Goal: Task Accomplishment & Management: Complete application form

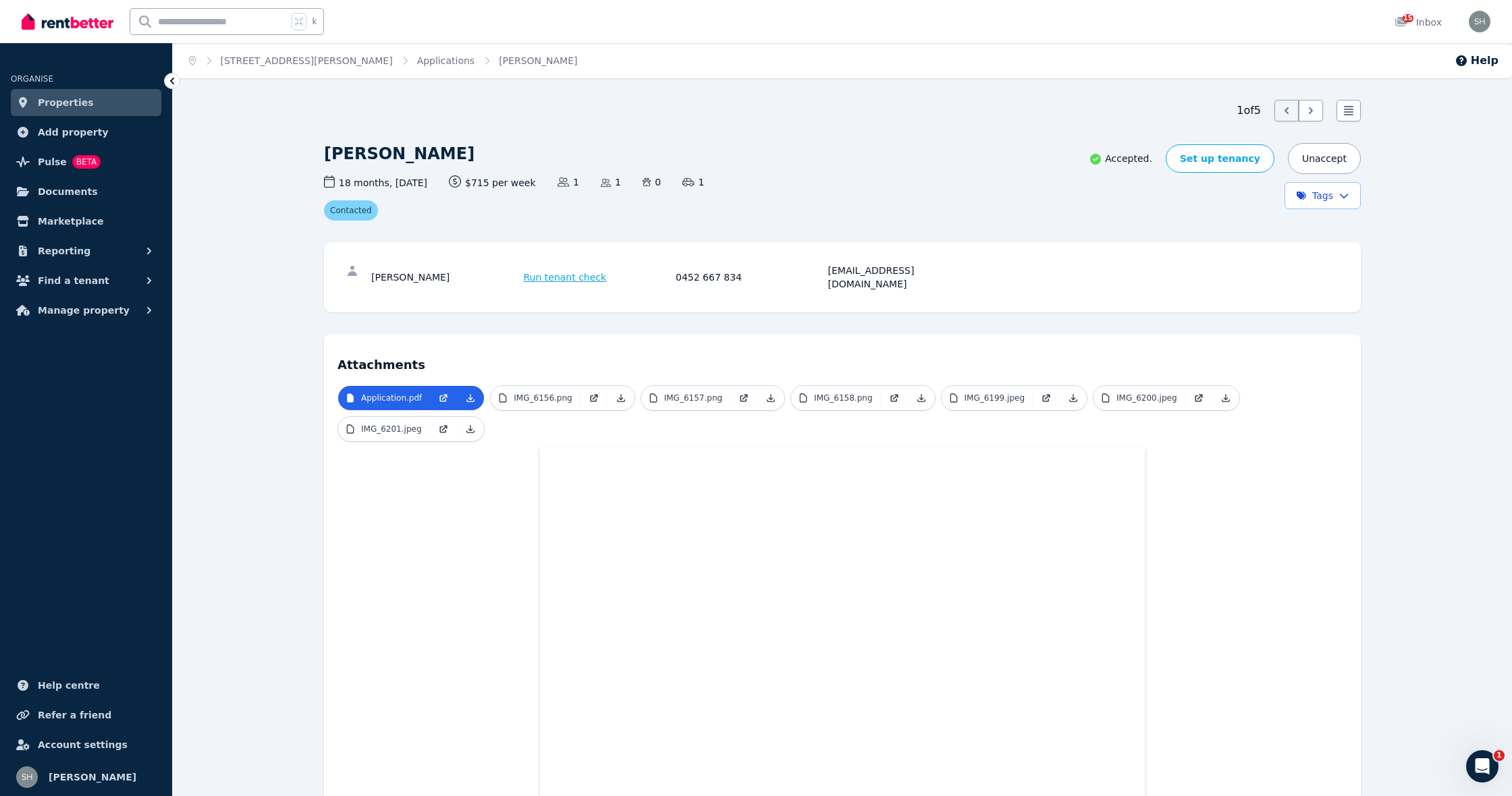
click at [71, 109] on span "Properties" at bounding box center [65, 102] width 56 height 16
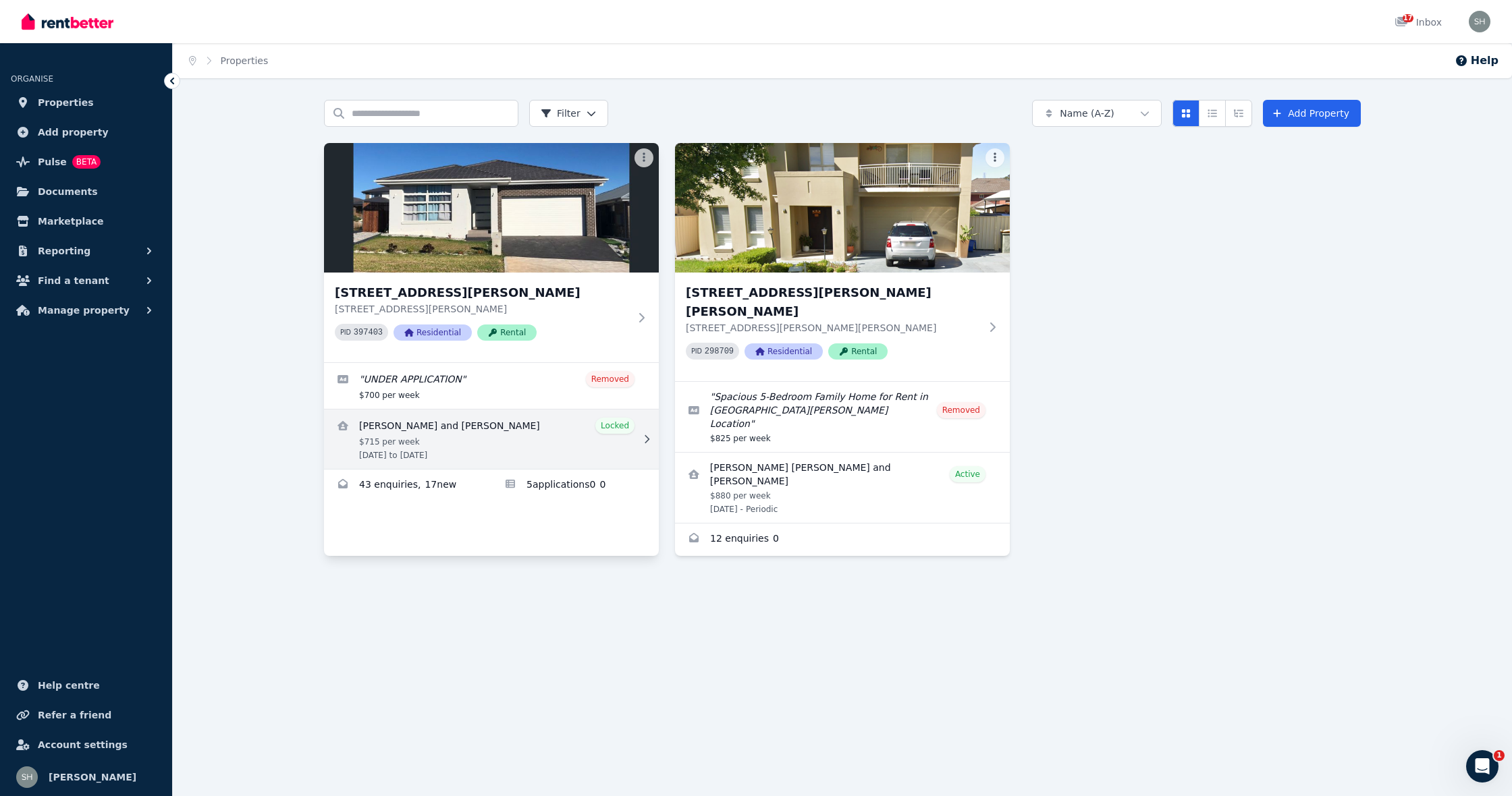
click at [642, 440] on icon at bounding box center [647, 439] width 13 height 9
click at [582, 430] on link "View details for Noah Kosrav and Ateya Catalina Fabian" at bounding box center [491, 439] width 335 height 59
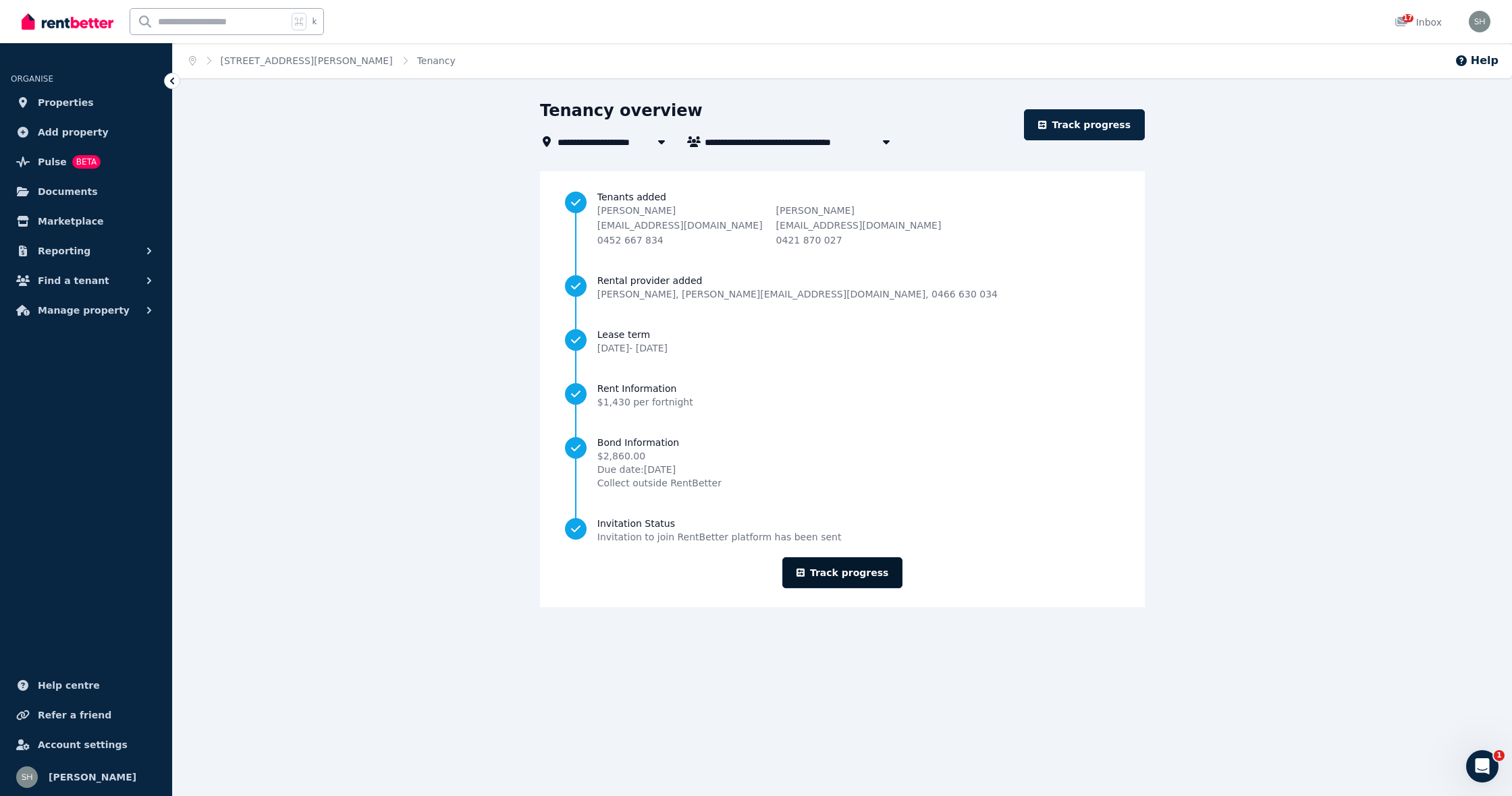
click at [846, 563] on link "Track progress" at bounding box center [842, 572] width 121 height 31
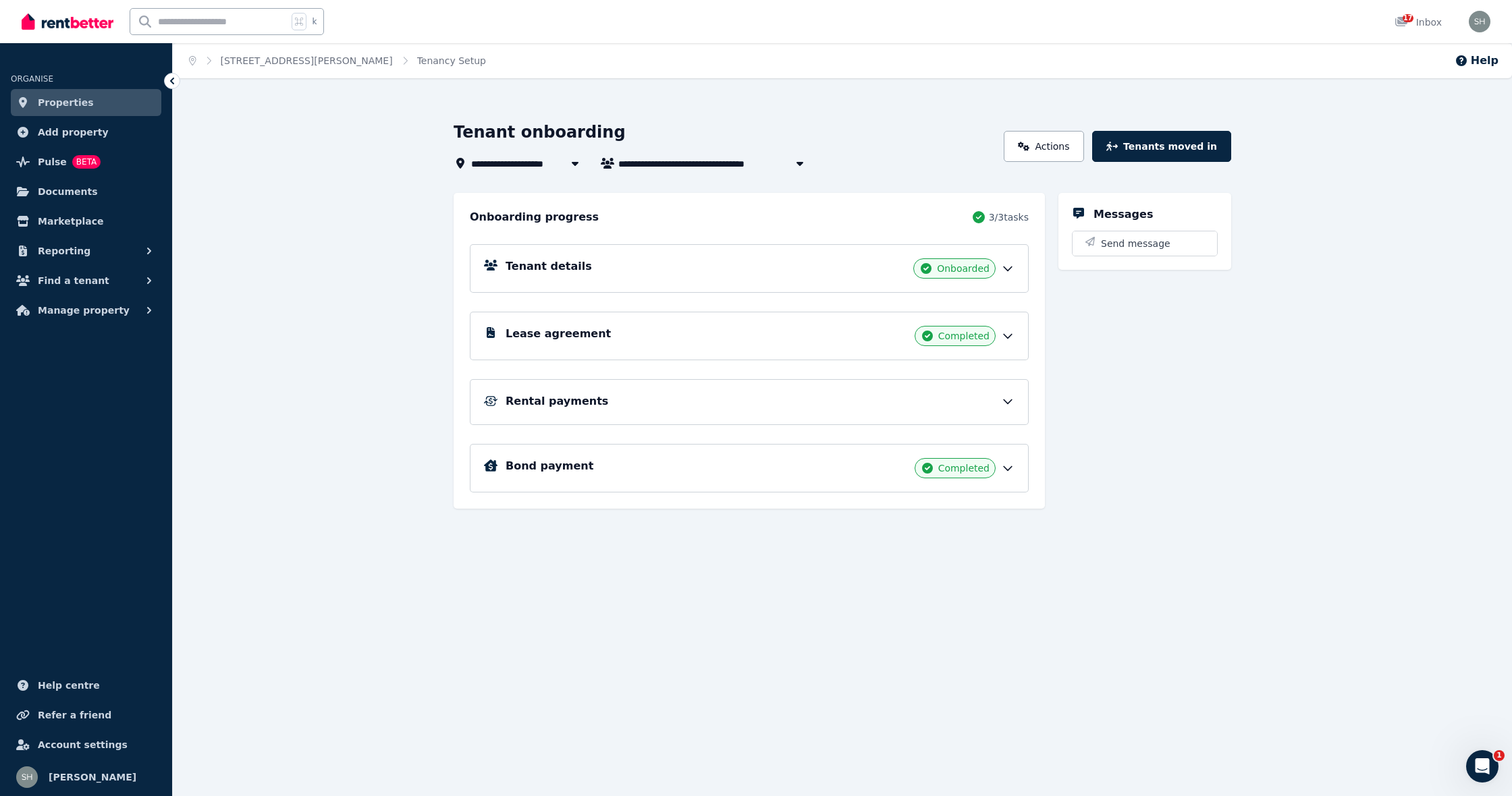
click at [896, 408] on div "Rental payments" at bounding box center [760, 400] width 509 height 16
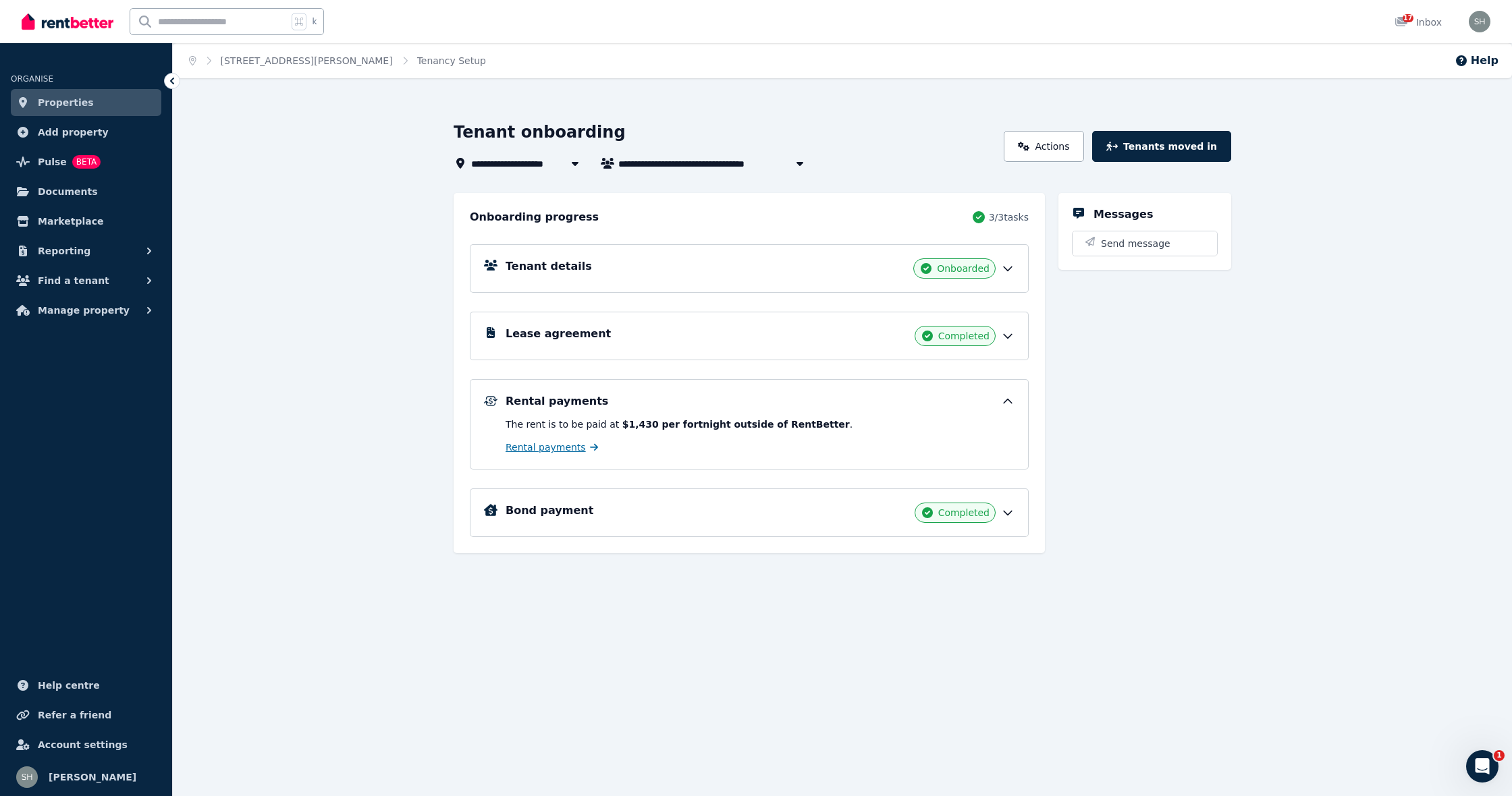
click at [567, 452] on span "Rental payments" at bounding box center [545, 447] width 81 height 13
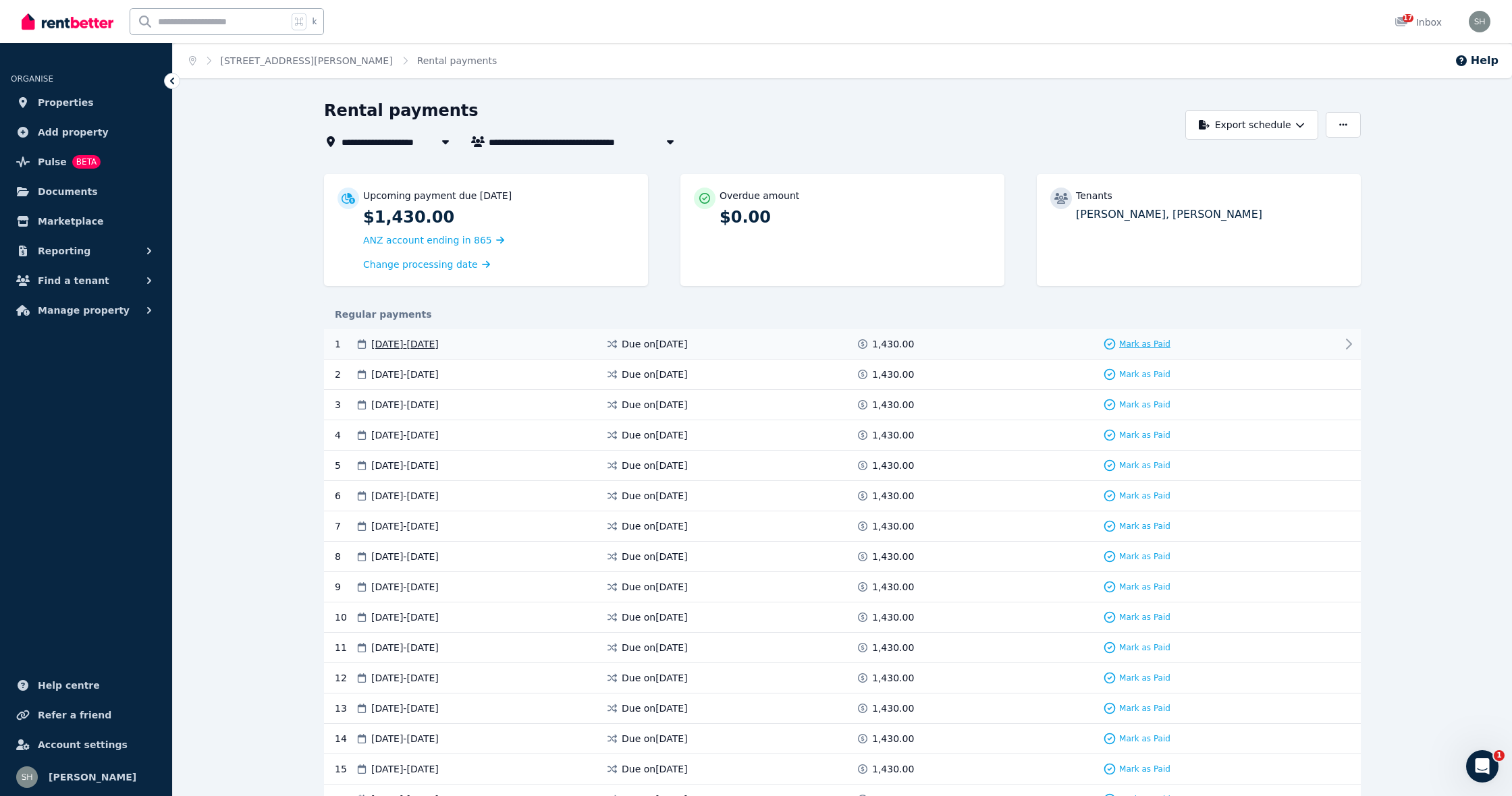
click at [1159, 342] on span "Mark as Paid" at bounding box center [1145, 344] width 52 height 11
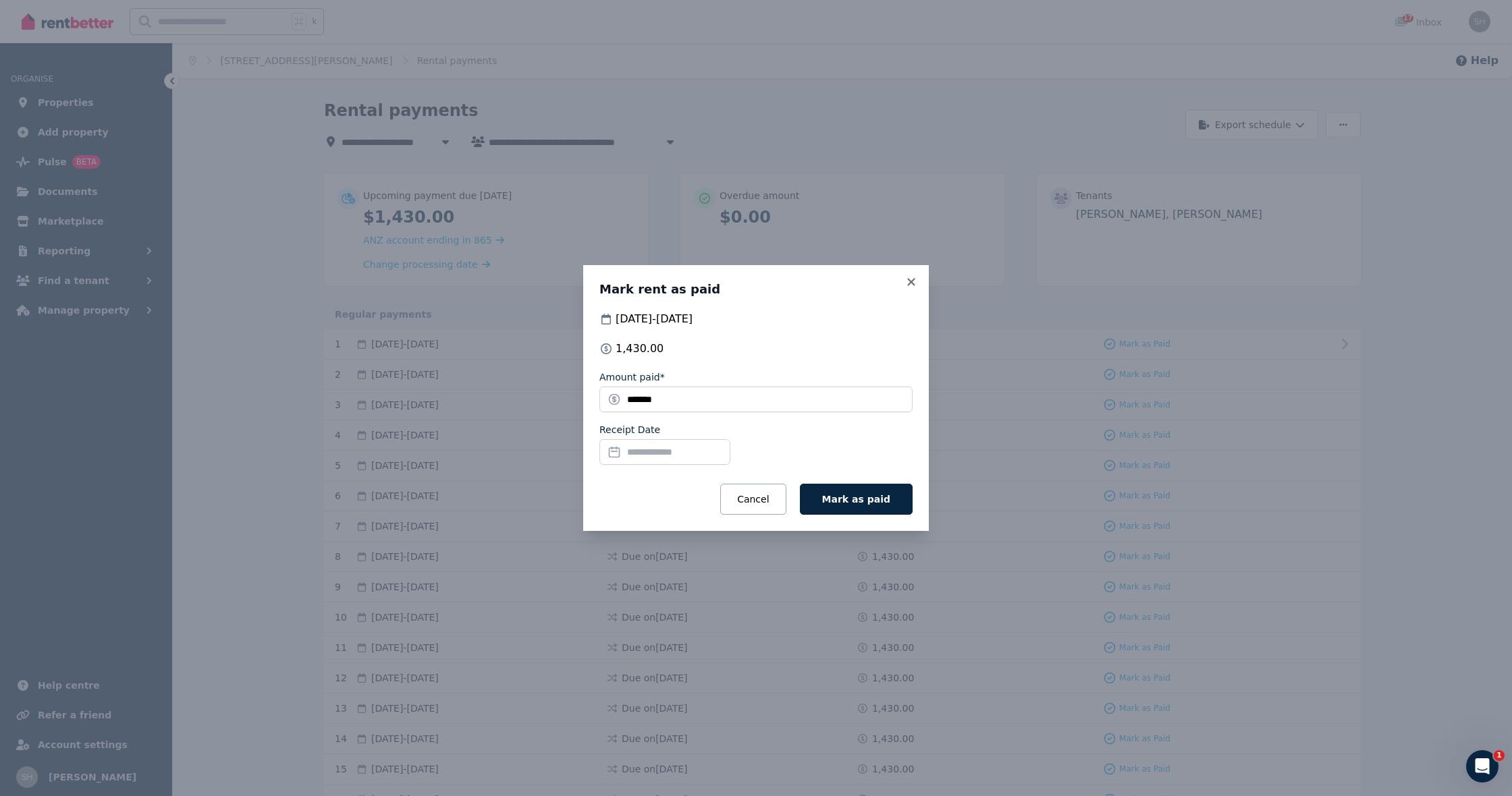
click at [681, 455] on input "Receipt Date" at bounding box center [665, 452] width 131 height 26
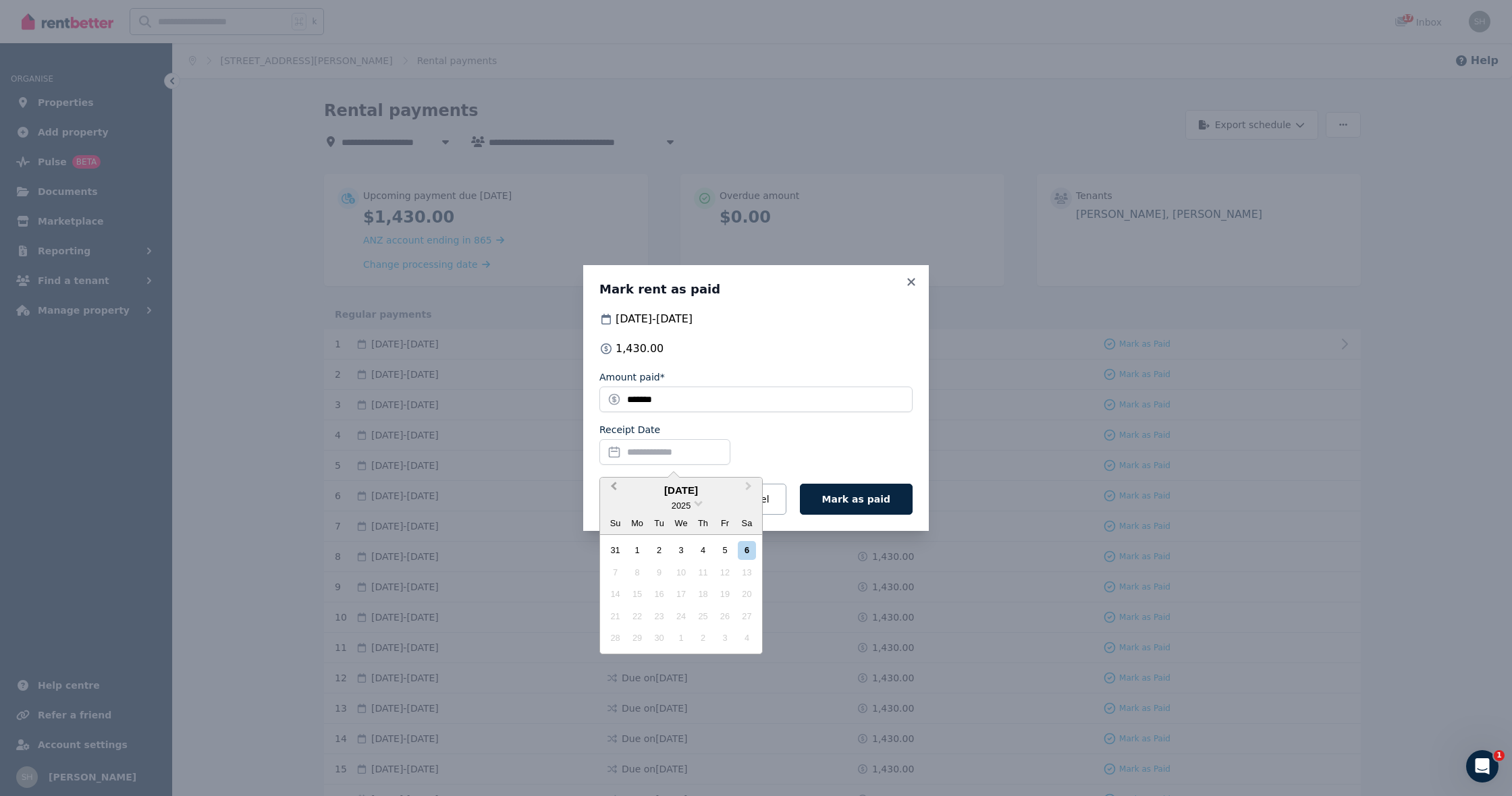
click at [613, 486] on span "Previous Month" at bounding box center [613, 489] width 0 height 20
click at [664, 639] on div "26" at bounding box center [659, 638] width 18 height 18
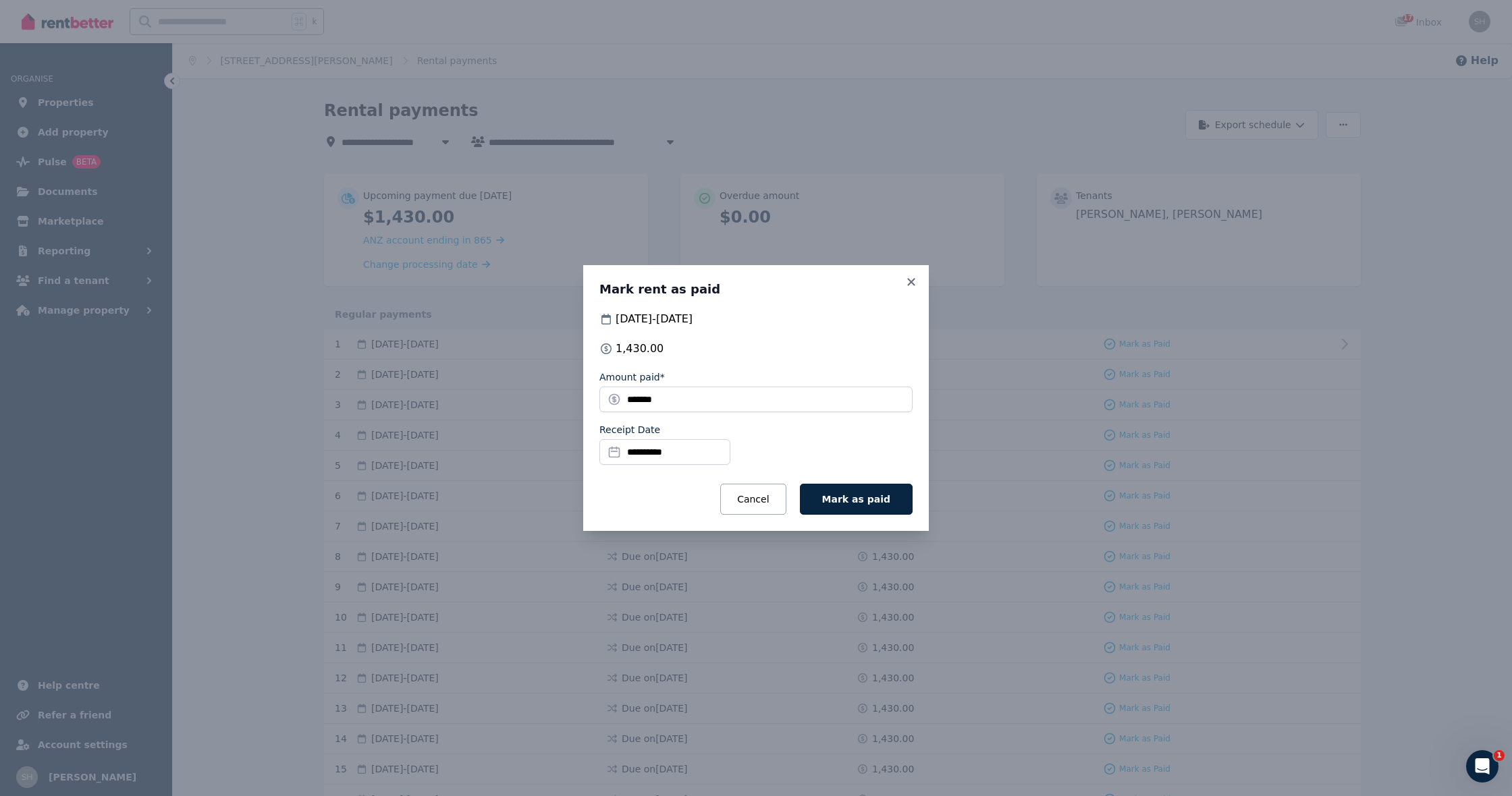
click at [698, 453] on input "**********" at bounding box center [665, 452] width 131 height 26
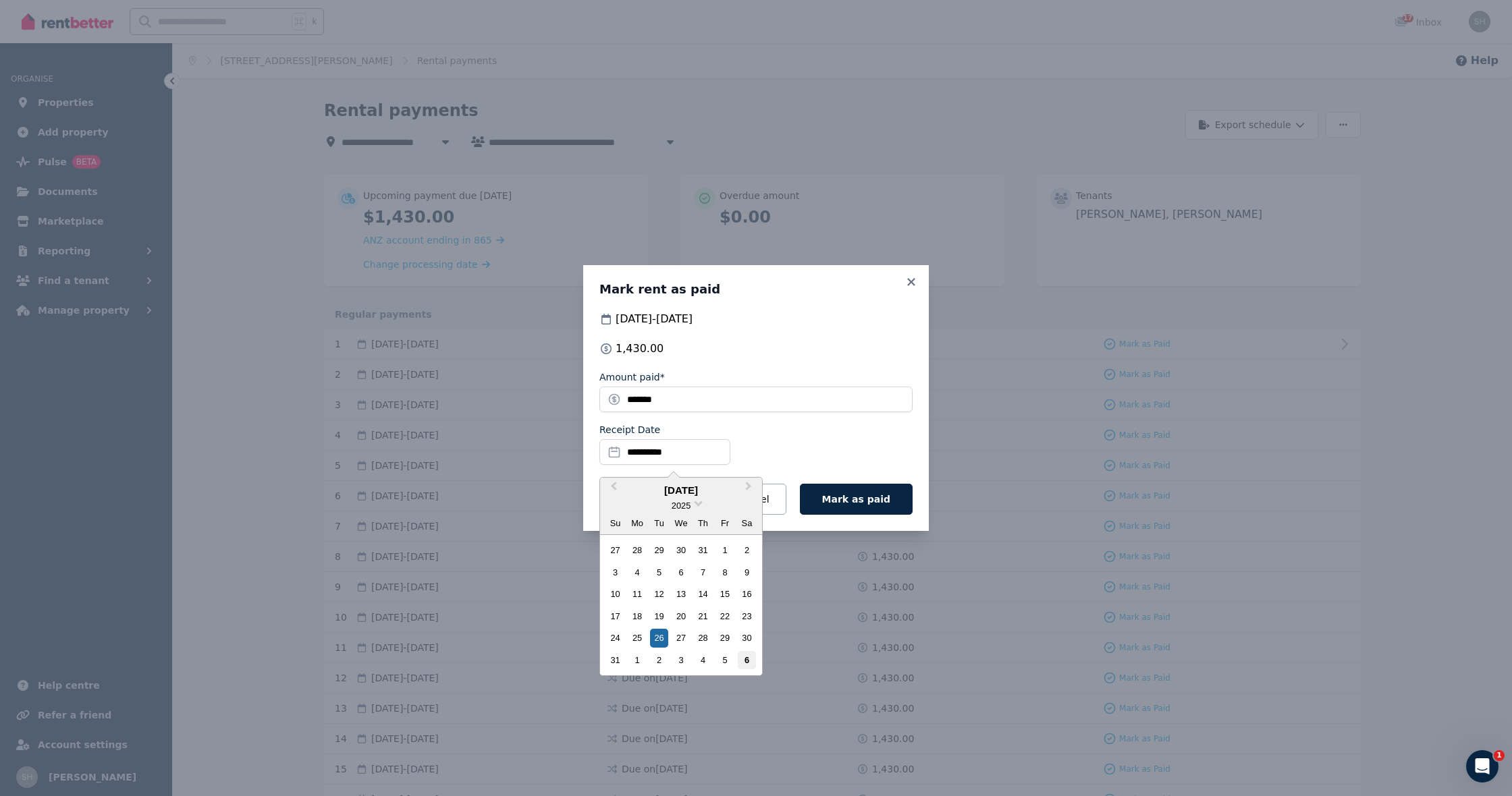
click at [749, 654] on div "6" at bounding box center [747, 661] width 18 height 18
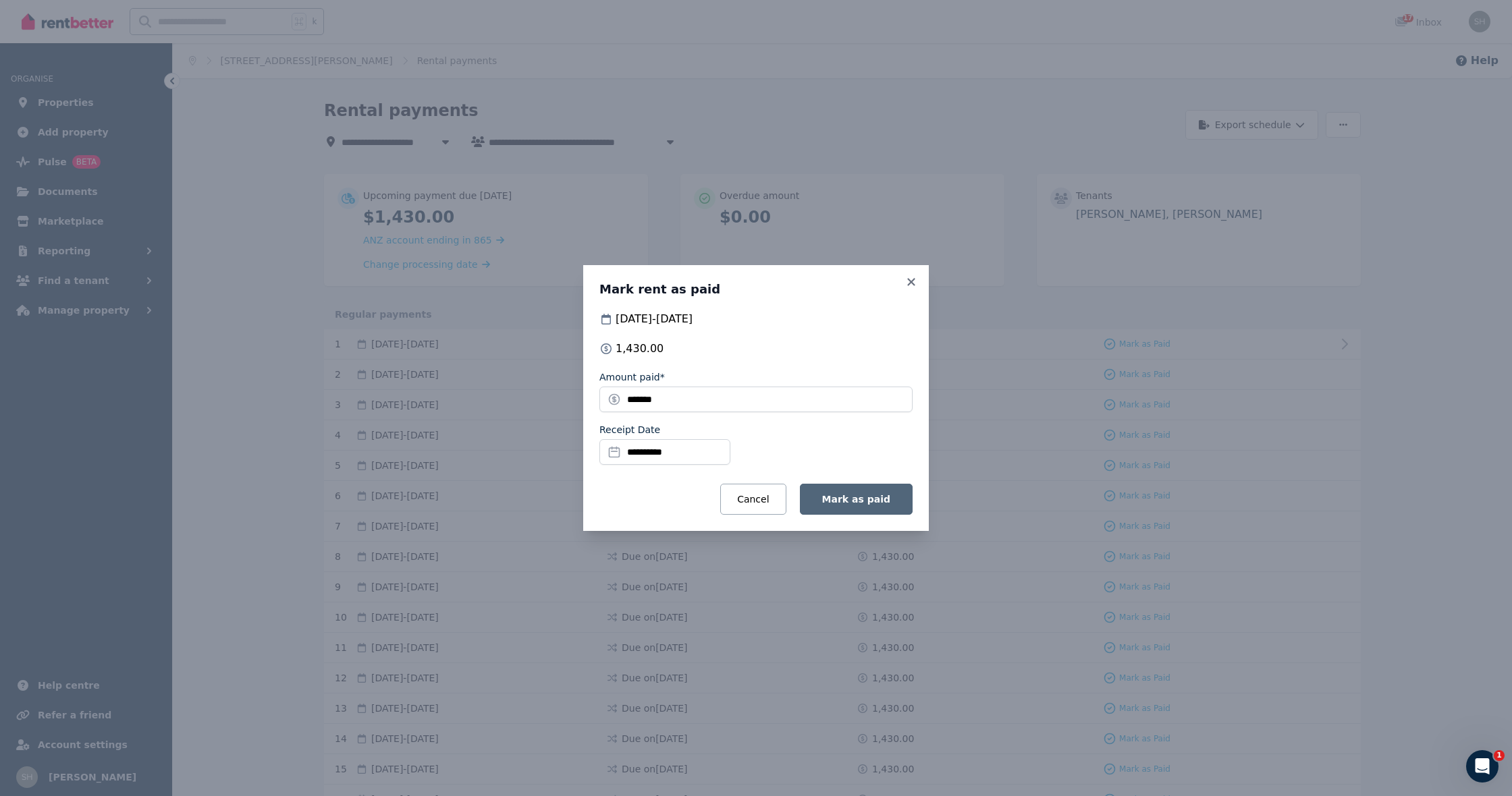
click at [884, 504] on button "Mark as paid" at bounding box center [856, 499] width 113 height 31
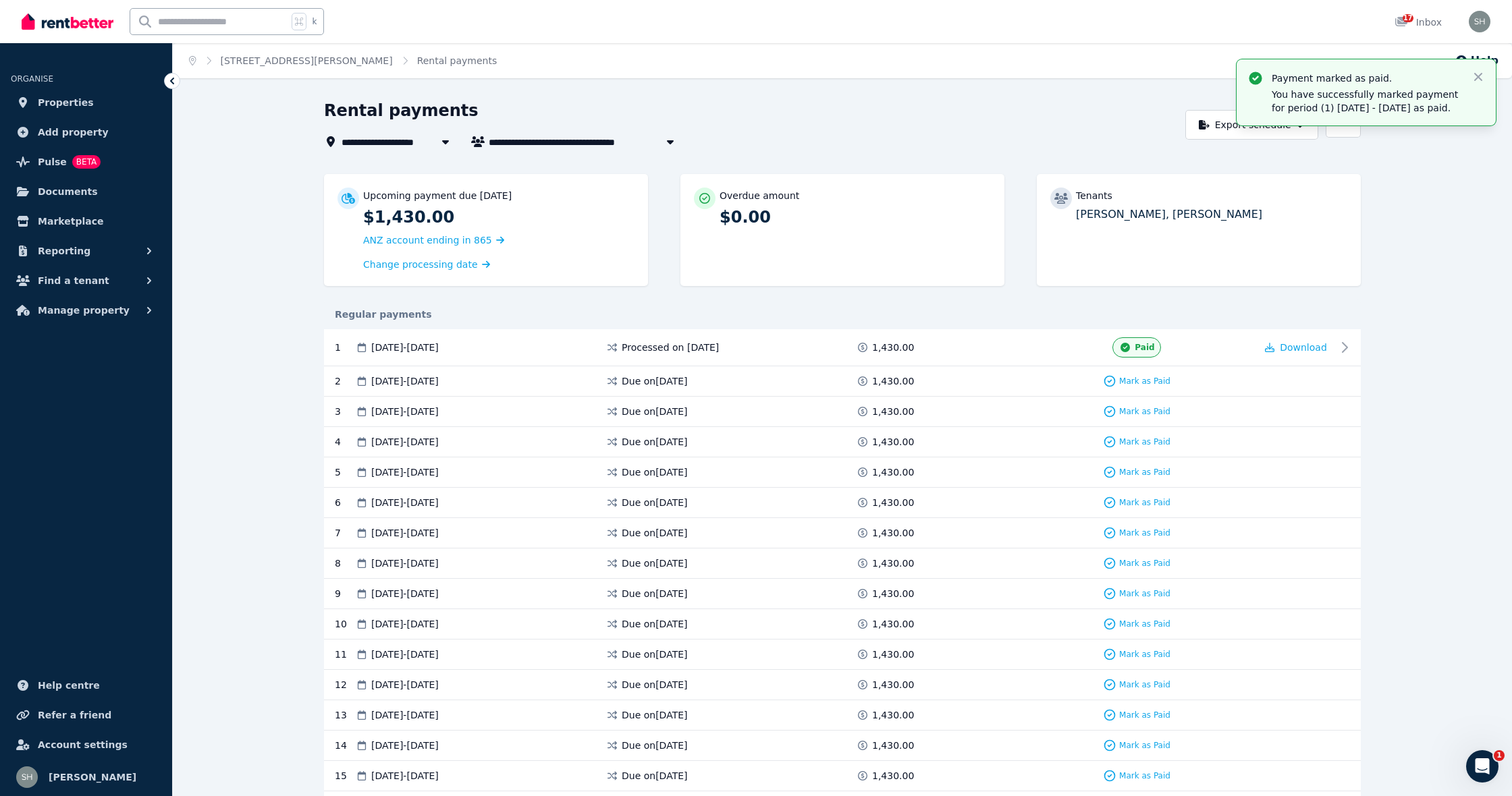
click at [1485, 77] on div "Payment marked as paid. You have successfully marked payment for period (1) [DA…" at bounding box center [1367, 92] width 259 height 66
click at [1480, 77] on icon "button" at bounding box center [1478, 76] width 13 height 13
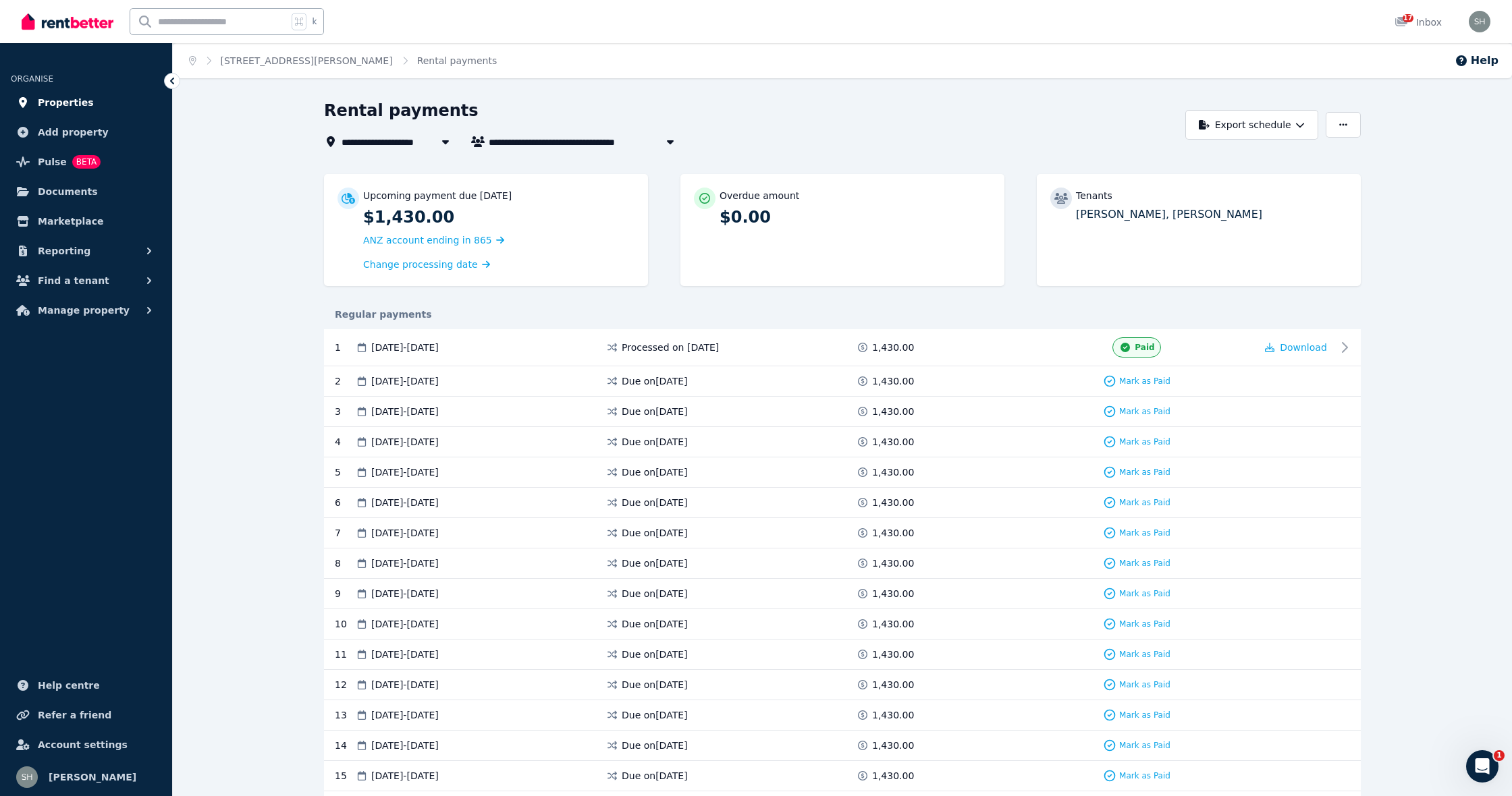
click at [56, 101] on span "Properties" at bounding box center [65, 102] width 56 height 16
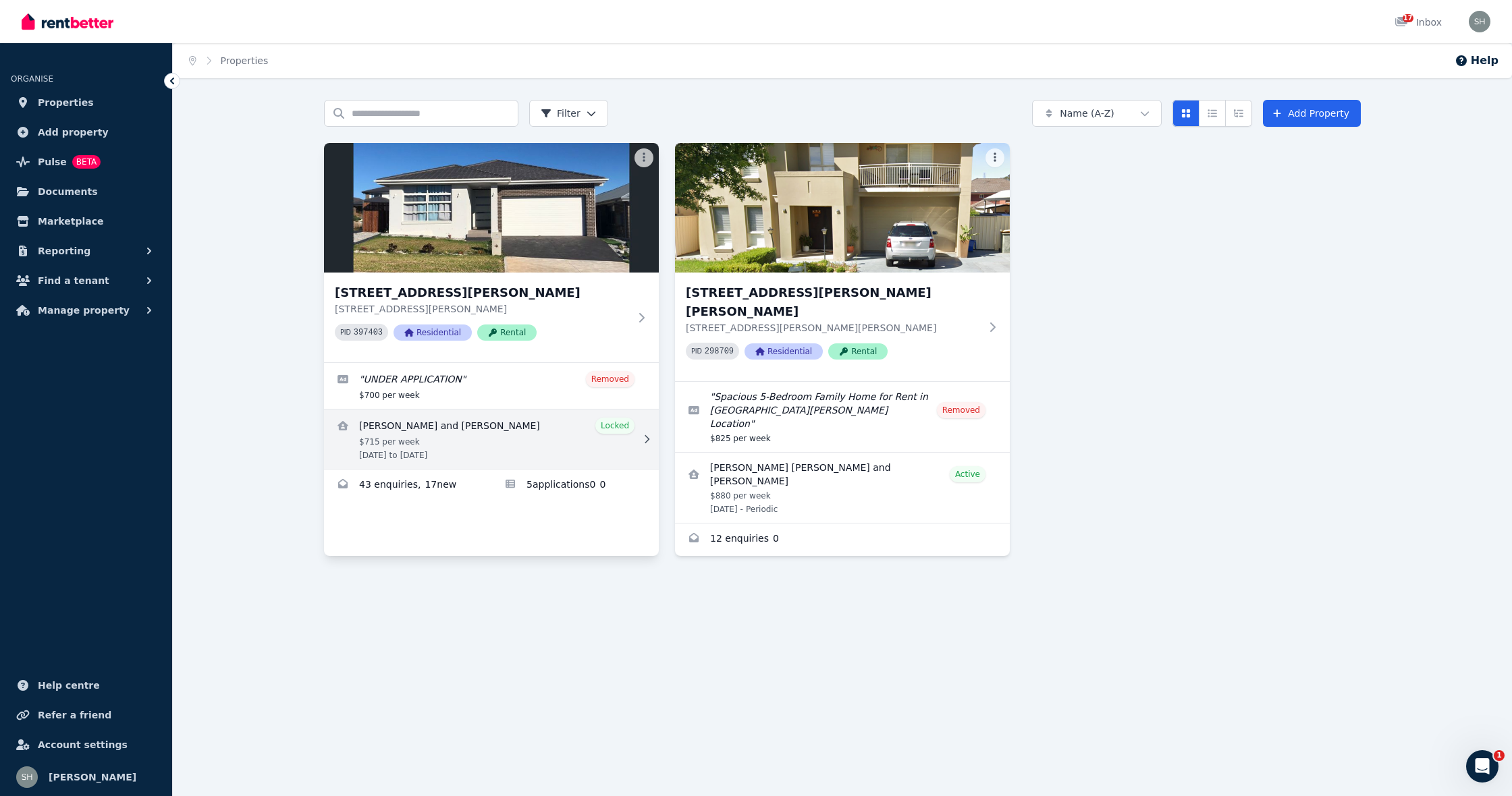
click at [623, 426] on link "View details for Noah Kosrav and Ateya Catalina Fabian" at bounding box center [491, 439] width 335 height 59
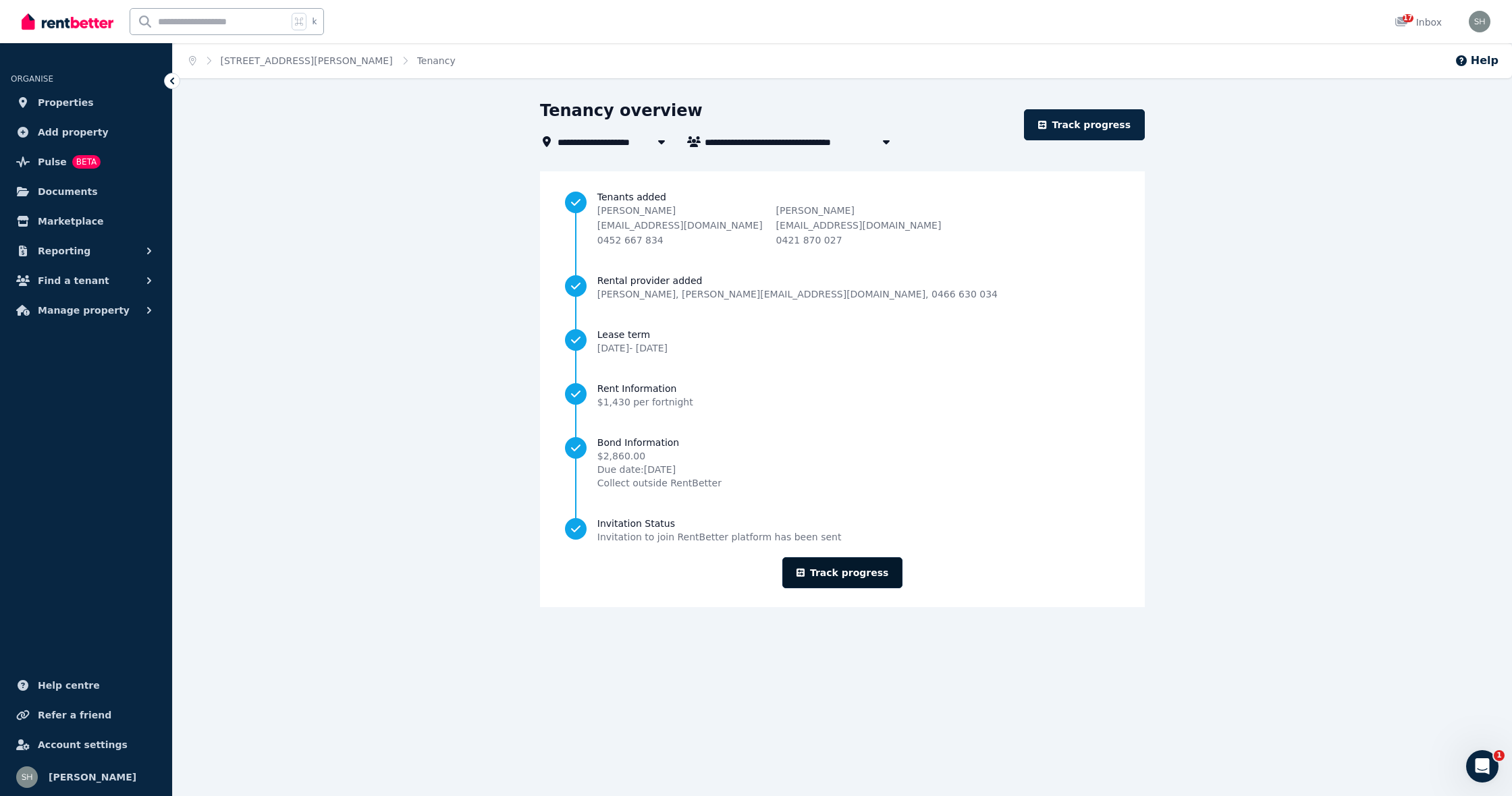
click at [872, 587] on link "Track progress" at bounding box center [842, 572] width 121 height 31
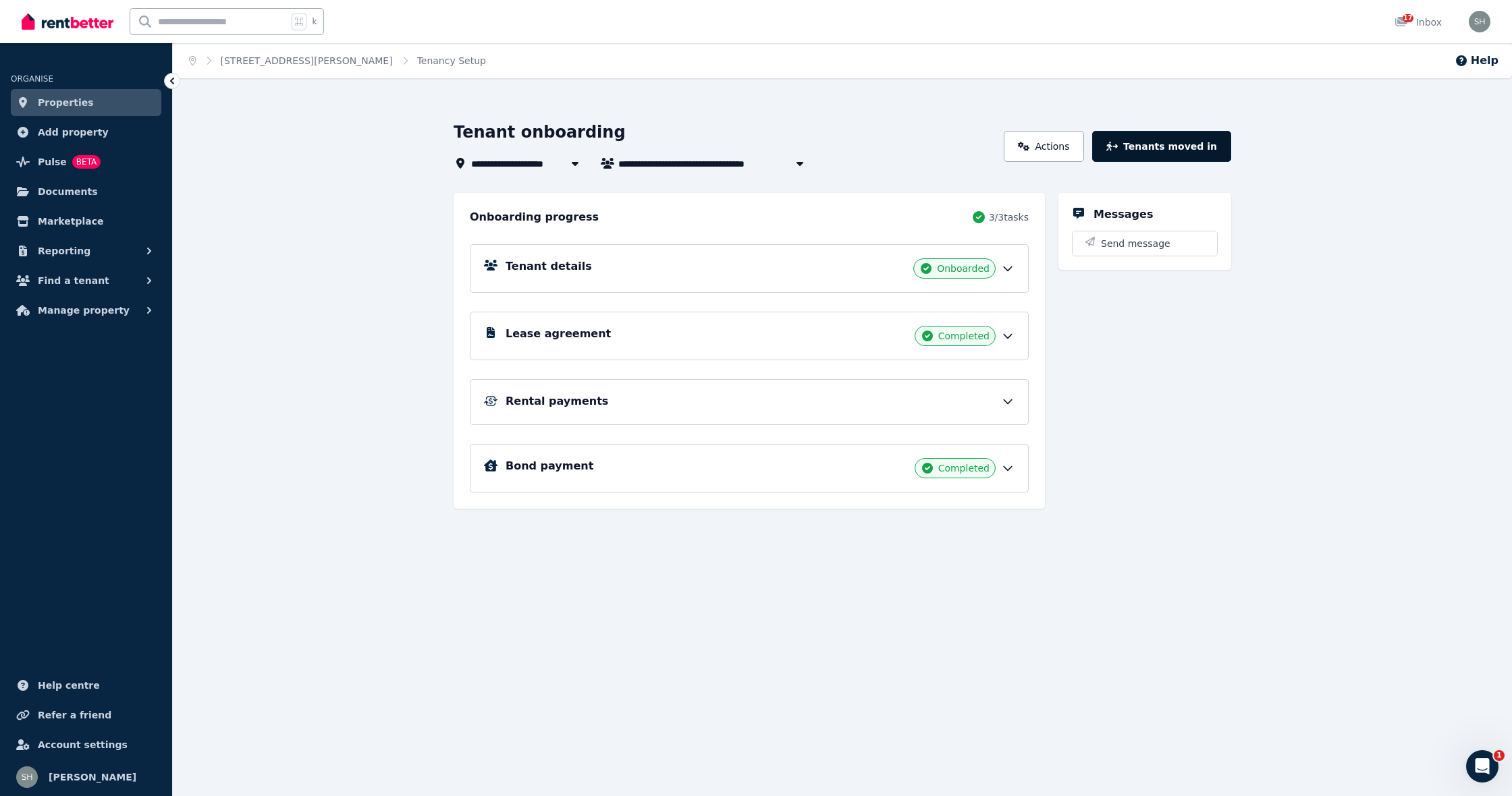
click at [1144, 145] on button "Tenants moved in" at bounding box center [1161, 146] width 139 height 31
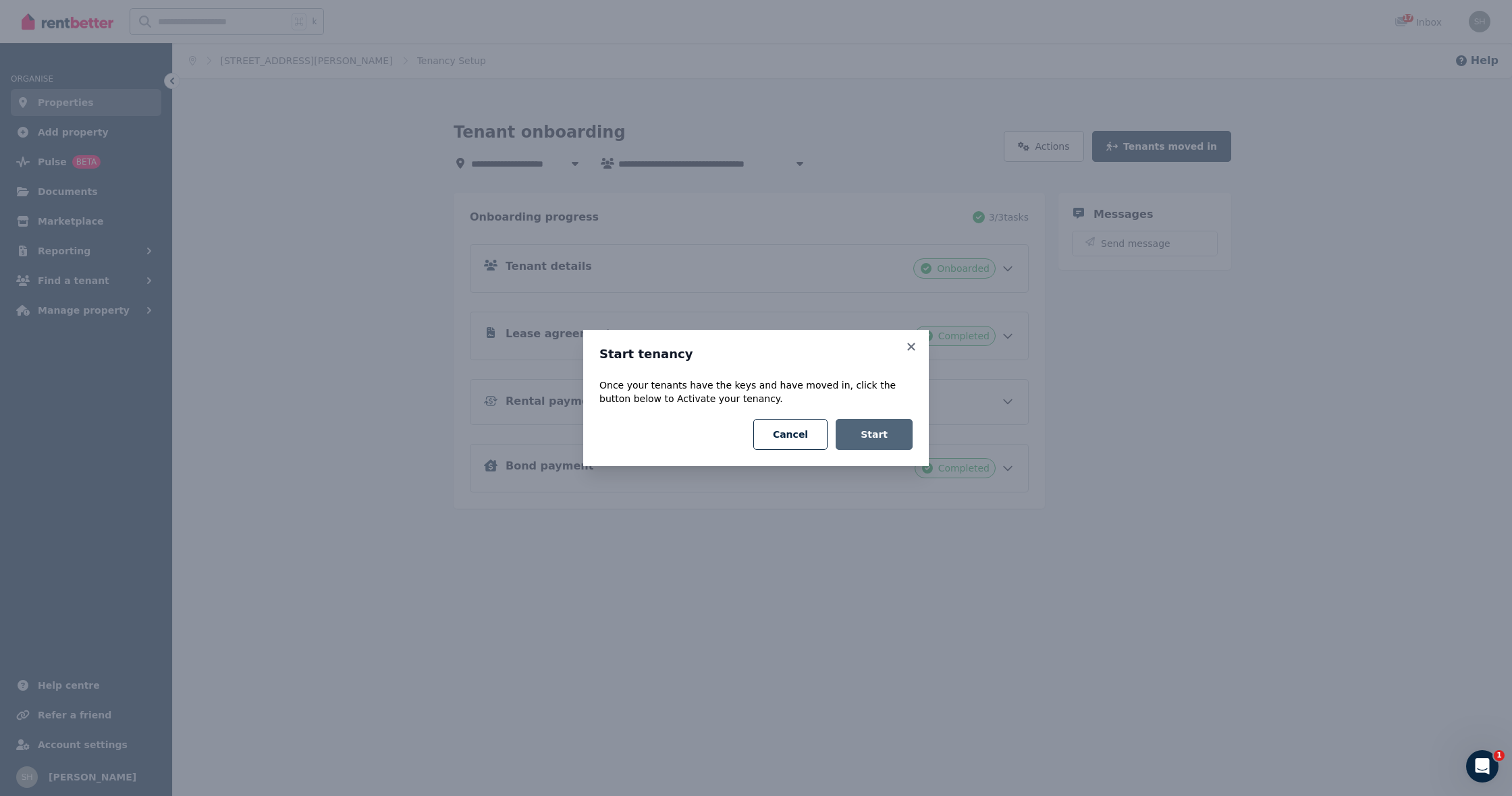
click at [874, 426] on button "Start" at bounding box center [874, 434] width 77 height 31
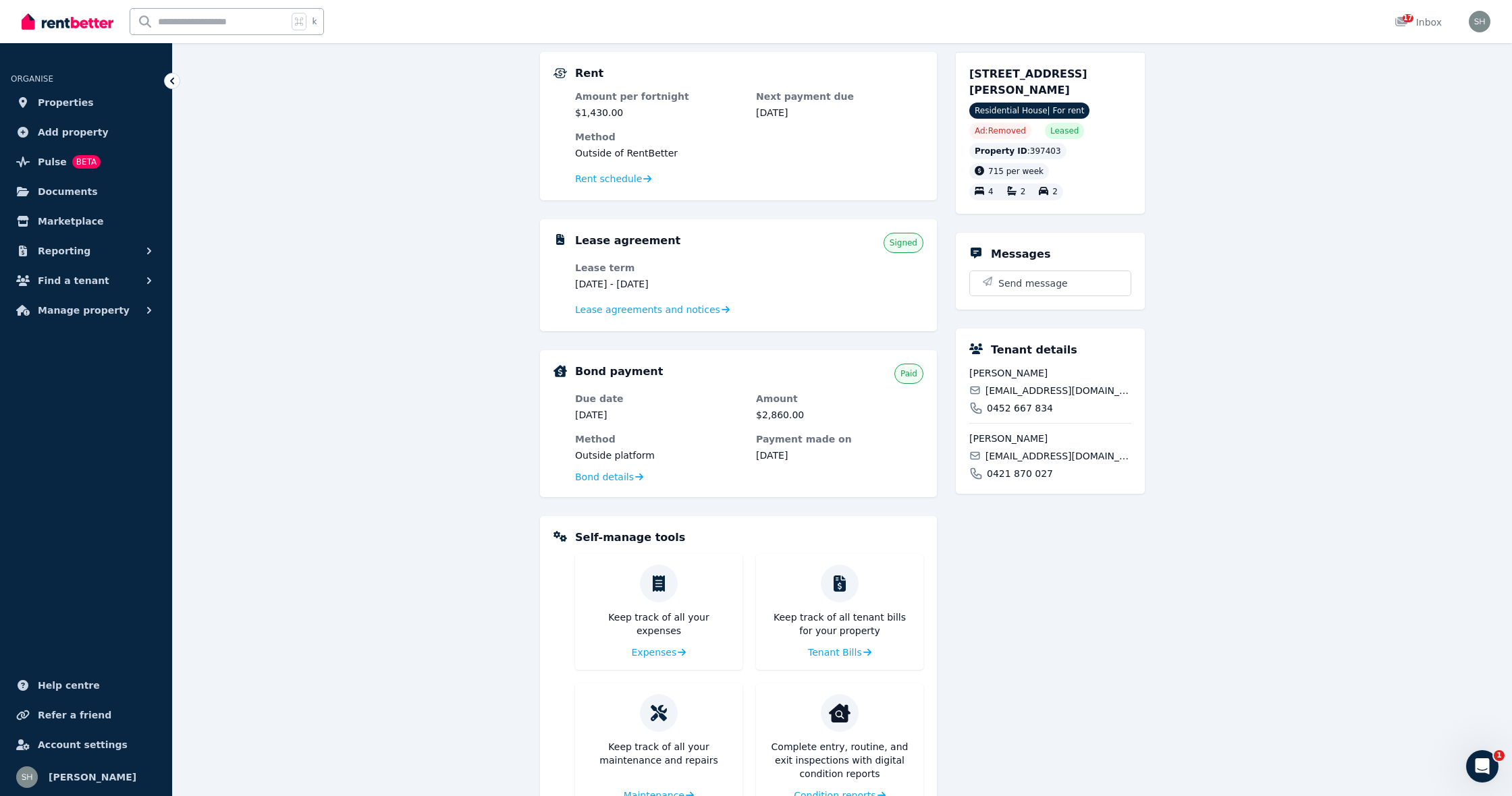
scroll to position [120, 0]
click at [621, 476] on span "Bond details" at bounding box center [604, 477] width 59 height 13
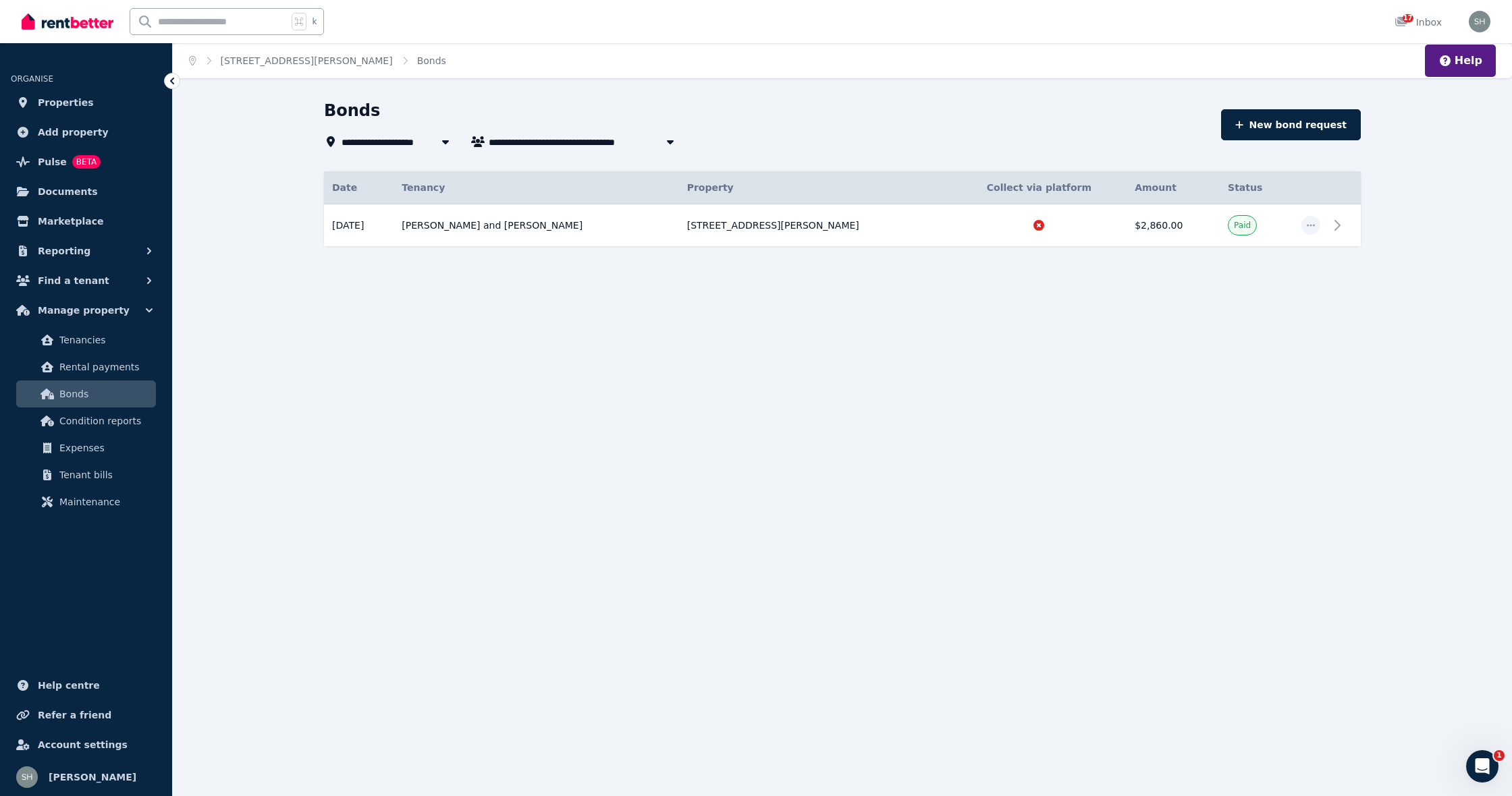
click at [173, 80] on icon at bounding box center [172, 81] width 4 height 7
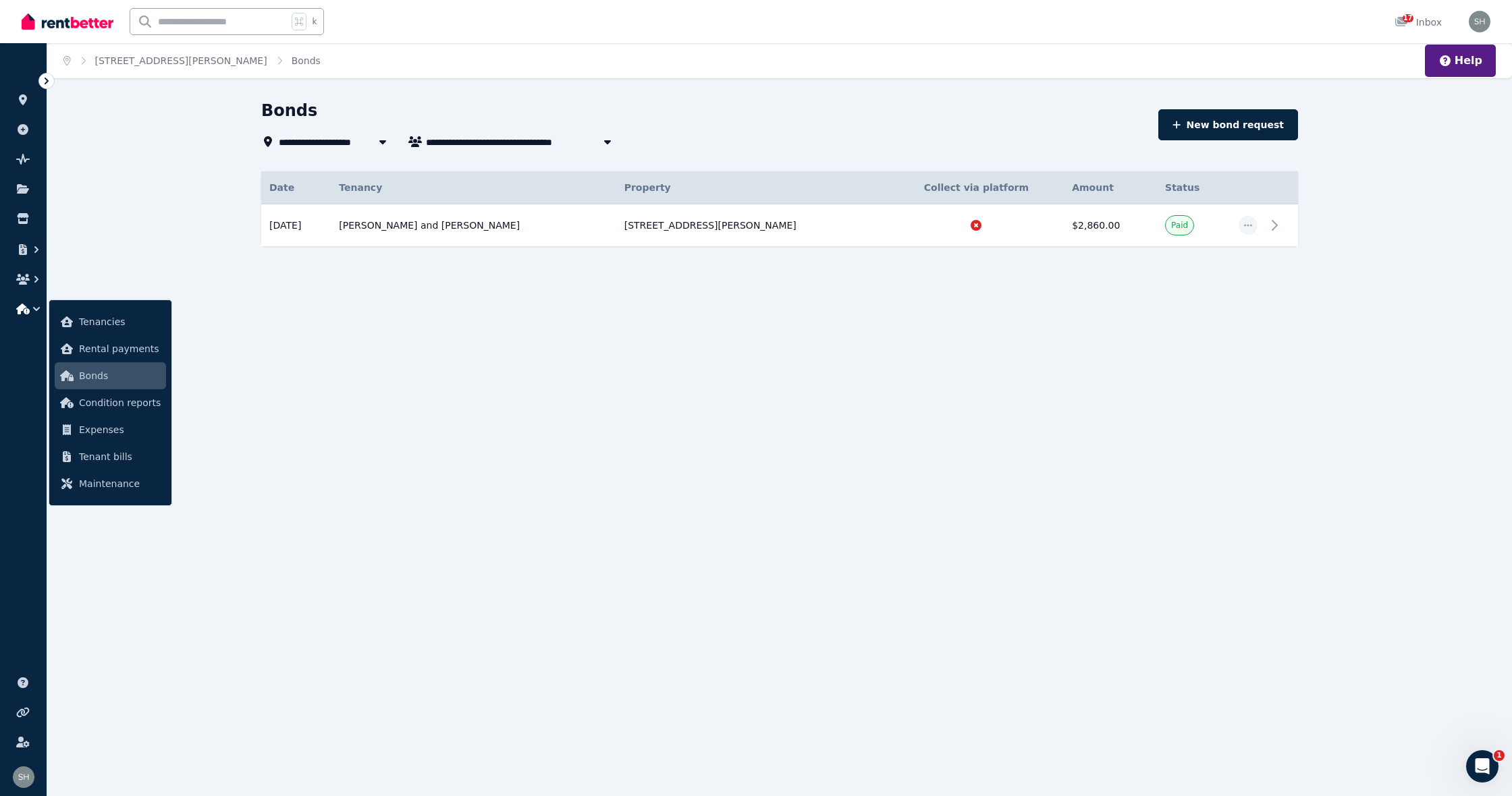
click at [53, 85] on div at bounding box center [46, 81] width 16 height 16
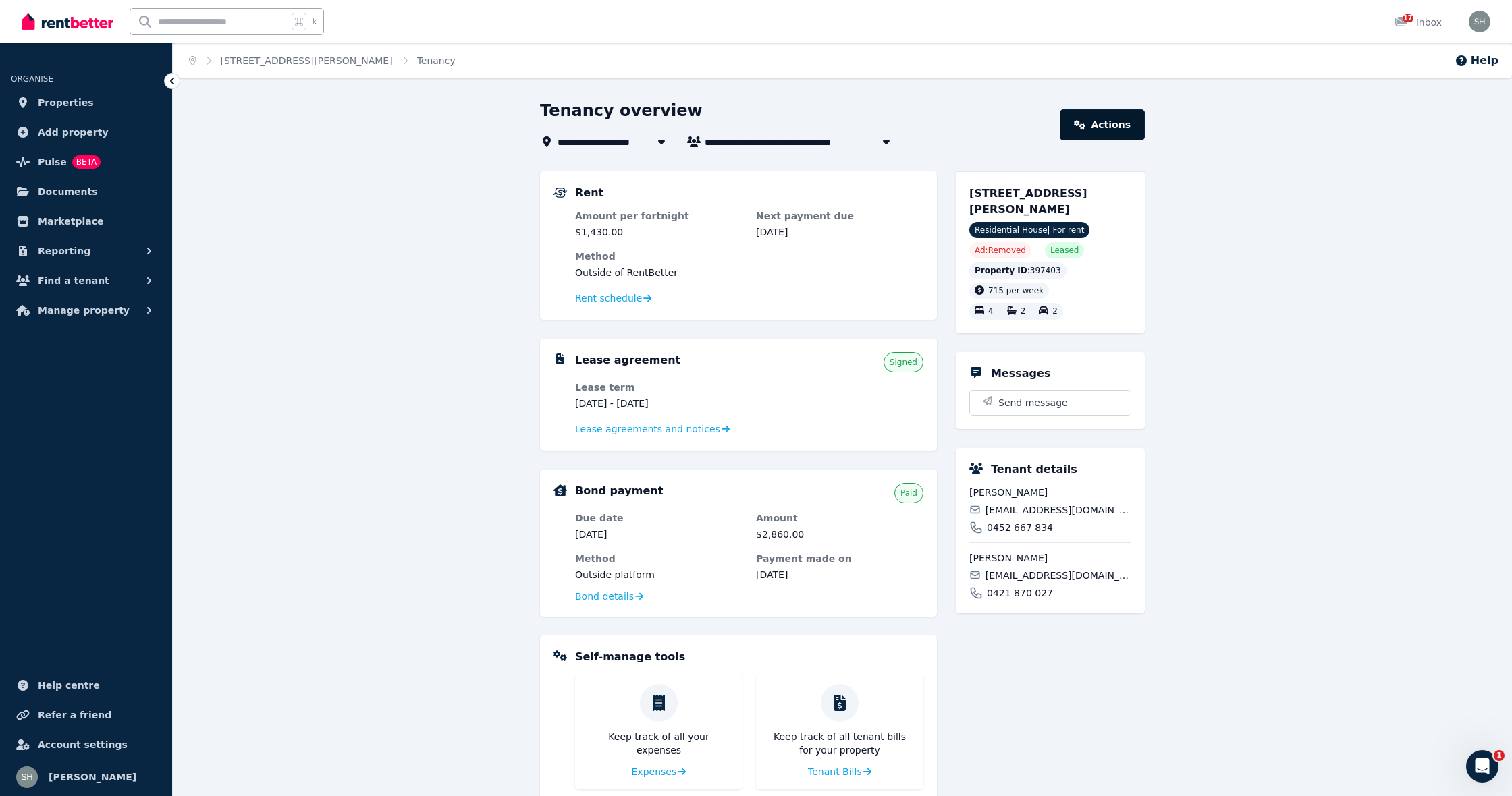
click at [1084, 124] on icon at bounding box center [1080, 125] width 12 height 9
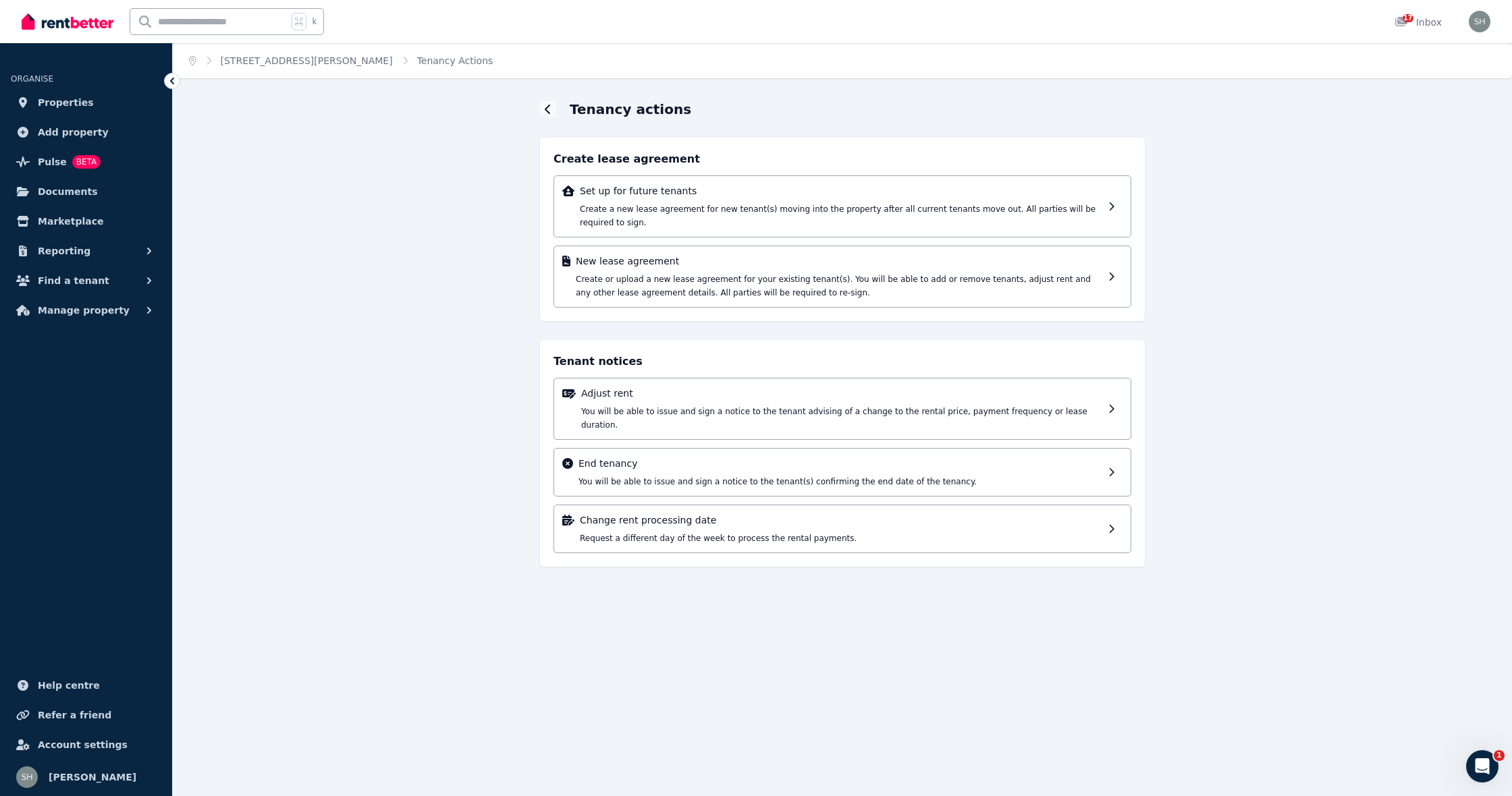
scroll to position [0, 1]
click at [74, 101] on span "Properties" at bounding box center [65, 102] width 56 height 16
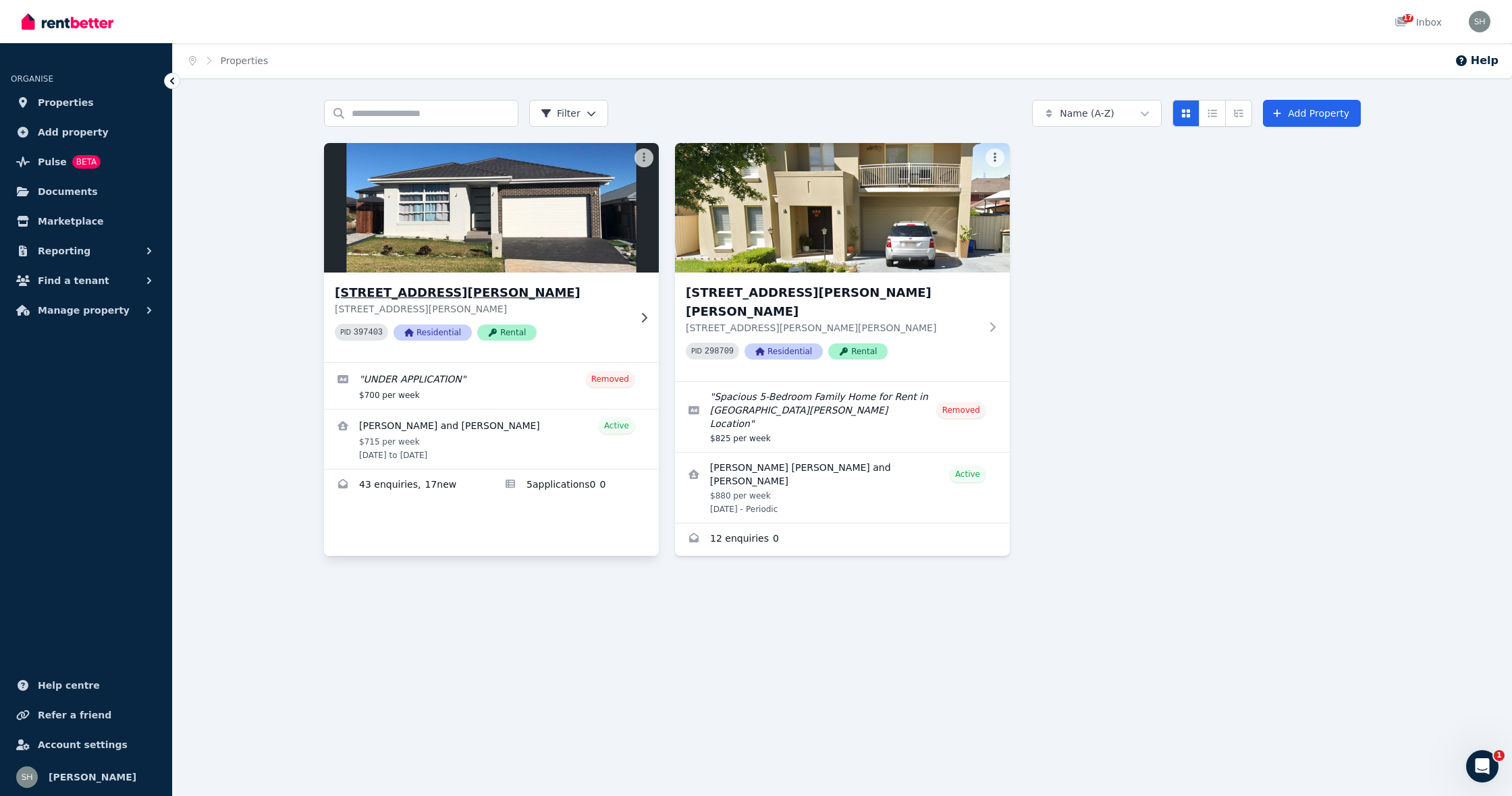
click at [639, 320] on icon at bounding box center [644, 317] width 13 height 11
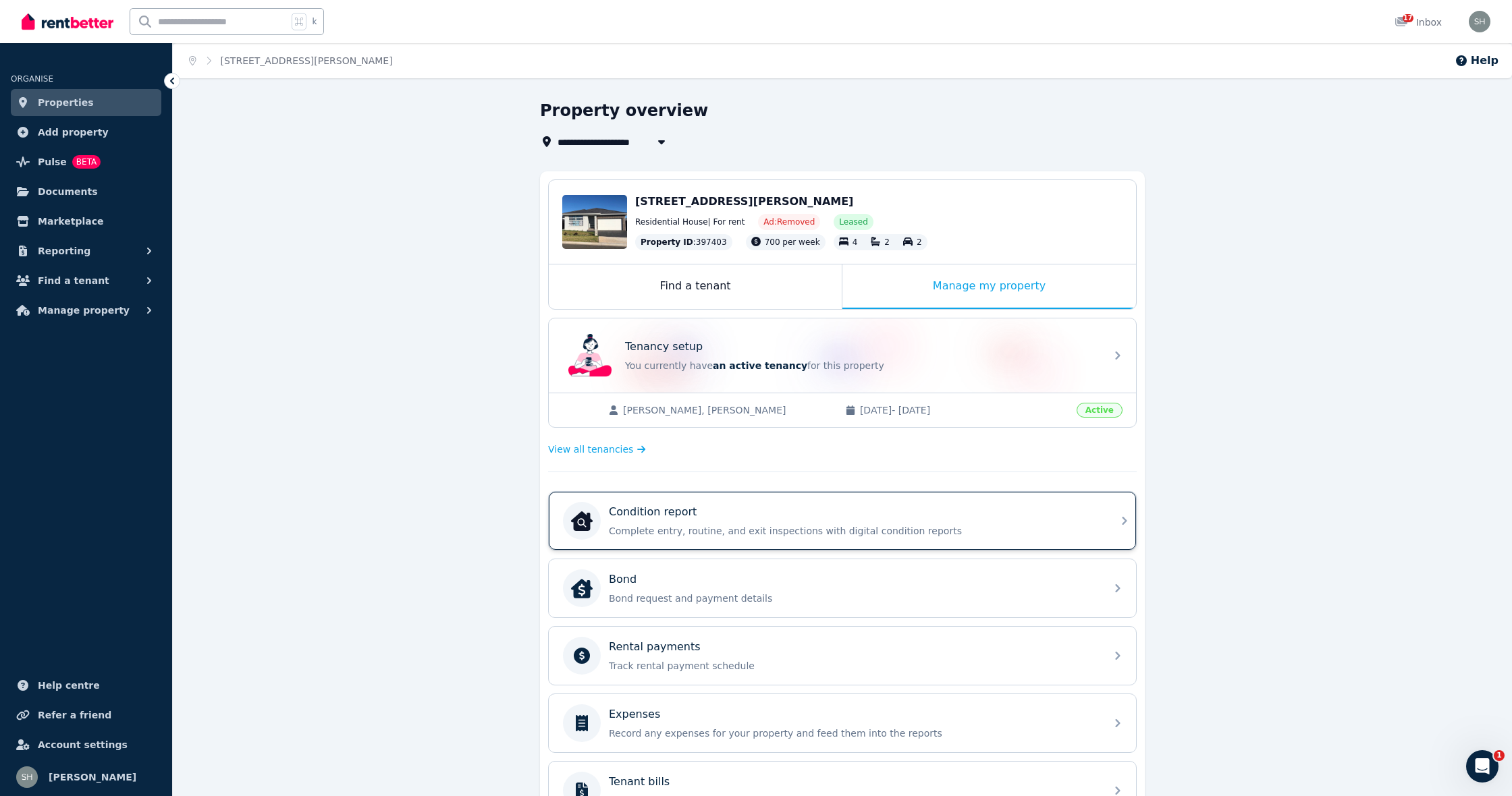
click at [789, 518] on div "Condition report" at bounding box center [853, 512] width 489 height 16
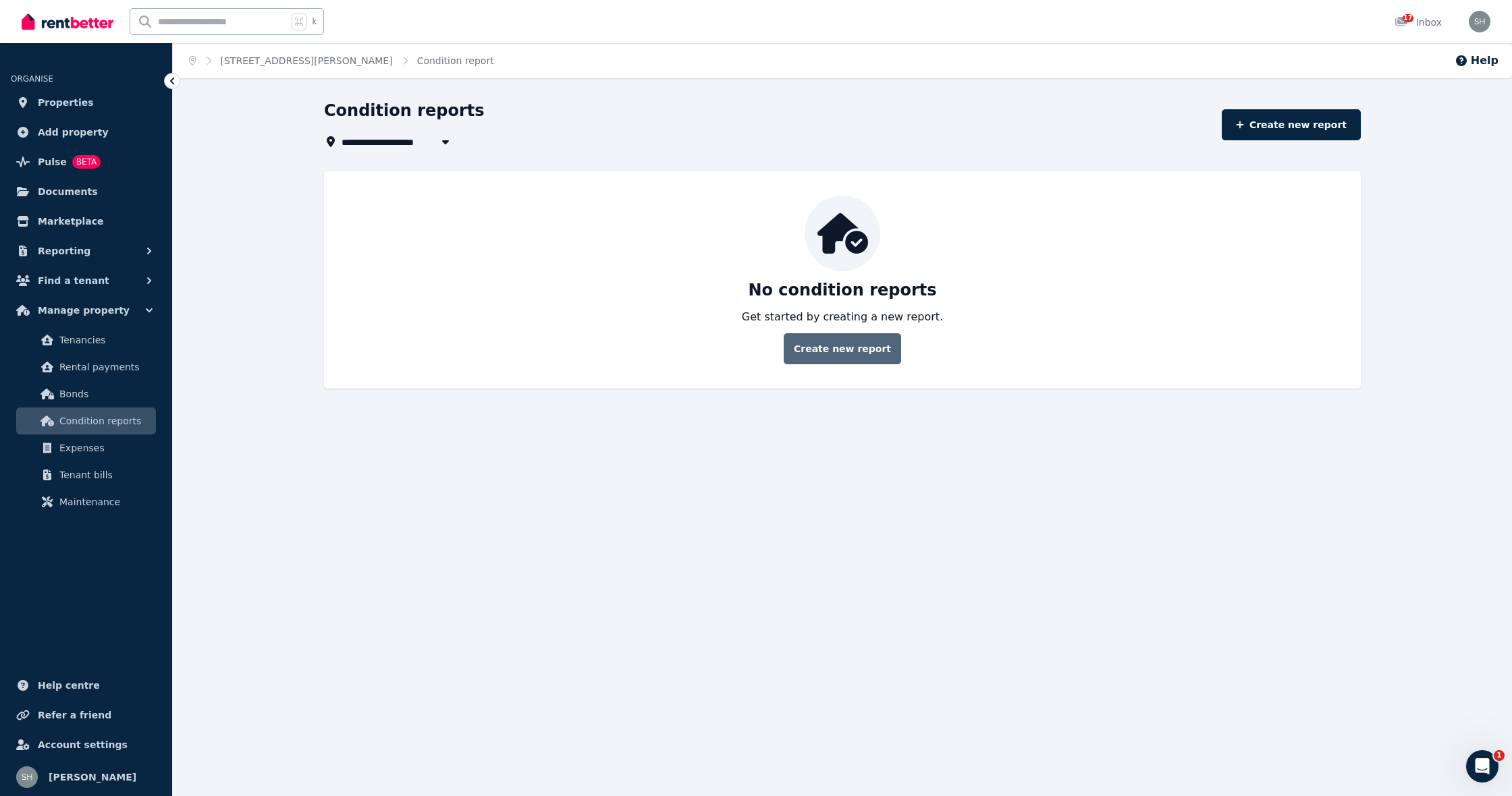
click at [862, 357] on link "Create new report" at bounding box center [842, 348] width 117 height 31
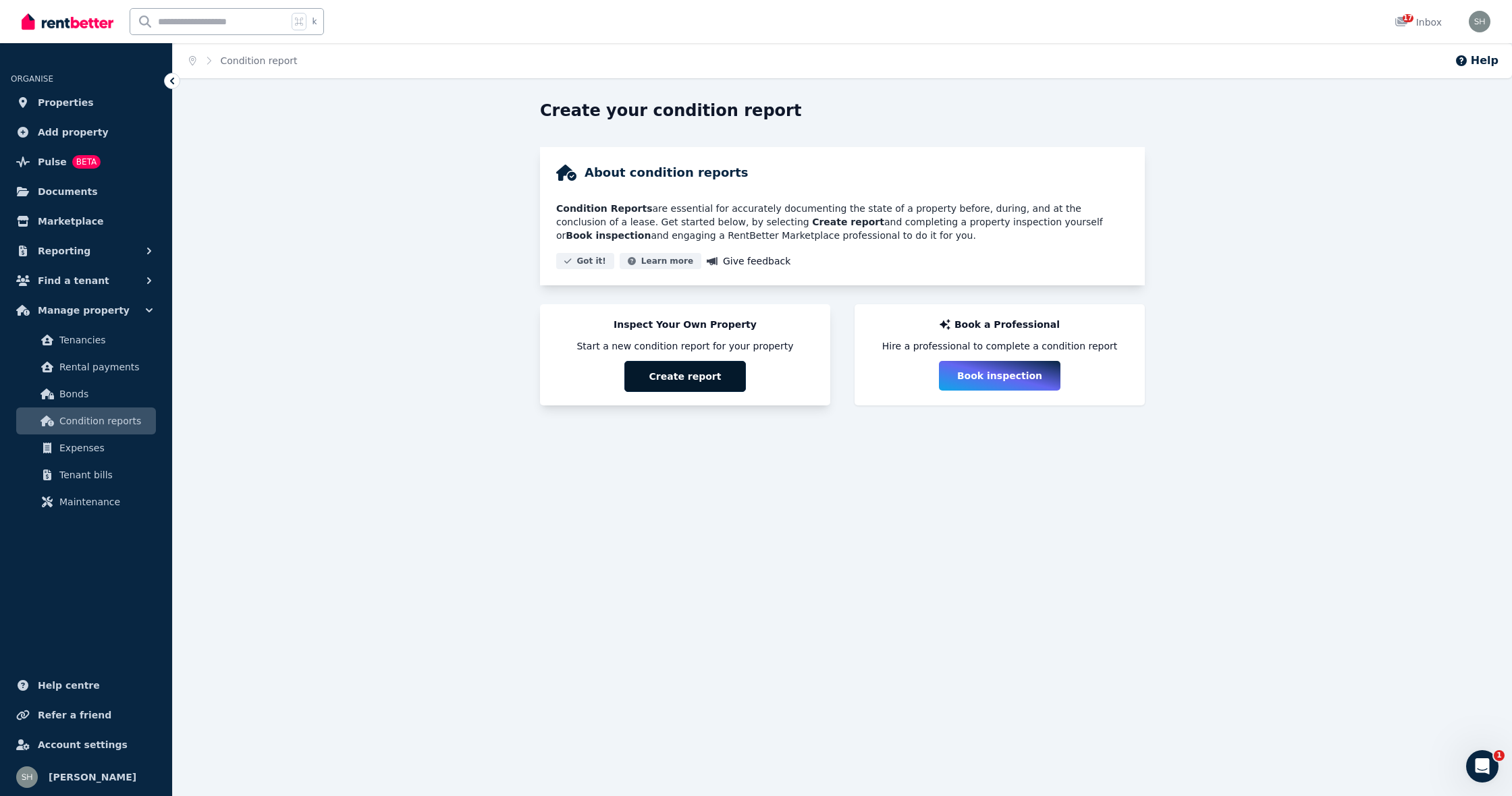
click at [722, 381] on button "Create report" at bounding box center [685, 376] width 121 height 31
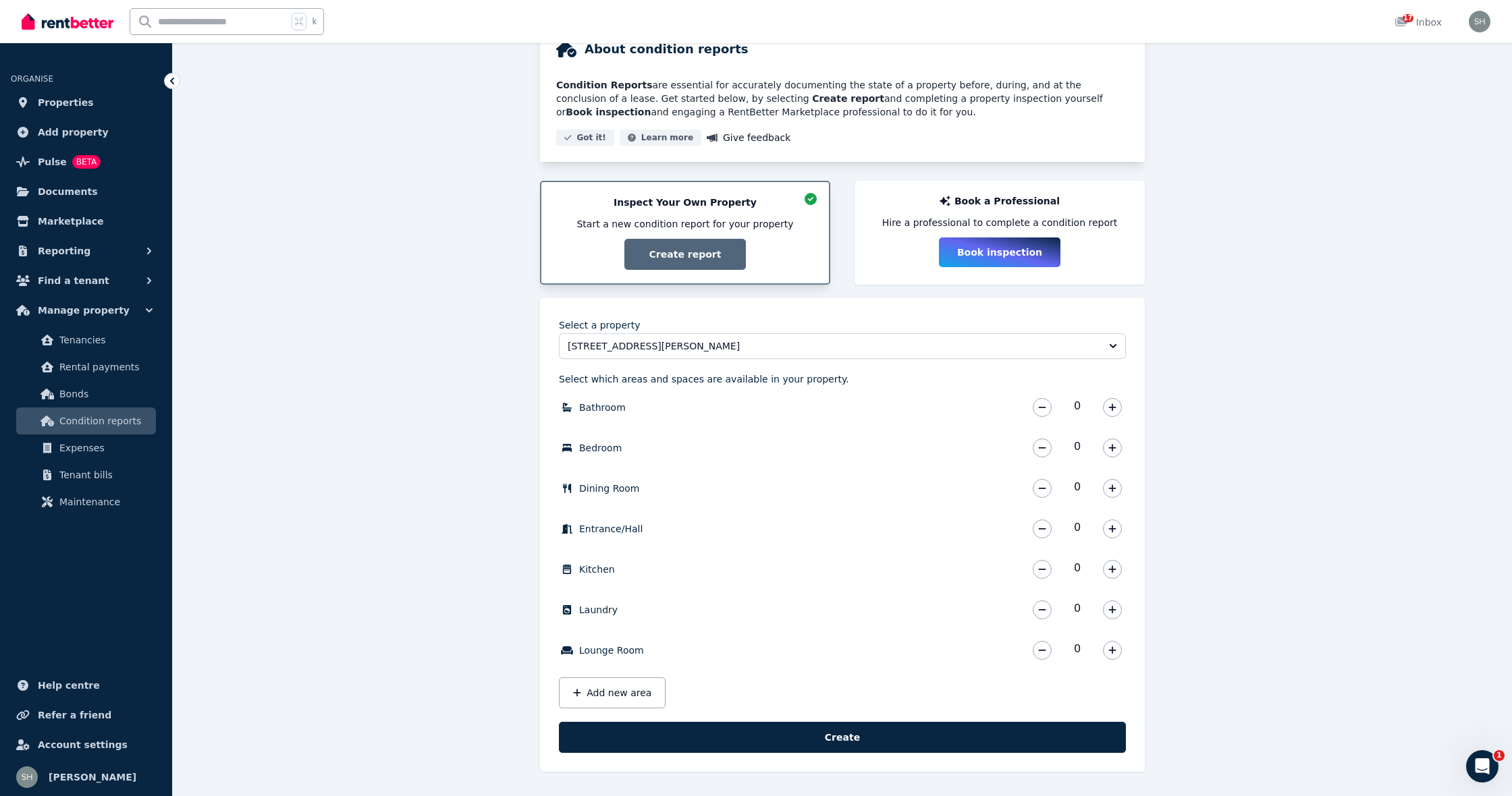
scroll to position [124, 0]
click at [1106, 410] on button "button" at bounding box center [1112, 407] width 19 height 19
click at [1111, 409] on icon "button" at bounding box center [1112, 407] width 8 height 9
click at [1116, 450] on icon "button" at bounding box center [1112, 448] width 8 height 9
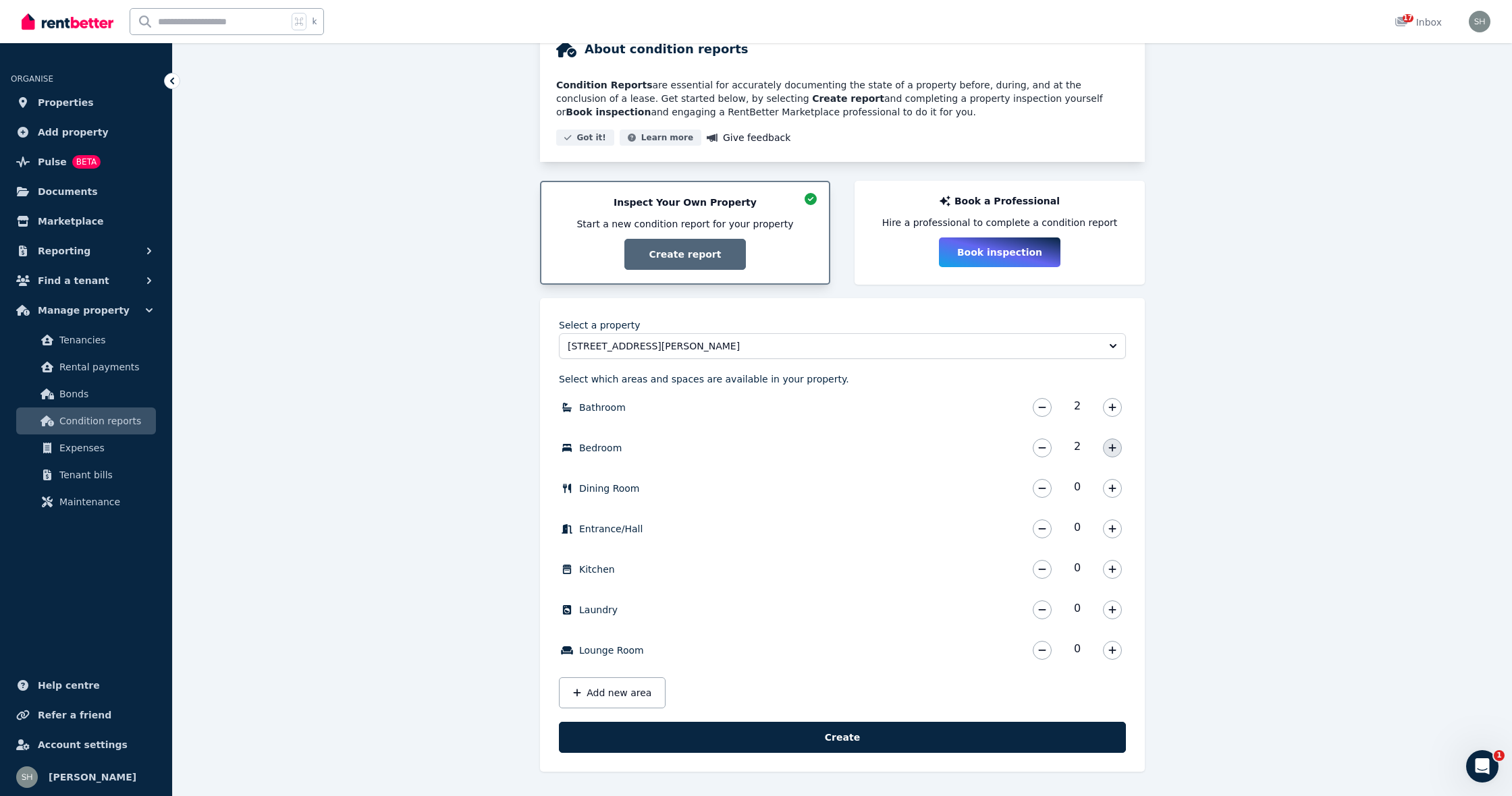
click at [1116, 450] on icon "button" at bounding box center [1112, 448] width 8 height 9
click at [1113, 494] on button "button" at bounding box center [1112, 489] width 19 height 19
click at [1112, 534] on button "button" at bounding box center [1112, 528] width 19 height 19
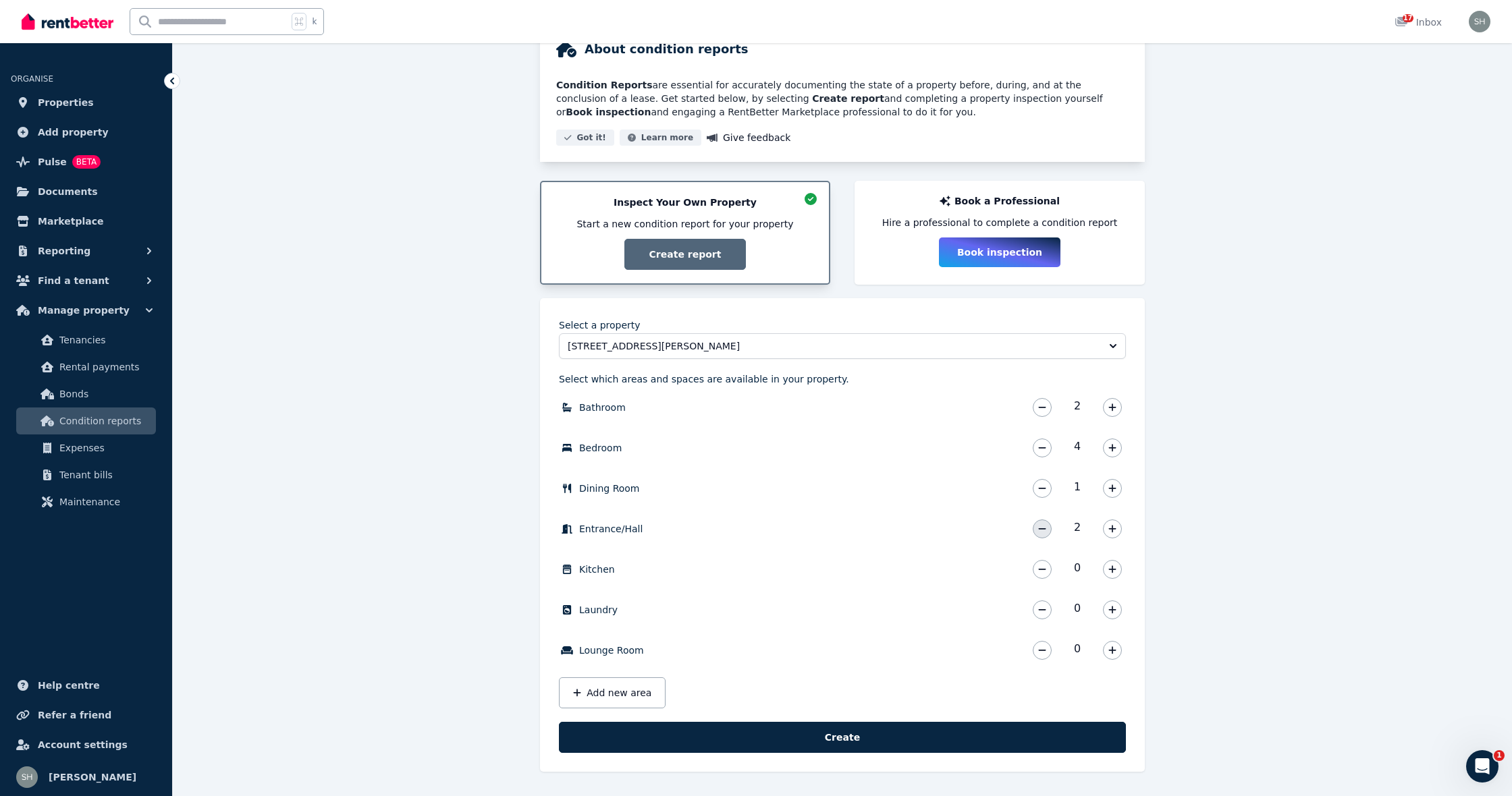
click at [1047, 528] on icon "button" at bounding box center [1042, 528] width 8 height 9
click at [1040, 494] on button "button" at bounding box center [1042, 489] width 19 height 19
drag, startPoint x: 644, startPoint y: 651, endPoint x: 578, endPoint y: 650, distance: 66.0
click at [578, 650] on div "Lounge Room 0 Lounge Room *" at bounding box center [842, 651] width 567 height 27
copy label "Lounge Room"
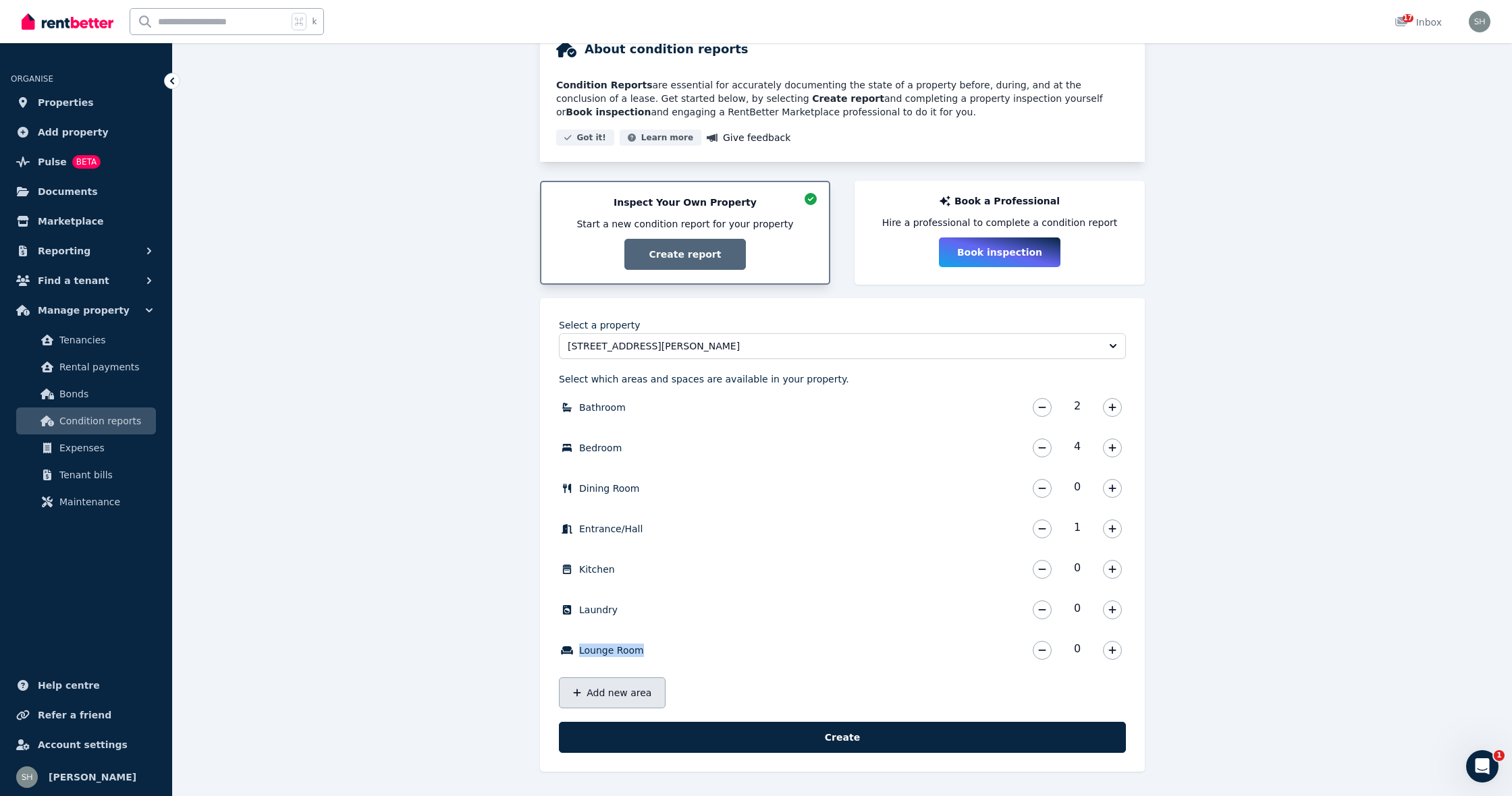
click at [608, 689] on button "Add new area" at bounding box center [612, 692] width 106 height 31
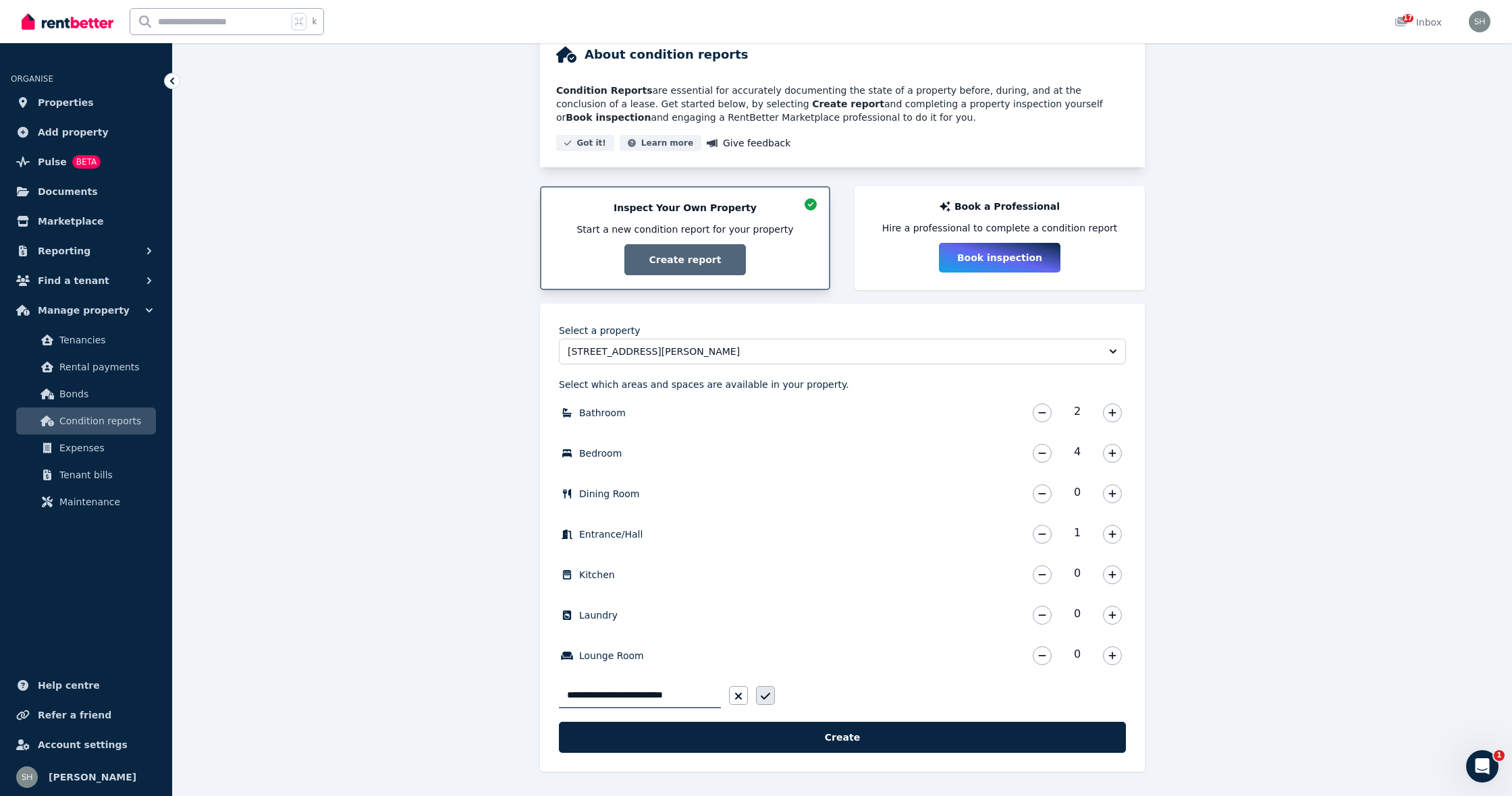
type input "**********"
click at [763, 694] on icon "button" at bounding box center [765, 696] width 9 height 11
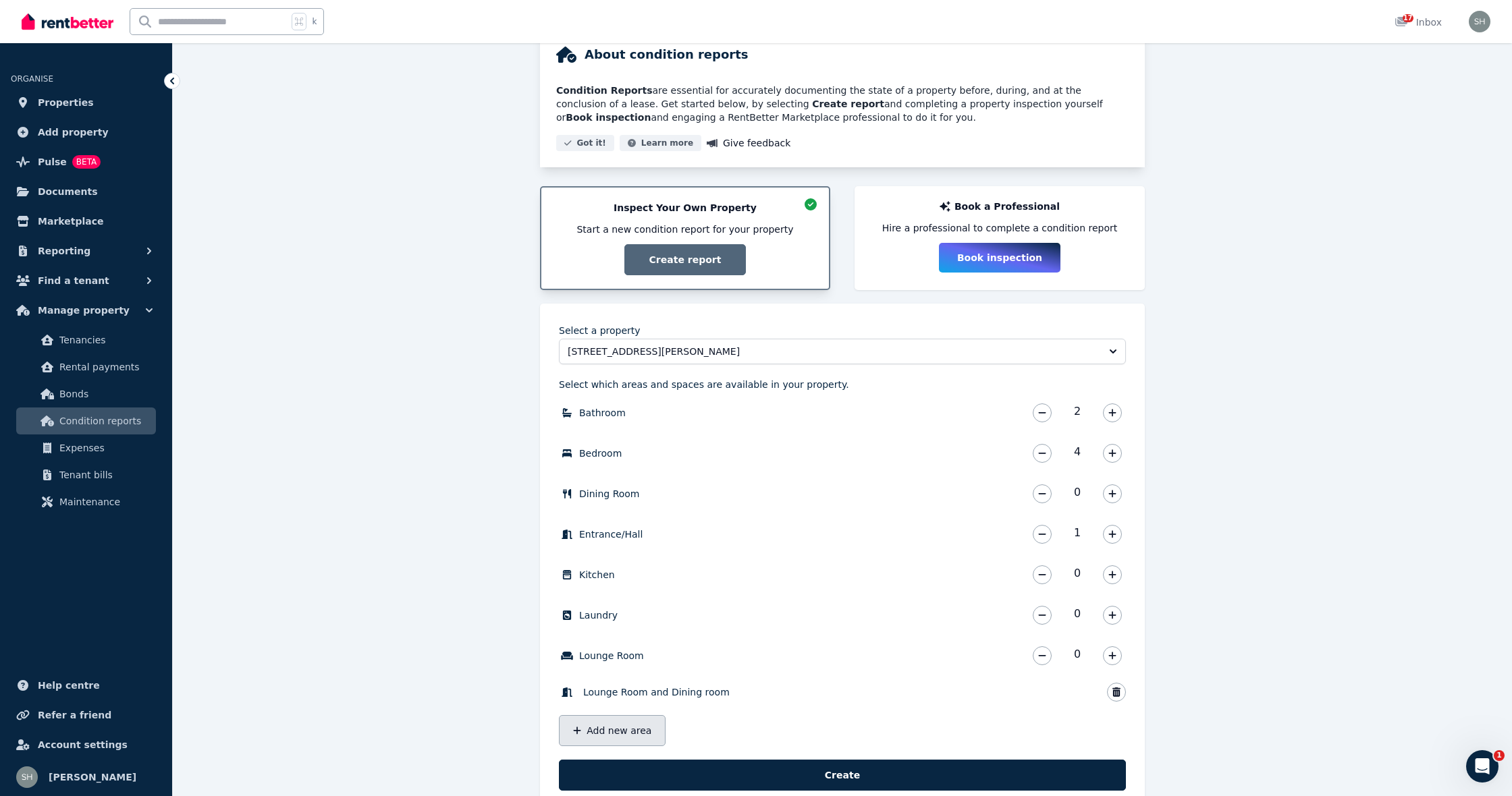
click at [628, 731] on button "Add new area" at bounding box center [612, 730] width 106 height 31
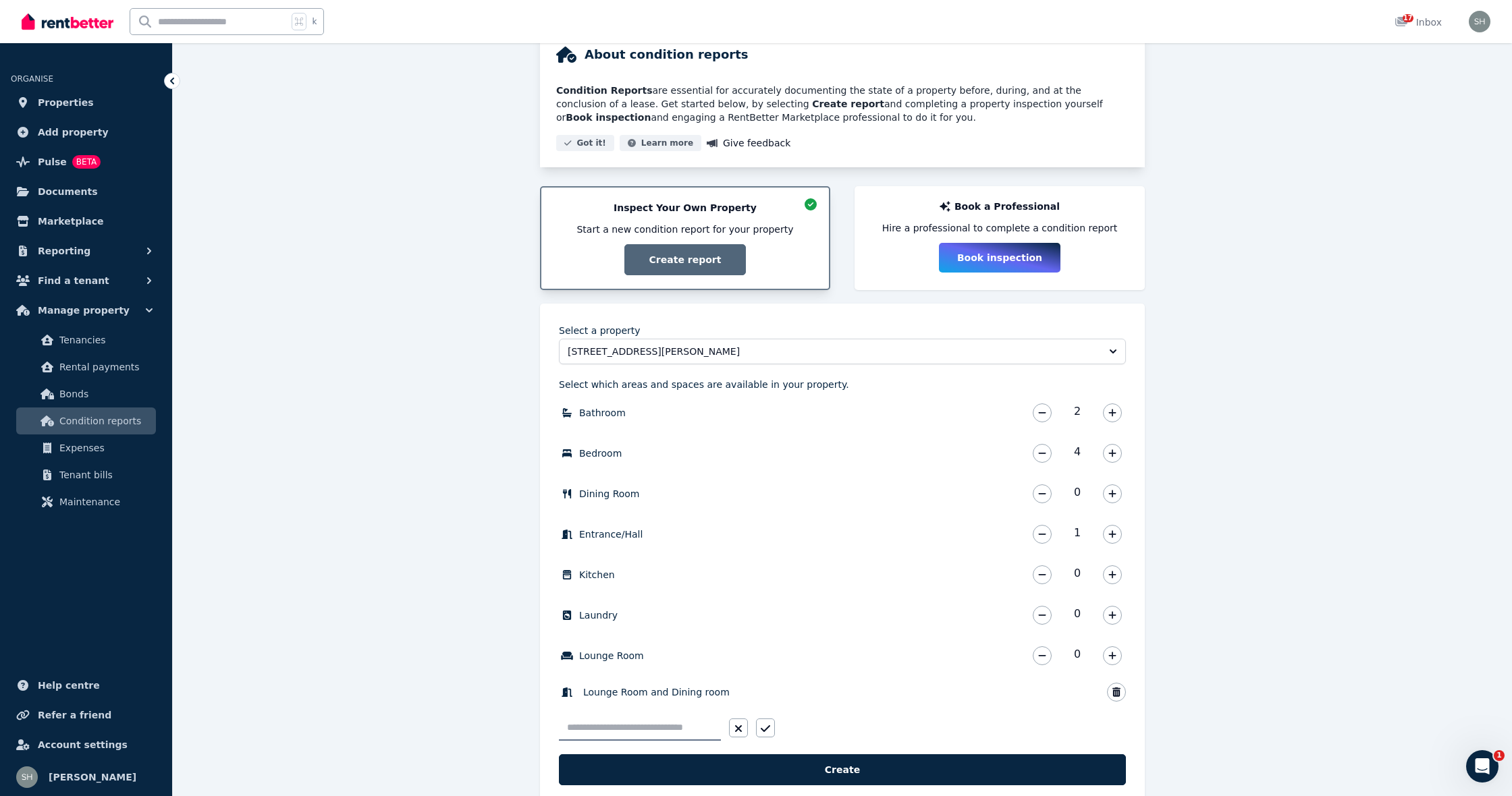
click at [635, 725] on input "text" at bounding box center [639, 728] width 162 height 26
type input "*"
type input "**********"
click at [771, 730] on button "button" at bounding box center [766, 728] width 19 height 19
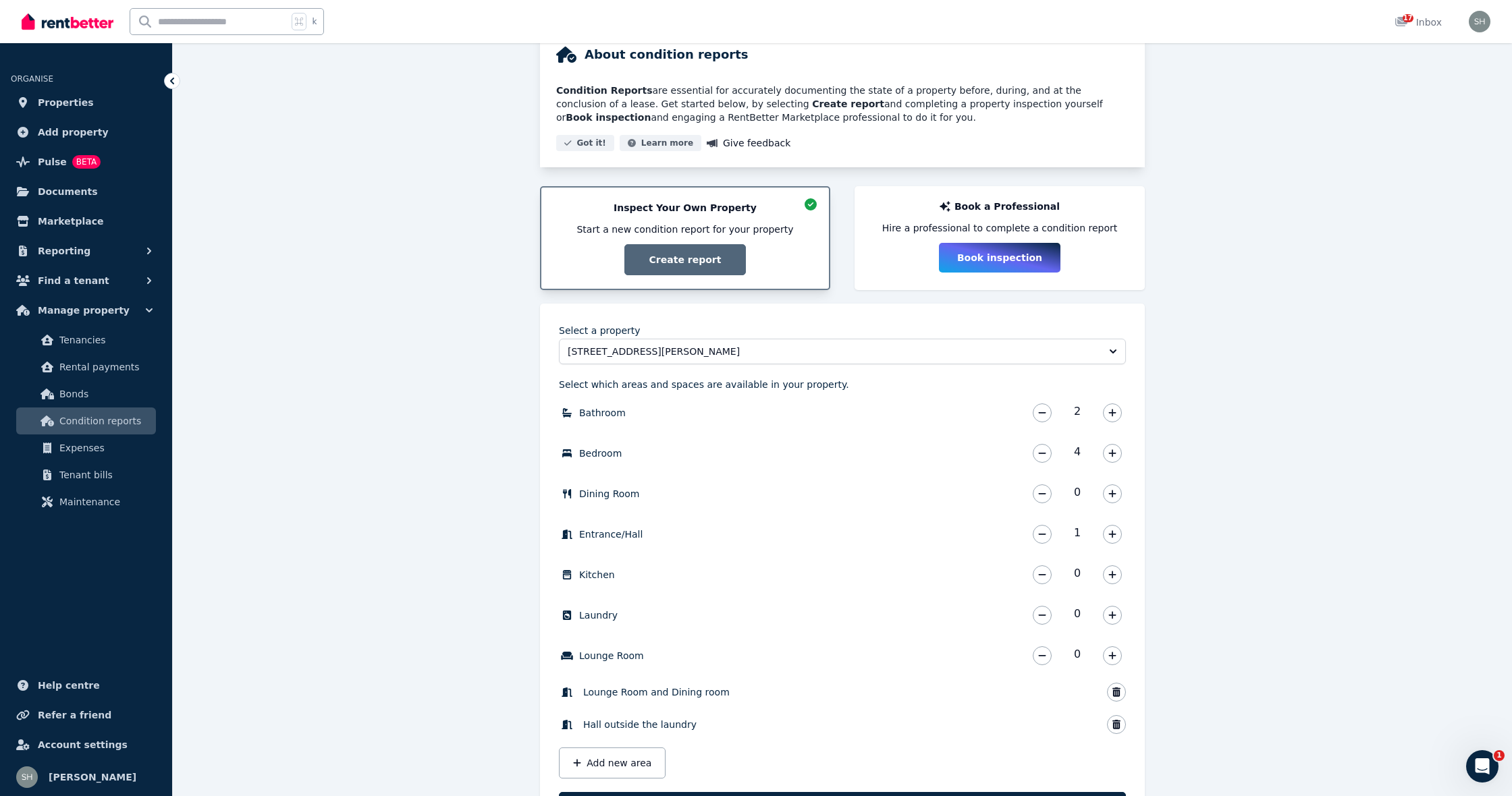
drag, startPoint x: 1110, startPoint y: 617, endPoint x: 1130, endPoint y: 630, distance: 23.9
click at [1110, 618] on icon "button" at bounding box center [1112, 615] width 8 height 9
click at [1108, 575] on icon "button" at bounding box center [1112, 574] width 8 height 9
click at [636, 762] on button "Add new area" at bounding box center [612, 763] width 106 height 31
type input "*"
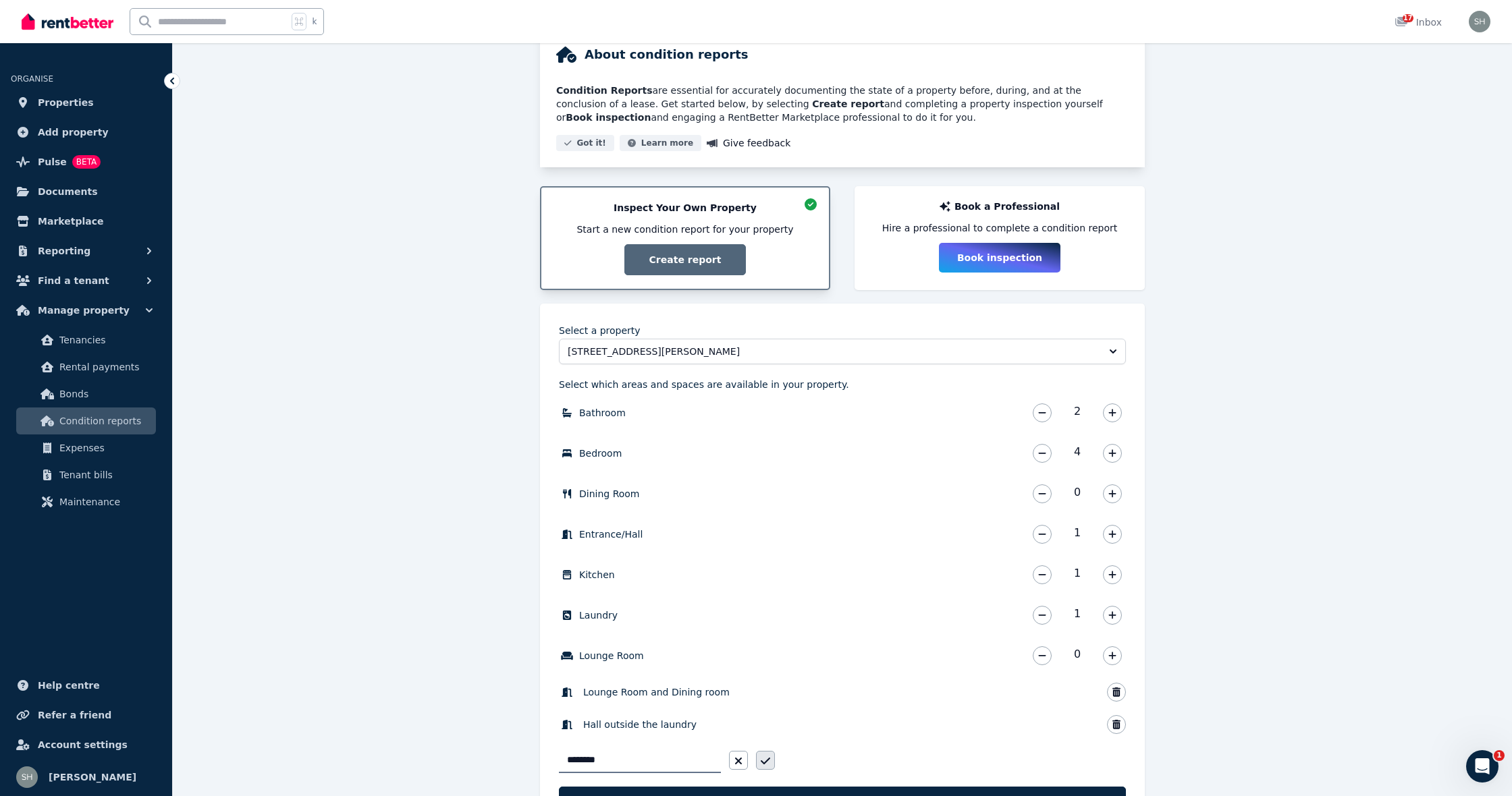
type input "*******"
click at [766, 766] on icon "button" at bounding box center [765, 761] width 9 height 11
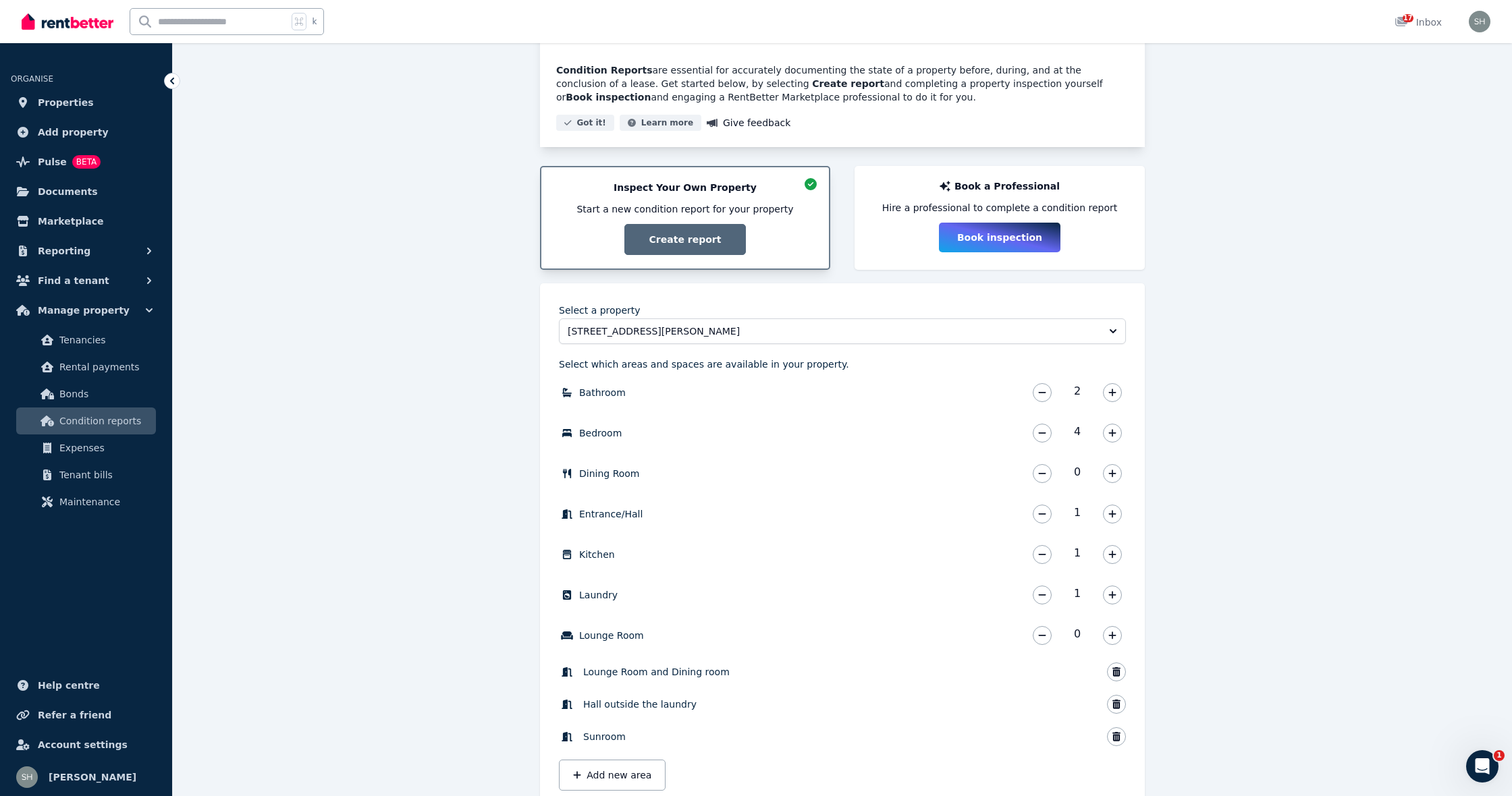
scroll to position [182, 0]
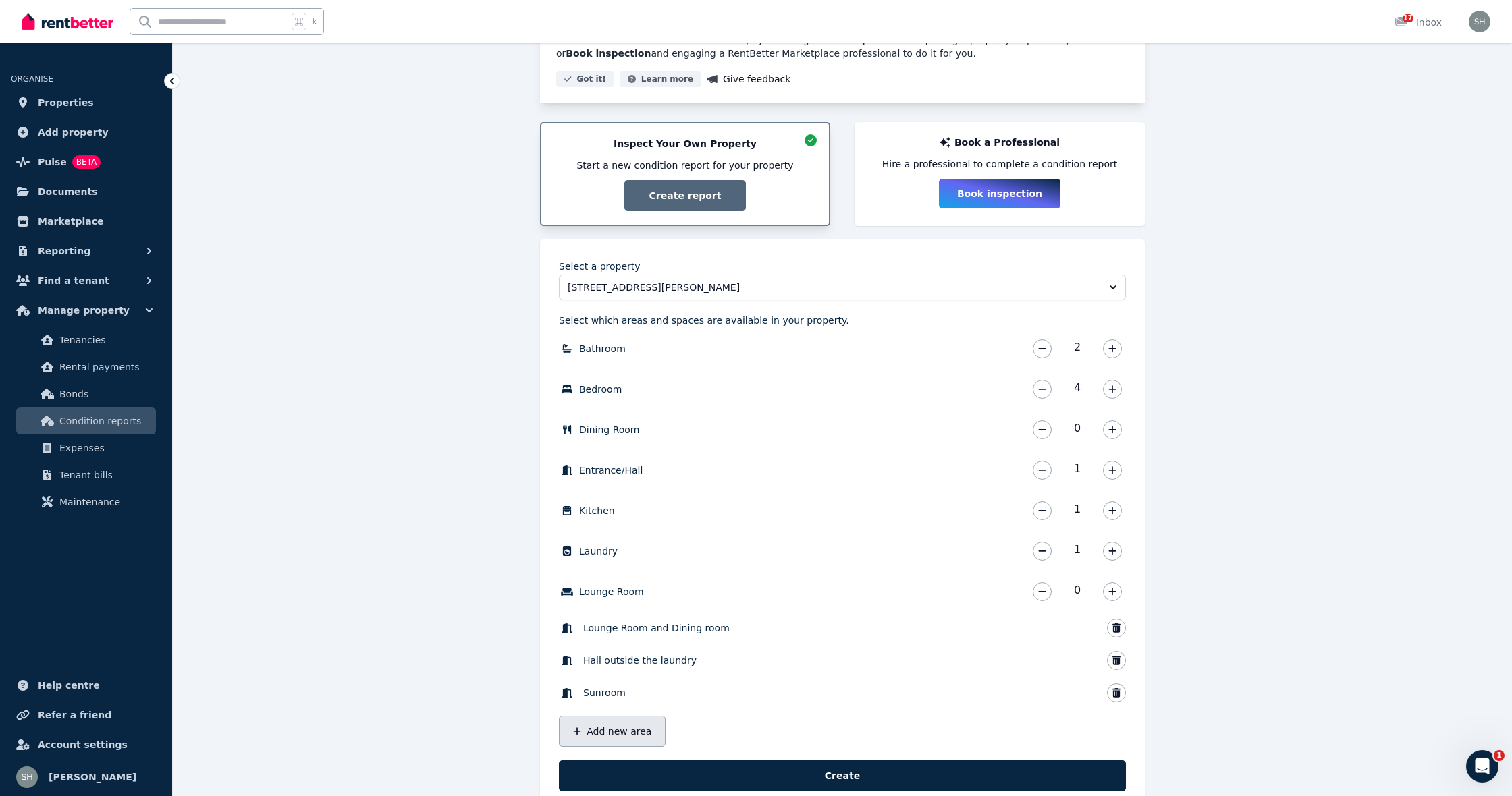
click at [640, 731] on button "Add new area" at bounding box center [612, 731] width 106 height 31
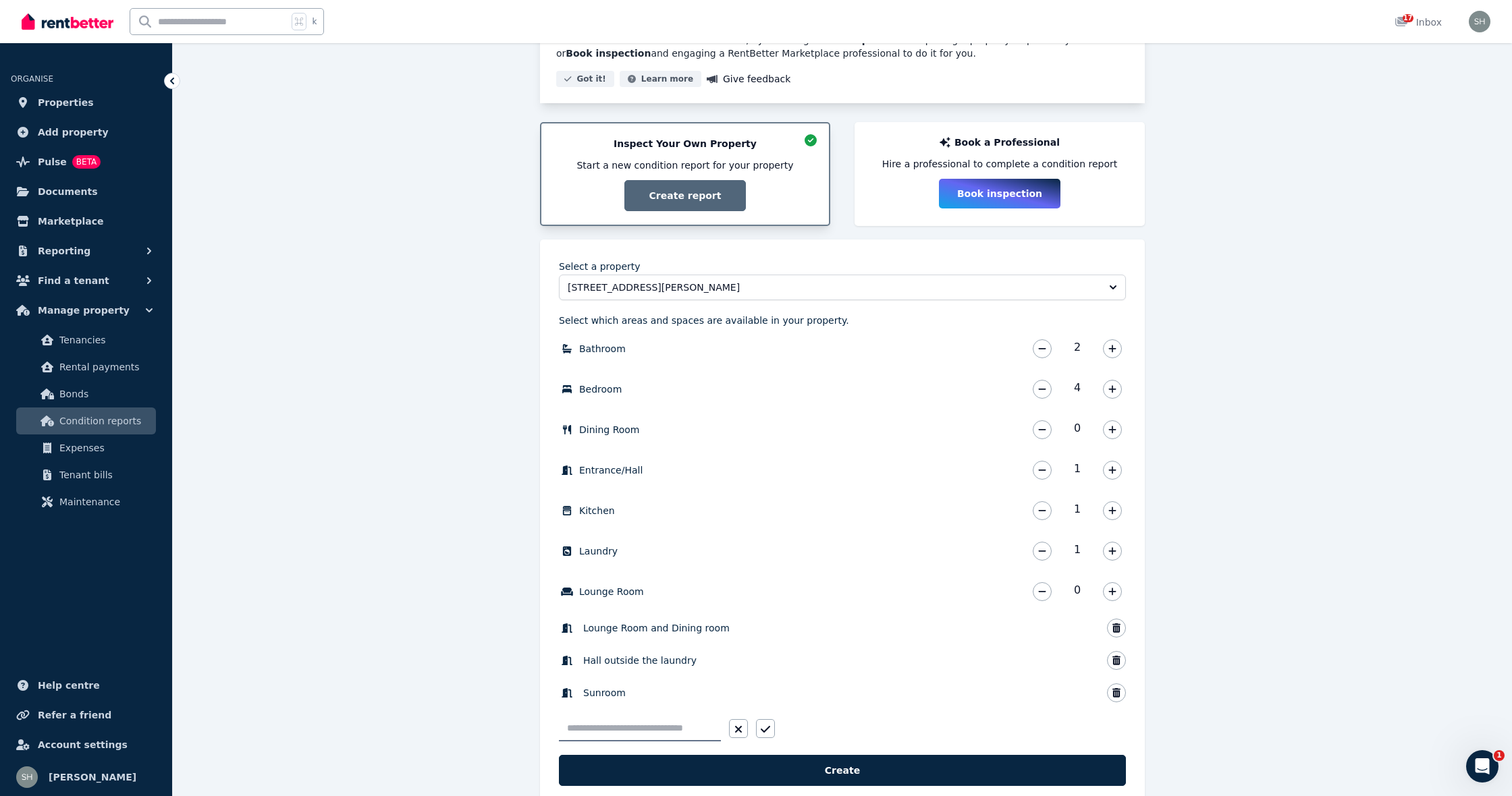
type input "*"
type input "******"
click at [766, 732] on icon "button" at bounding box center [765, 729] width 9 height 11
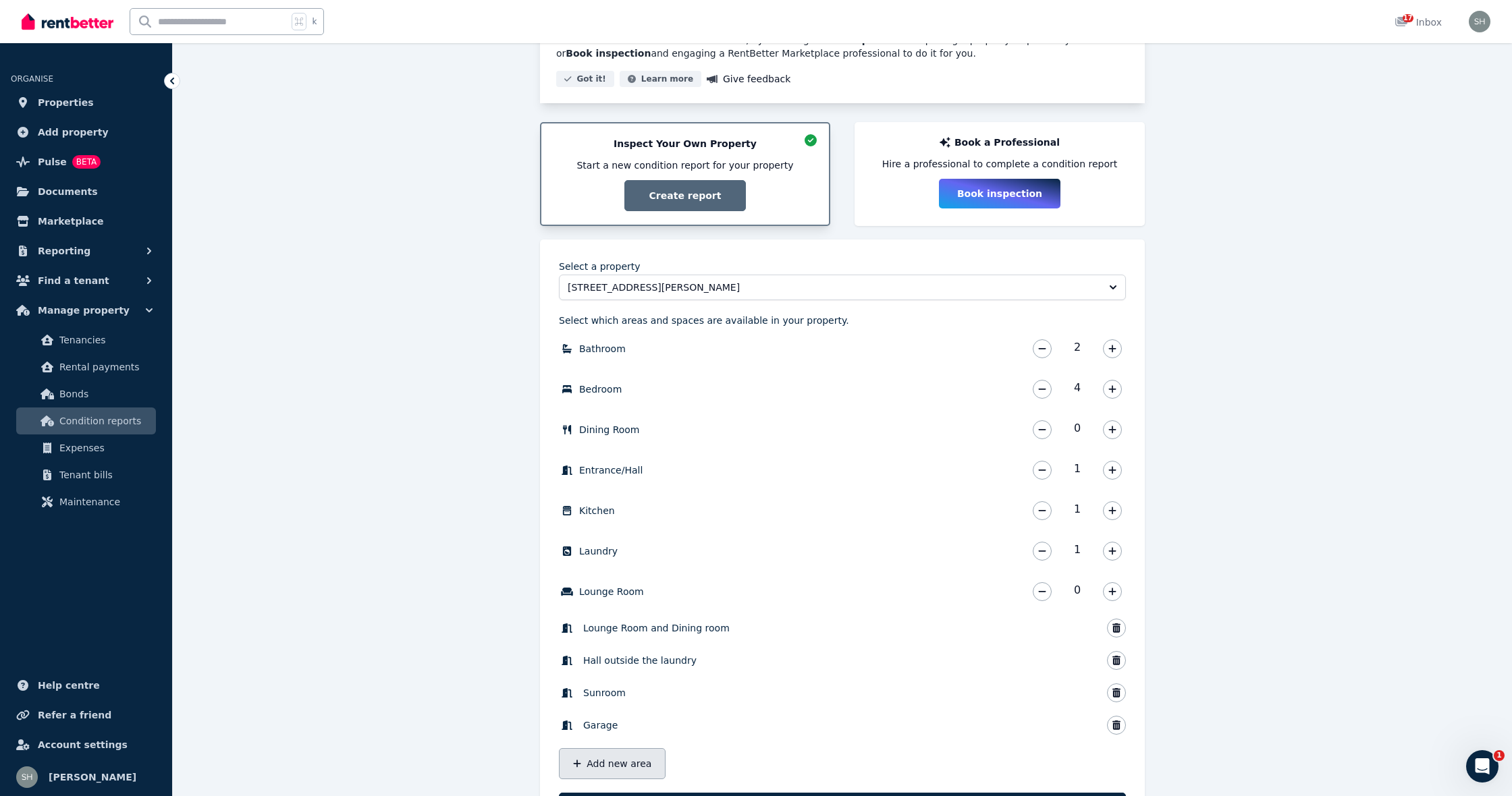
click at [648, 760] on button "Add new area" at bounding box center [612, 764] width 106 height 31
type input "*"
type input "********"
click at [767, 764] on icon "button" at bounding box center [765, 761] width 9 height 11
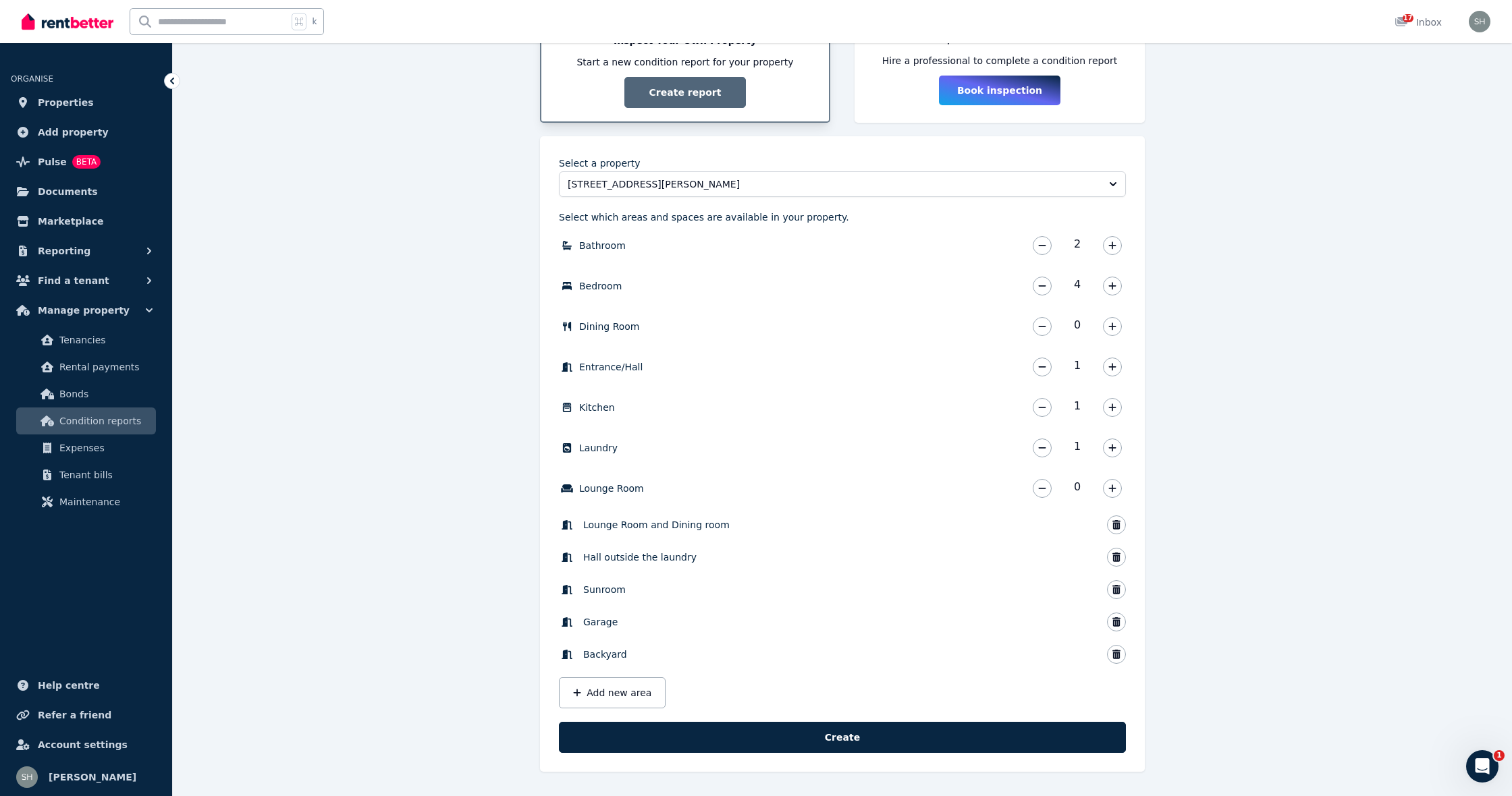
scroll to position [286, 0]
click at [1122, 528] on button "button" at bounding box center [1116, 524] width 19 height 19
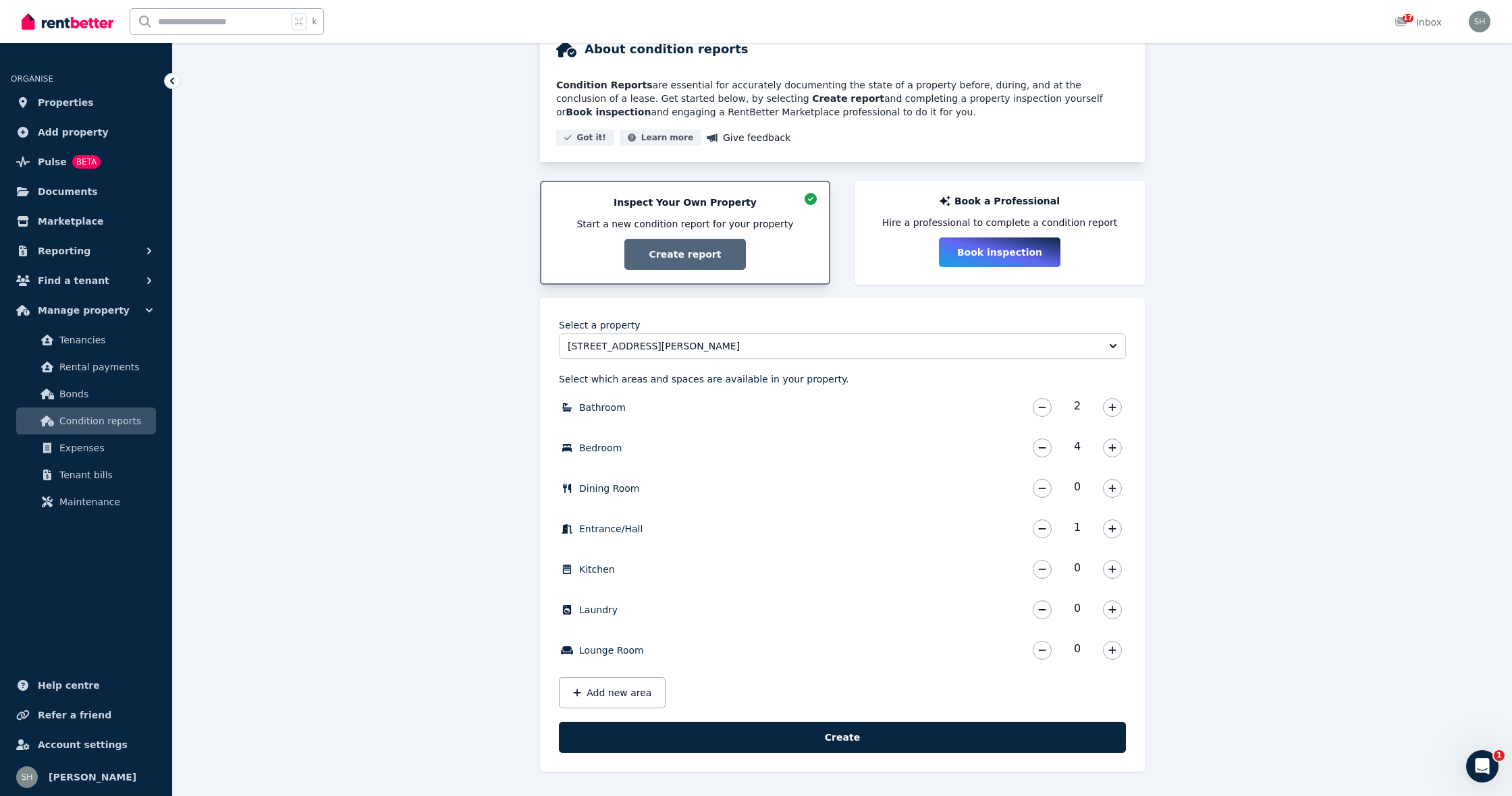
scroll to position [124, 0]
click at [1107, 648] on button "button" at bounding box center [1112, 650] width 19 height 19
click at [638, 692] on button "Add new area" at bounding box center [612, 692] width 106 height 31
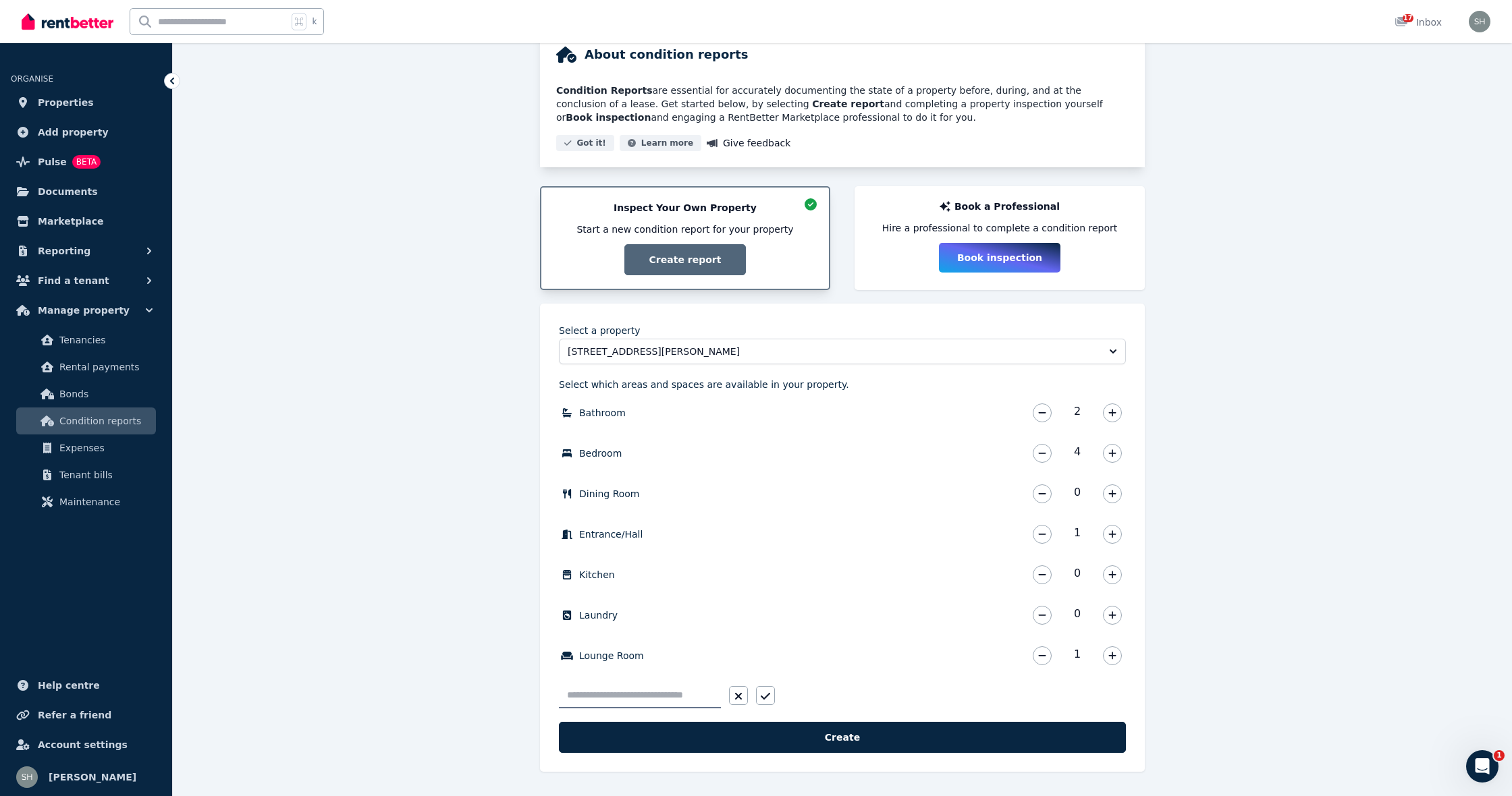
scroll to position [118, 0]
click at [662, 694] on input "text" at bounding box center [639, 695] width 162 height 26
type input "*"
type input "*******"
click at [766, 696] on icon "button" at bounding box center [765, 696] width 9 height 11
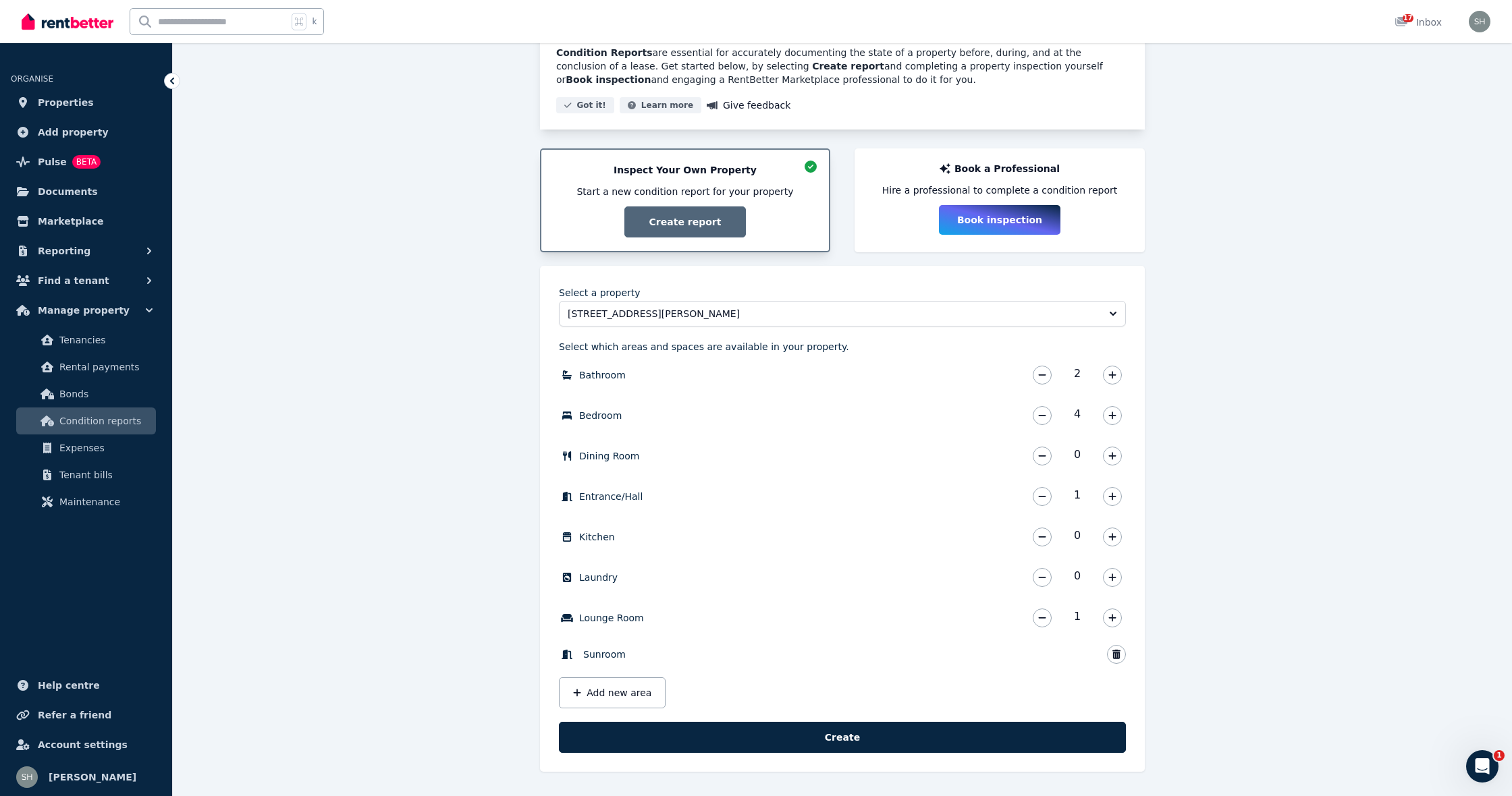
scroll to position [156, 0]
click at [626, 692] on button "Add new area" at bounding box center [612, 692] width 106 height 31
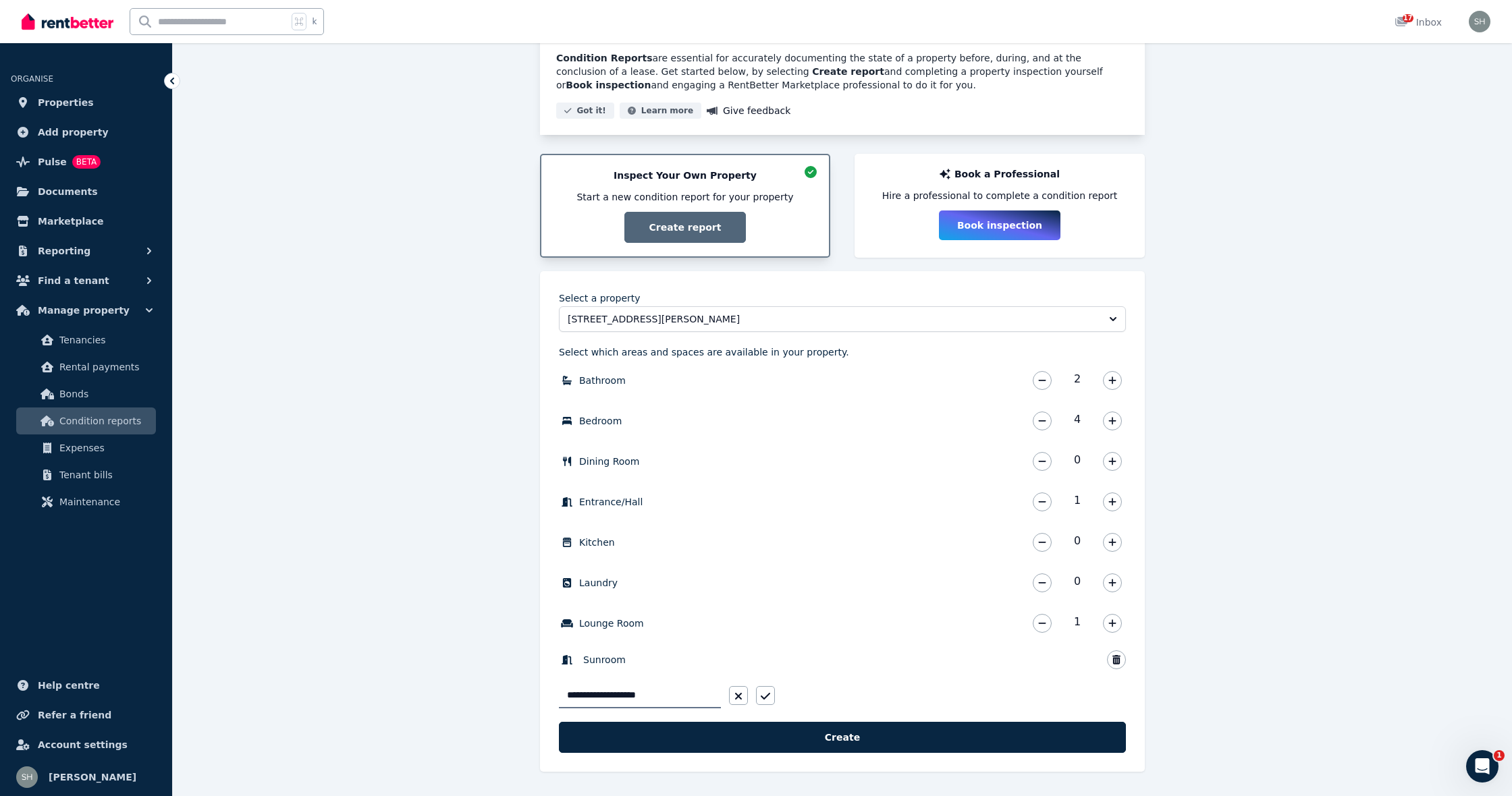
scroll to position [150, 0]
type input "**********"
click at [763, 693] on icon "button" at bounding box center [765, 696] width 9 height 11
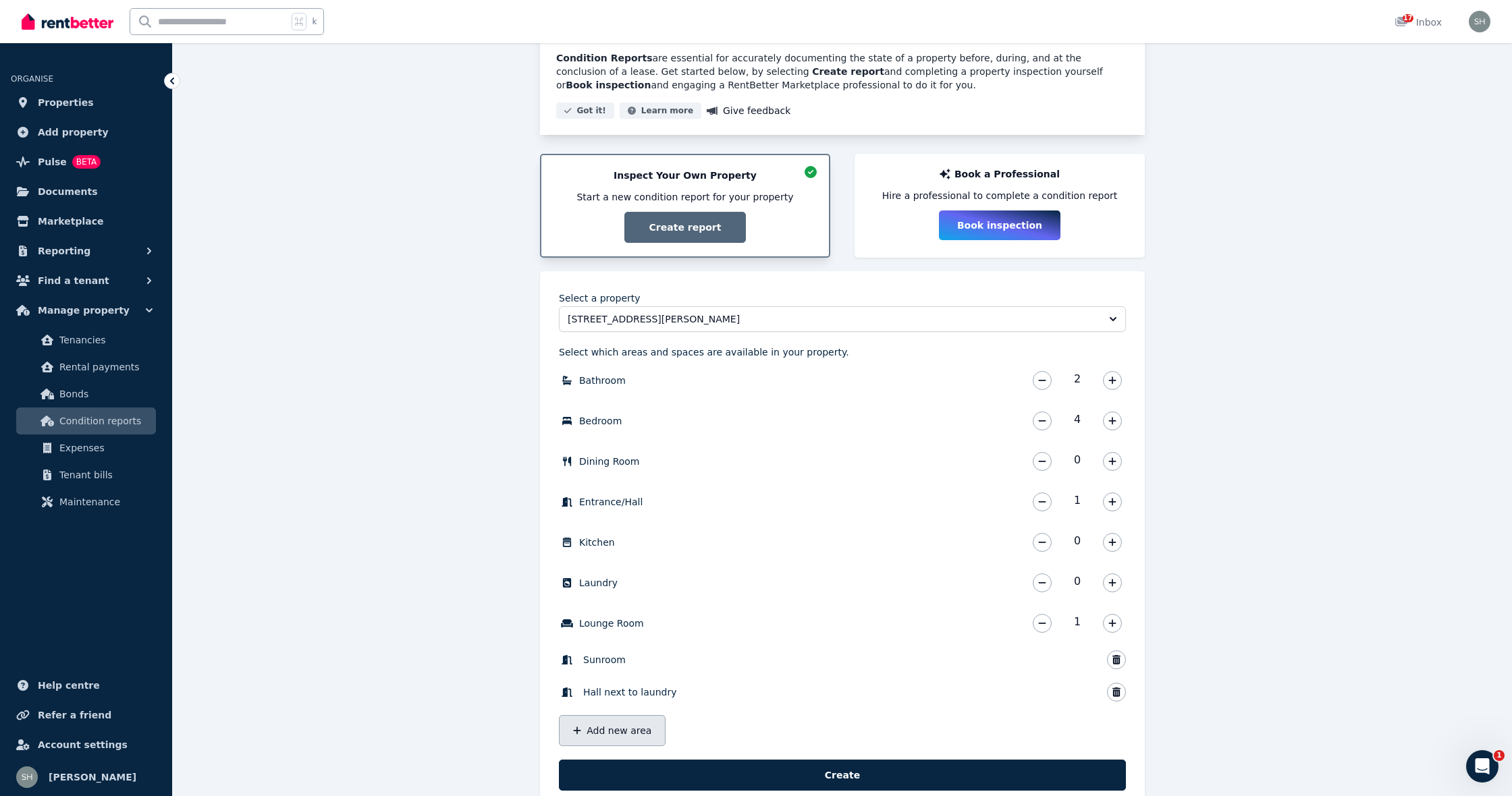
click at [636, 723] on button "Add new area" at bounding box center [612, 730] width 106 height 31
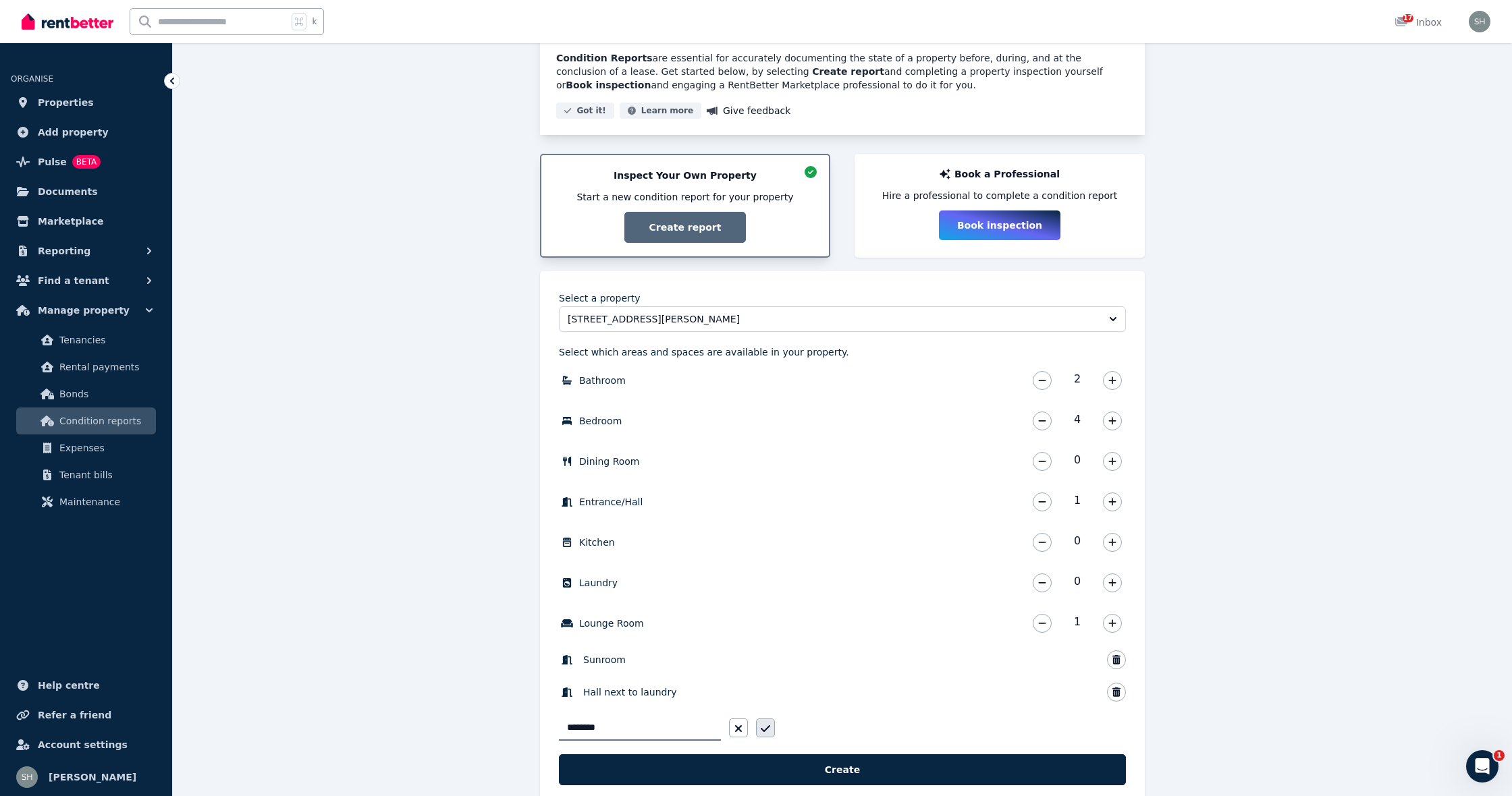
type input "********"
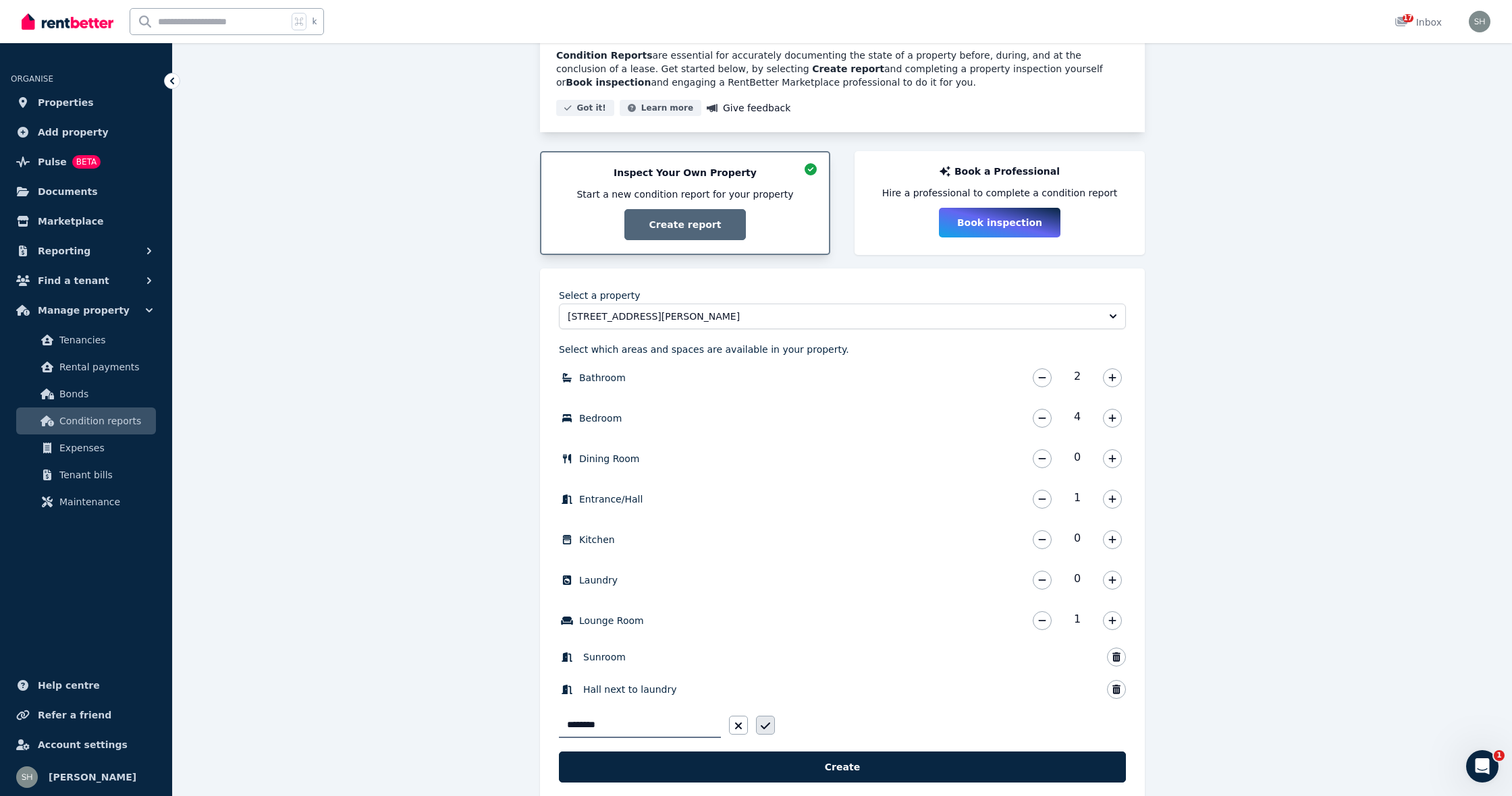
click at [758, 733] on button "button" at bounding box center [766, 725] width 19 height 19
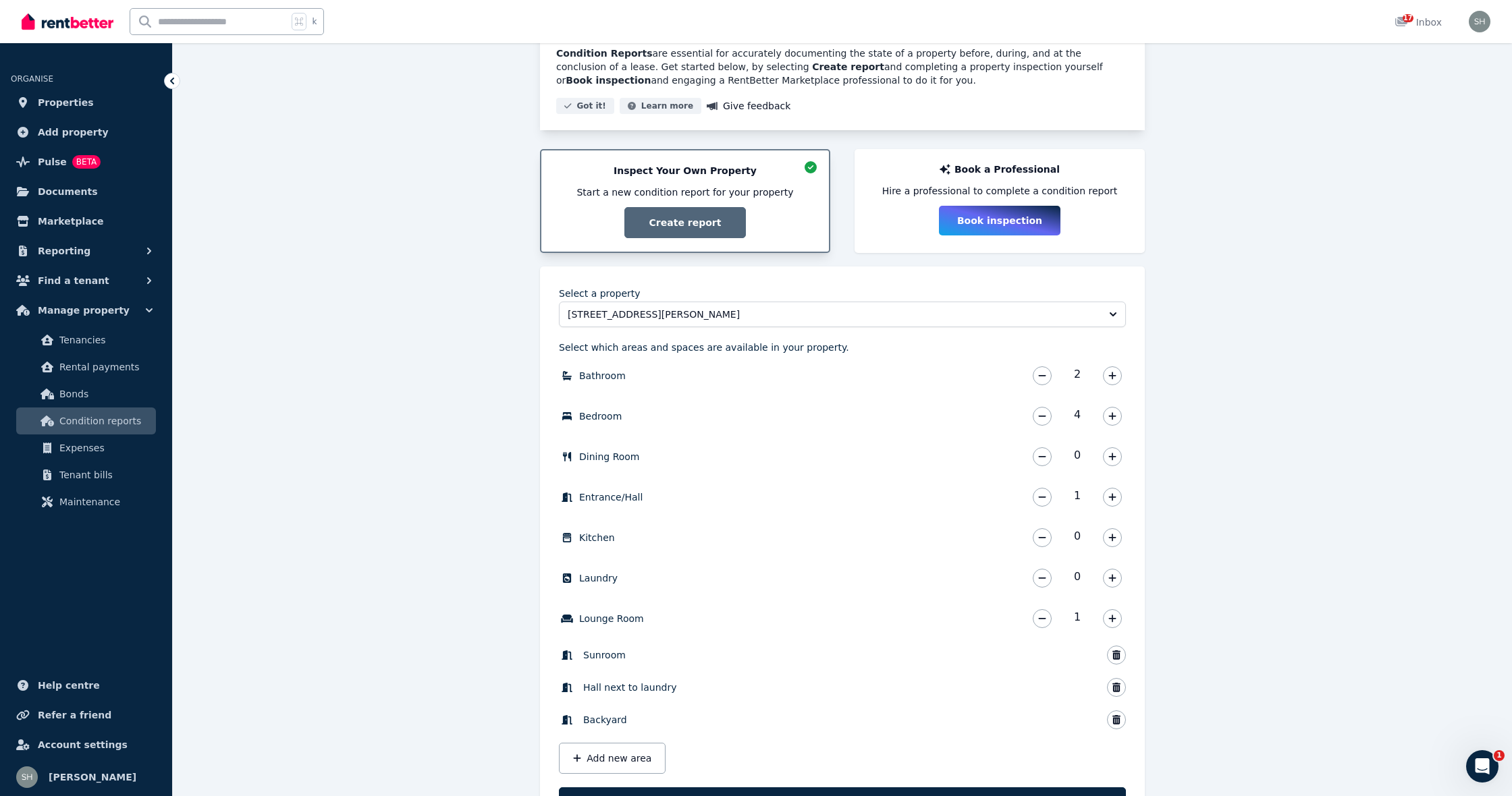
scroll to position [157, 0]
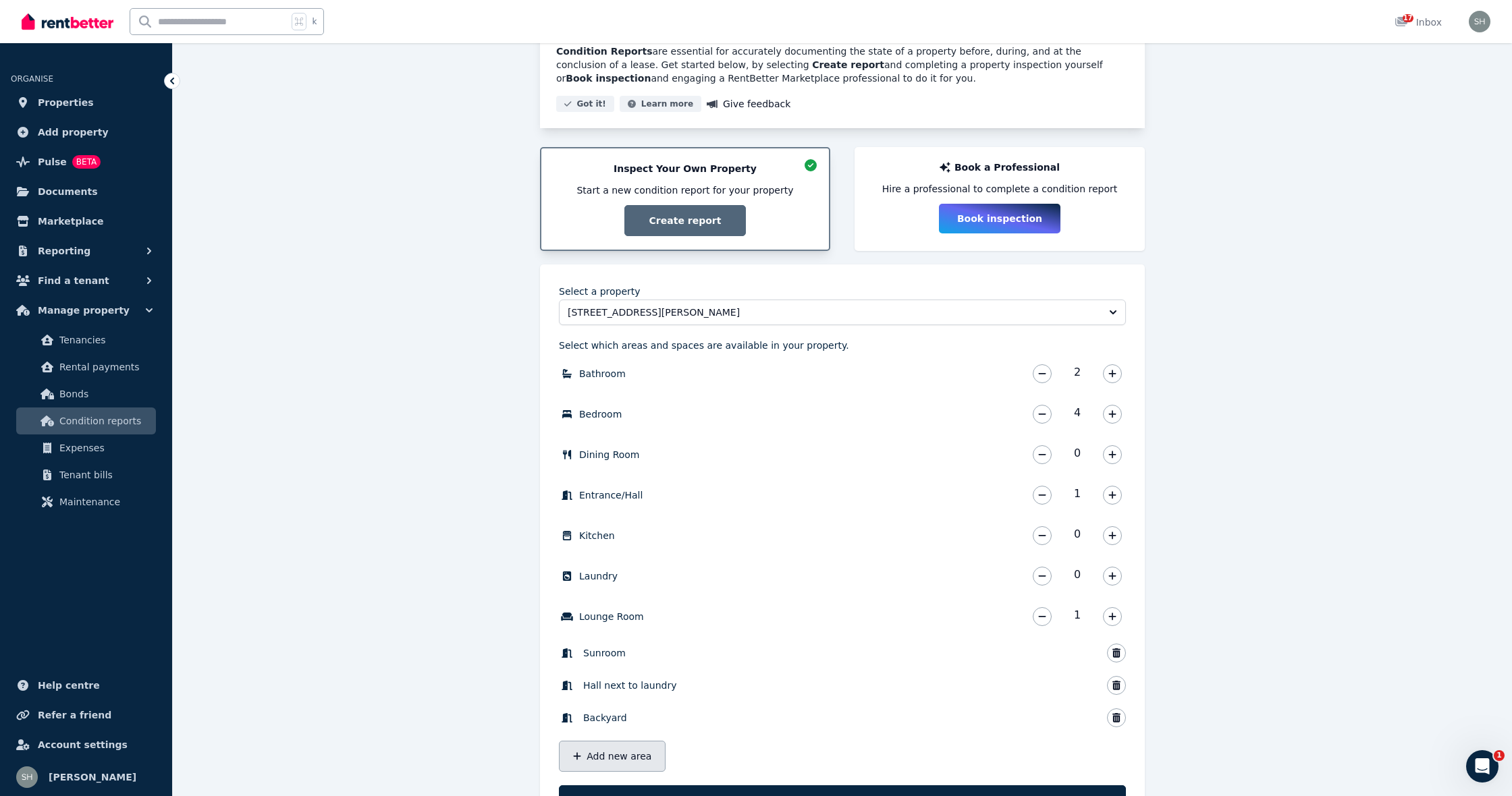
click at [614, 753] on button "Add new area" at bounding box center [612, 756] width 106 height 31
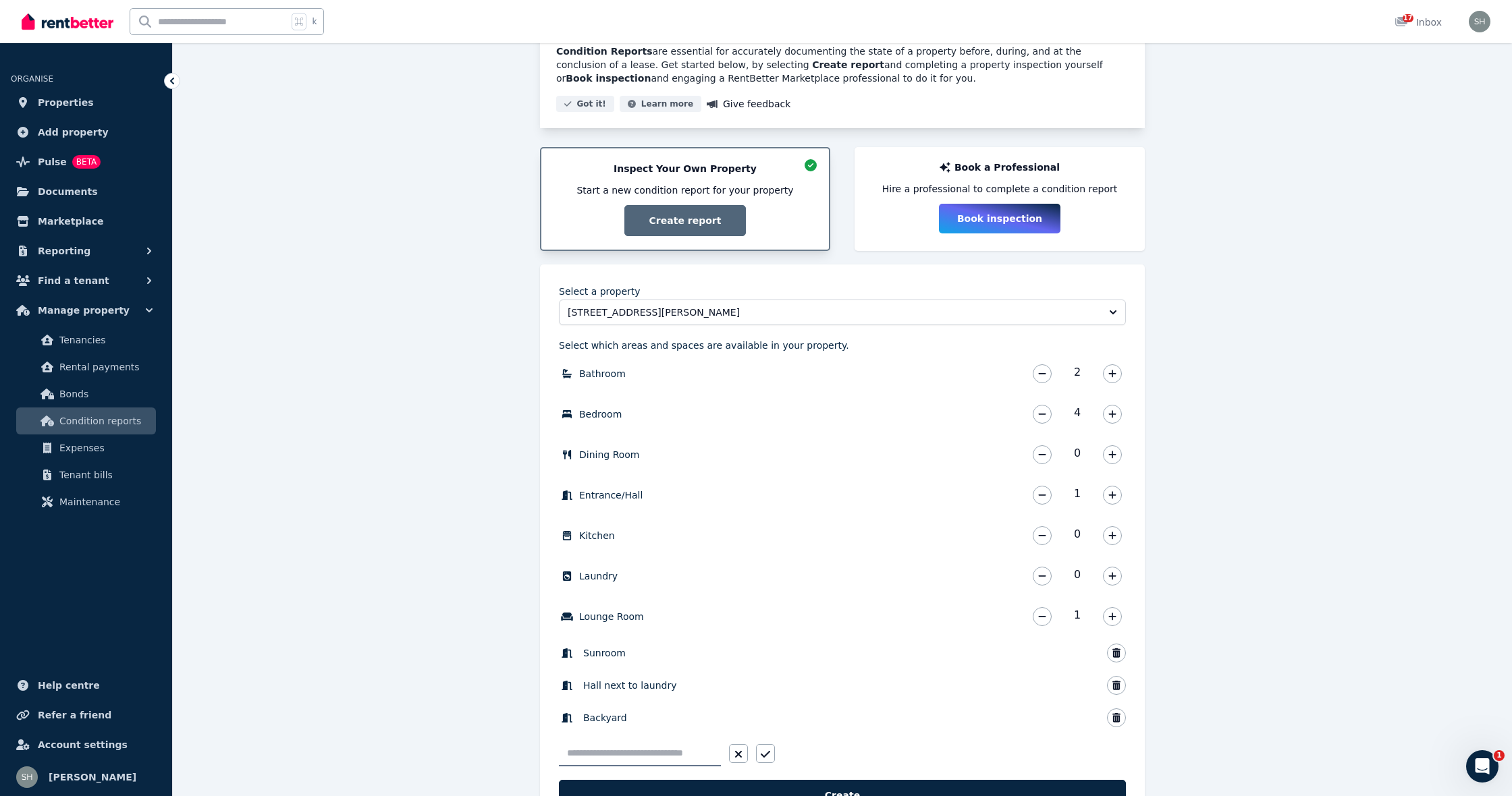
type input "*"
type input "******"
click at [761, 751] on icon "button" at bounding box center [765, 754] width 9 height 11
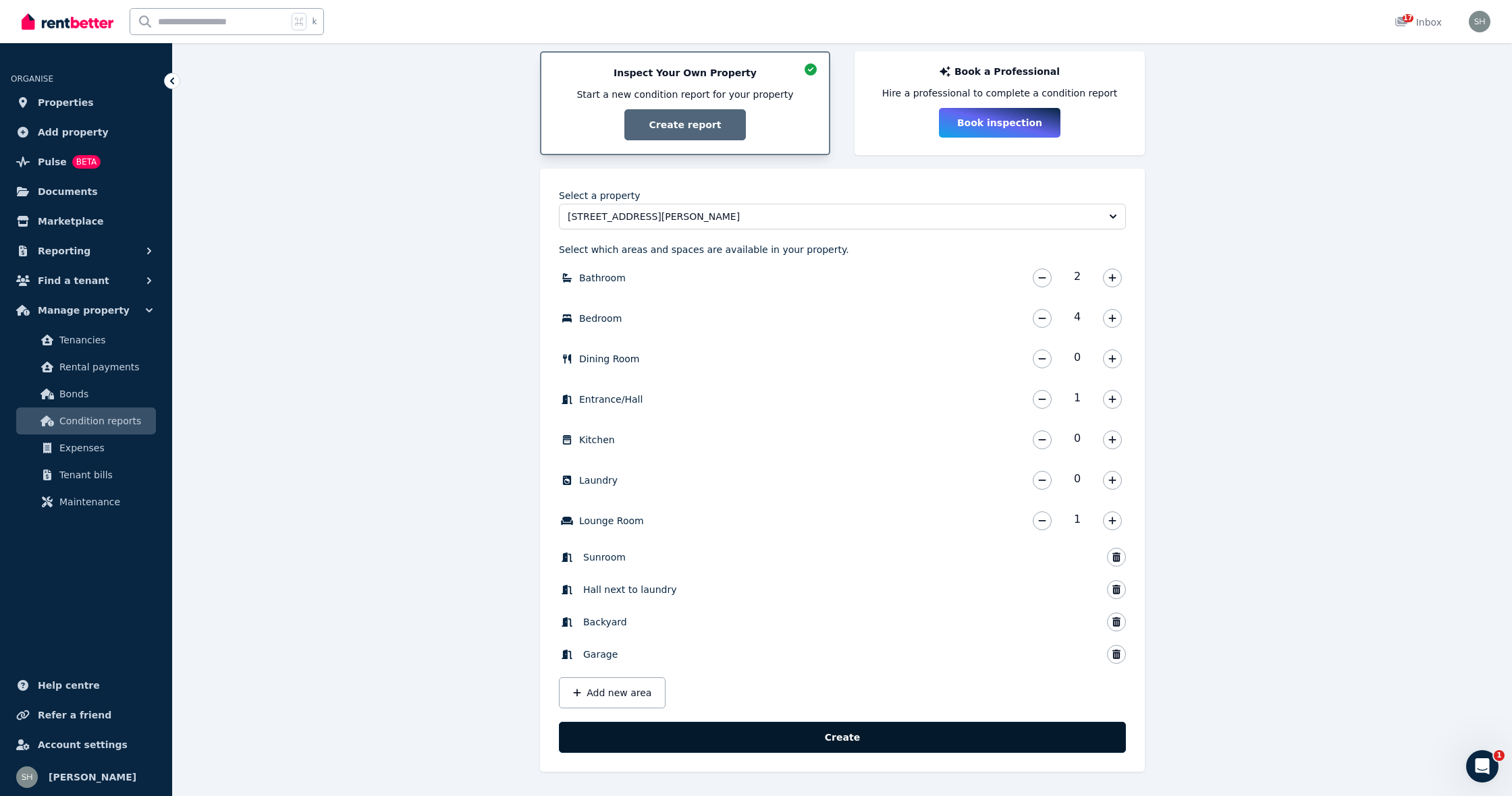
scroll to position [253, 0]
click at [777, 738] on button "Create" at bounding box center [842, 737] width 567 height 31
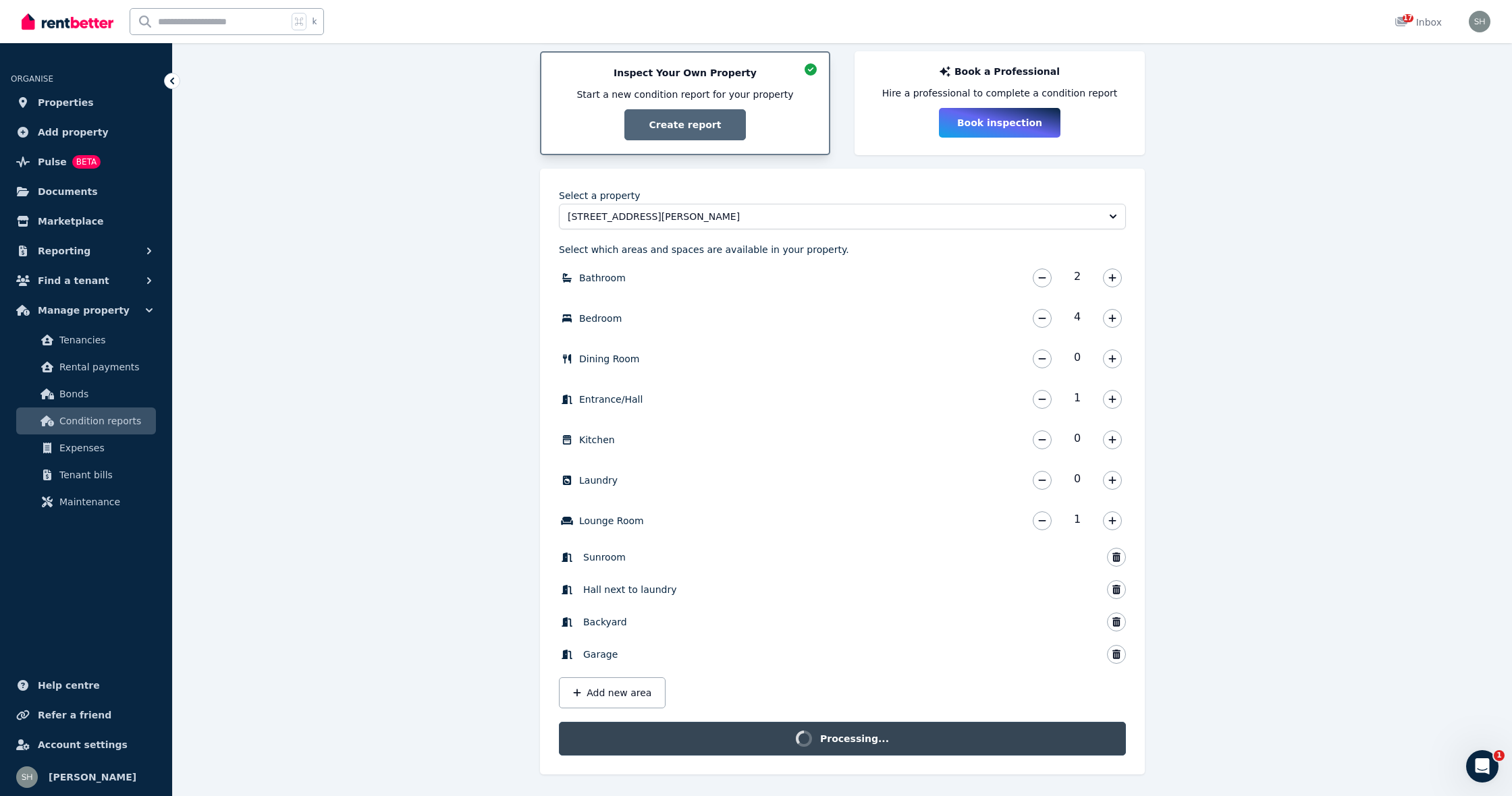
scroll to position [235, 0]
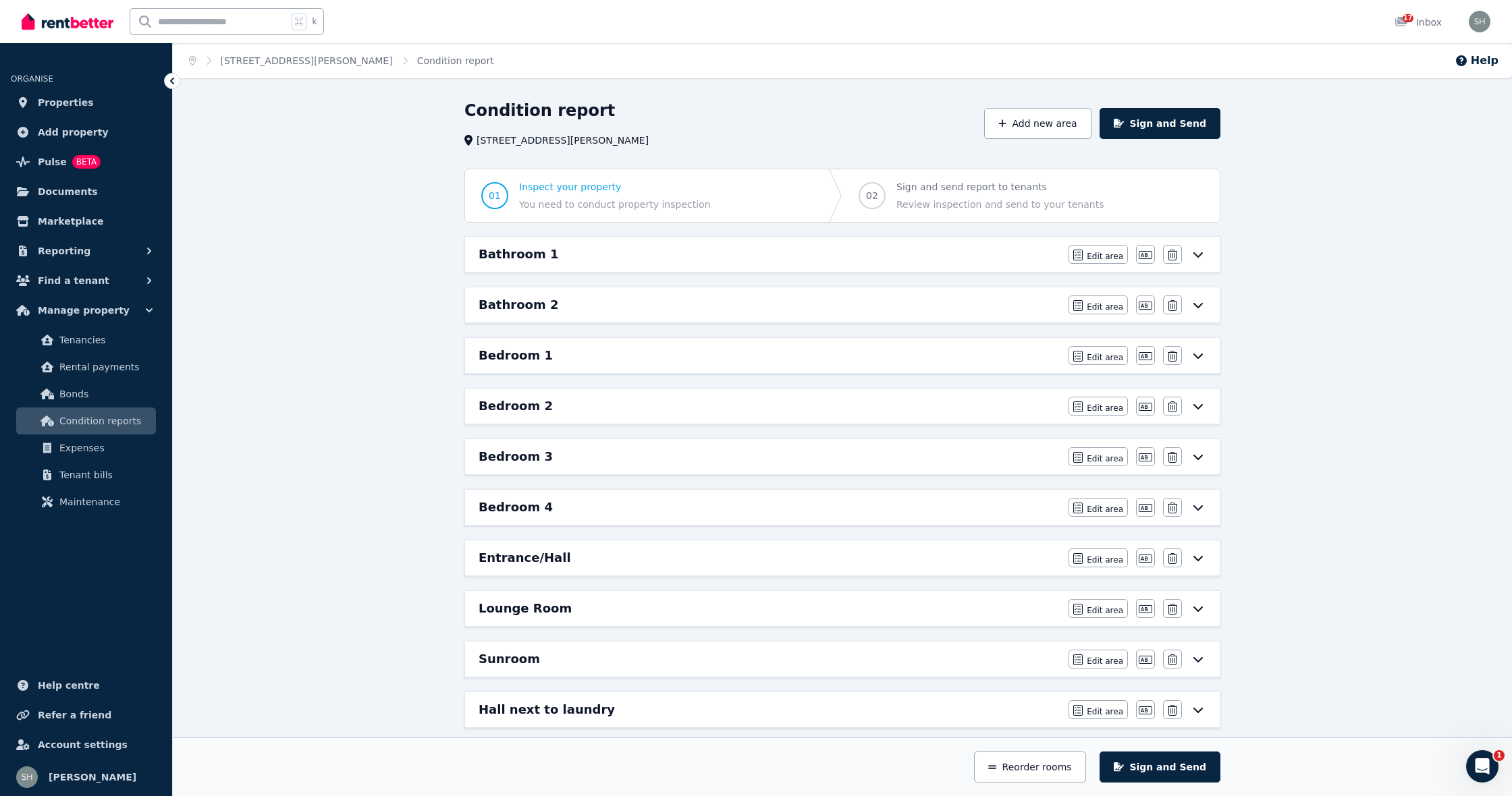
click at [1198, 252] on icon at bounding box center [1198, 254] width 16 height 11
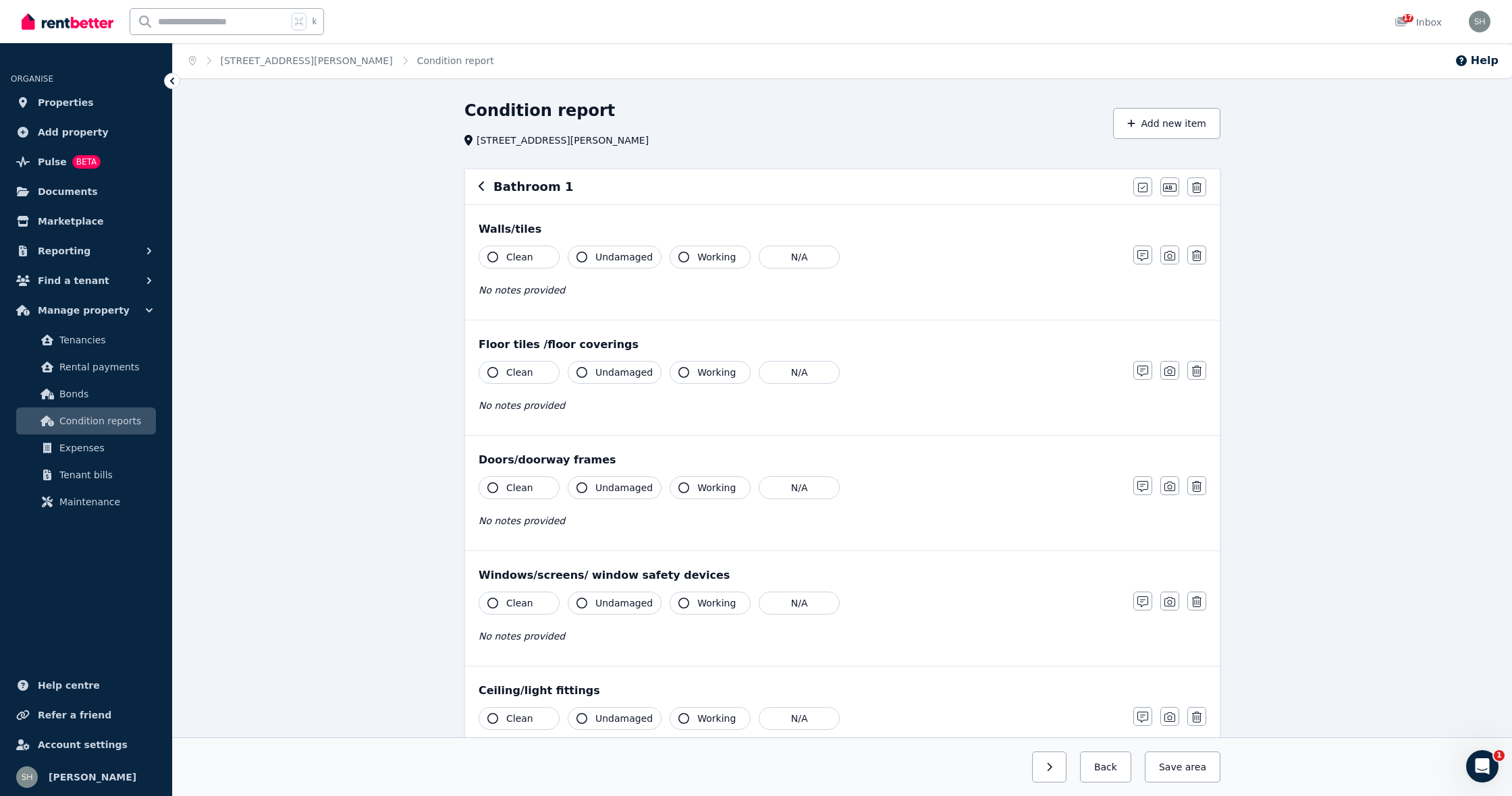
click at [490, 258] on icon "button" at bounding box center [492, 257] width 11 height 11
click at [544, 296] on span "No notes provided" at bounding box center [522, 290] width 86 height 11
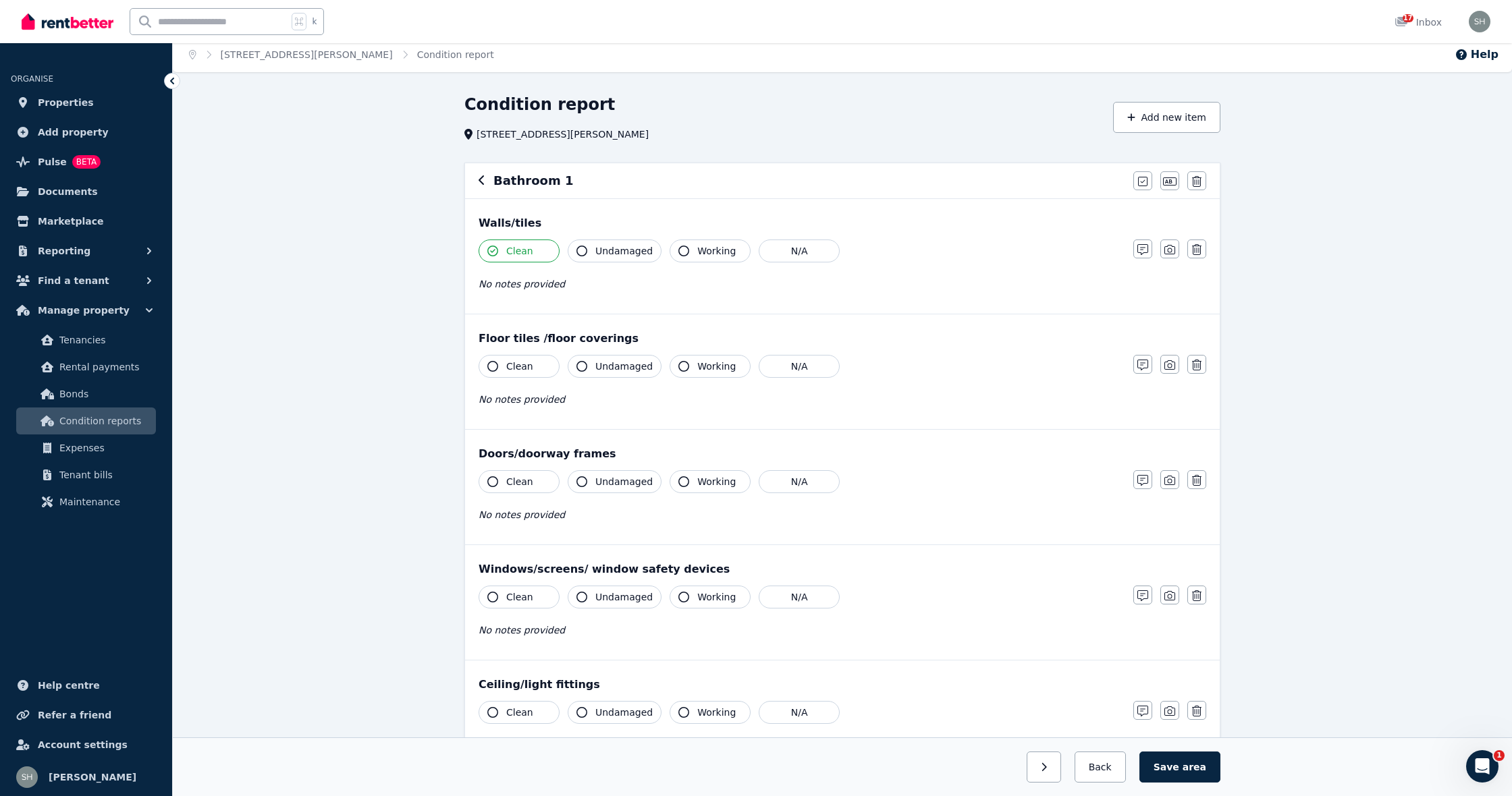
scroll to position [7, 0]
click at [492, 365] on icon "button" at bounding box center [492, 365] width 11 height 11
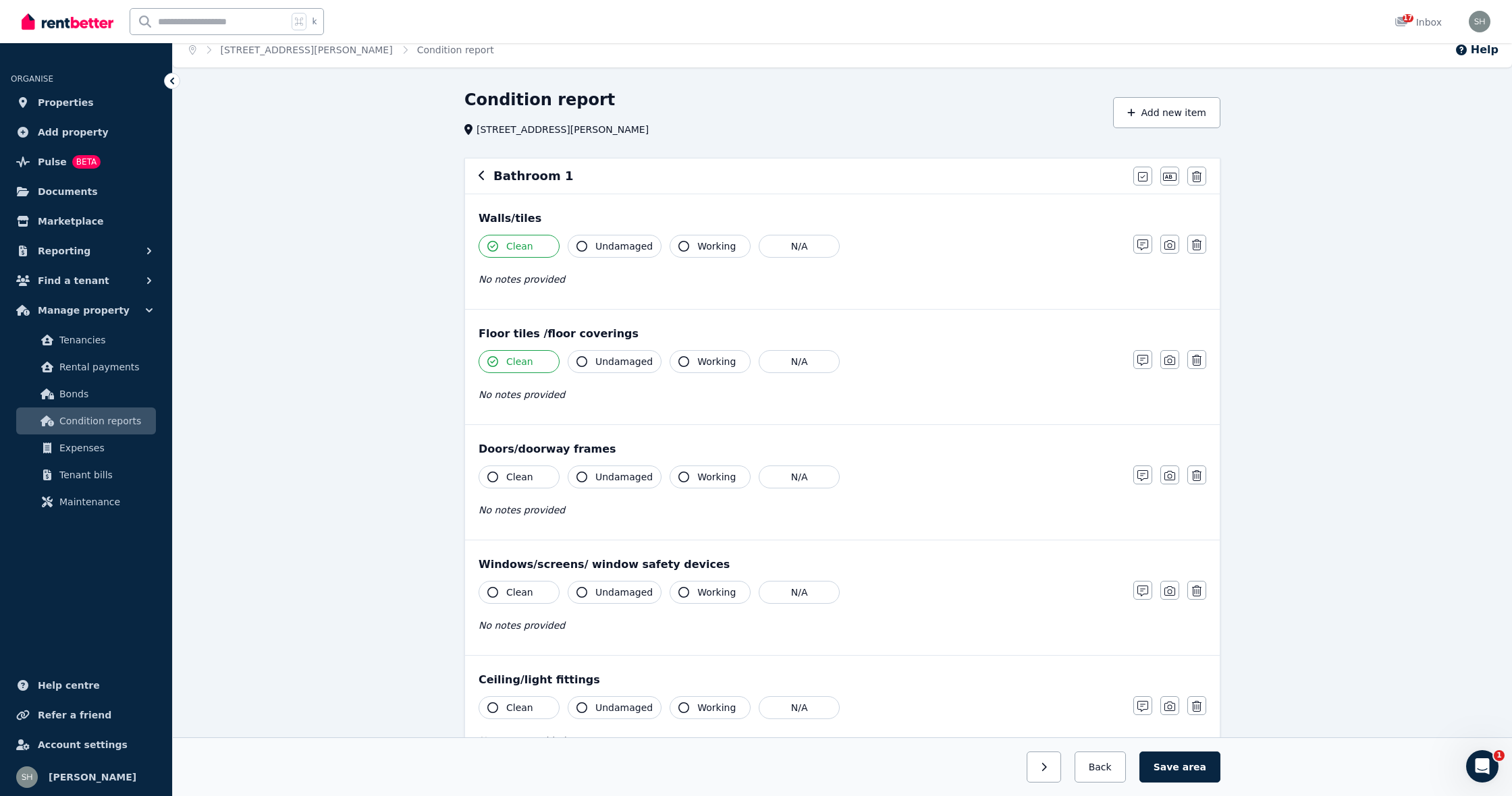
scroll to position [11, 0]
click at [1146, 361] on icon "button" at bounding box center [1142, 360] width 11 height 11
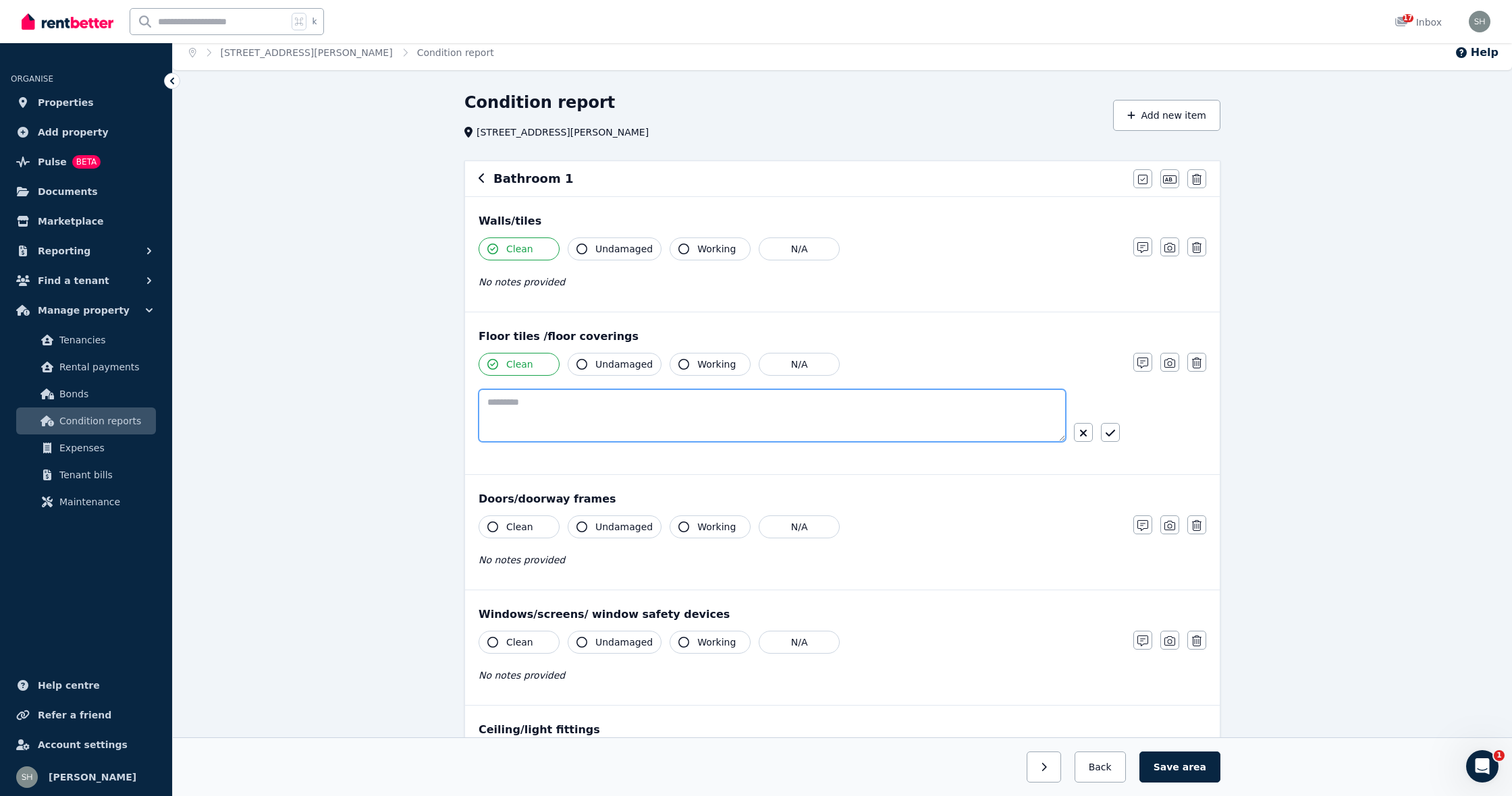
click at [594, 417] on textarea at bounding box center [772, 415] width 587 height 52
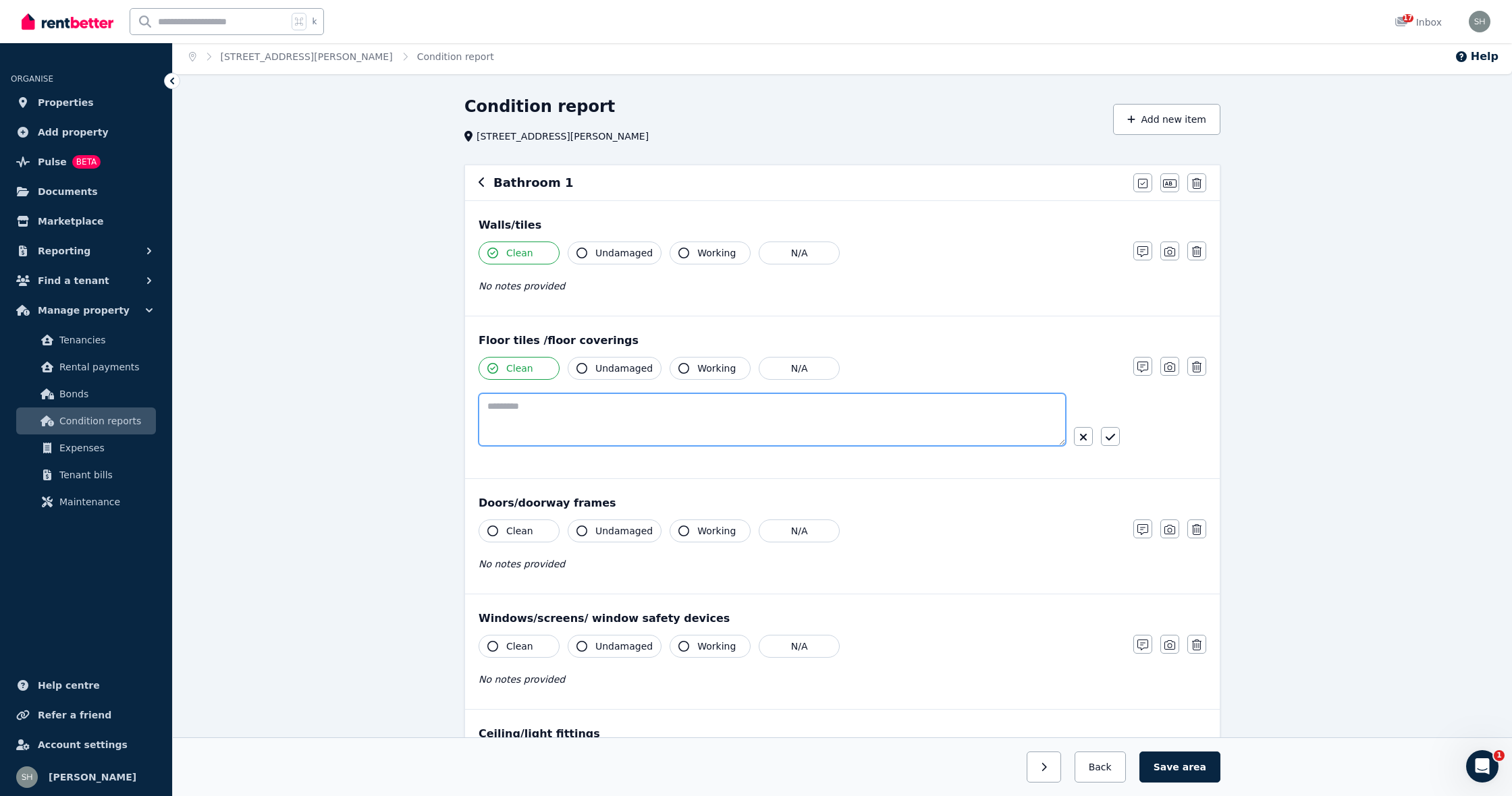
paste textarea "**********"
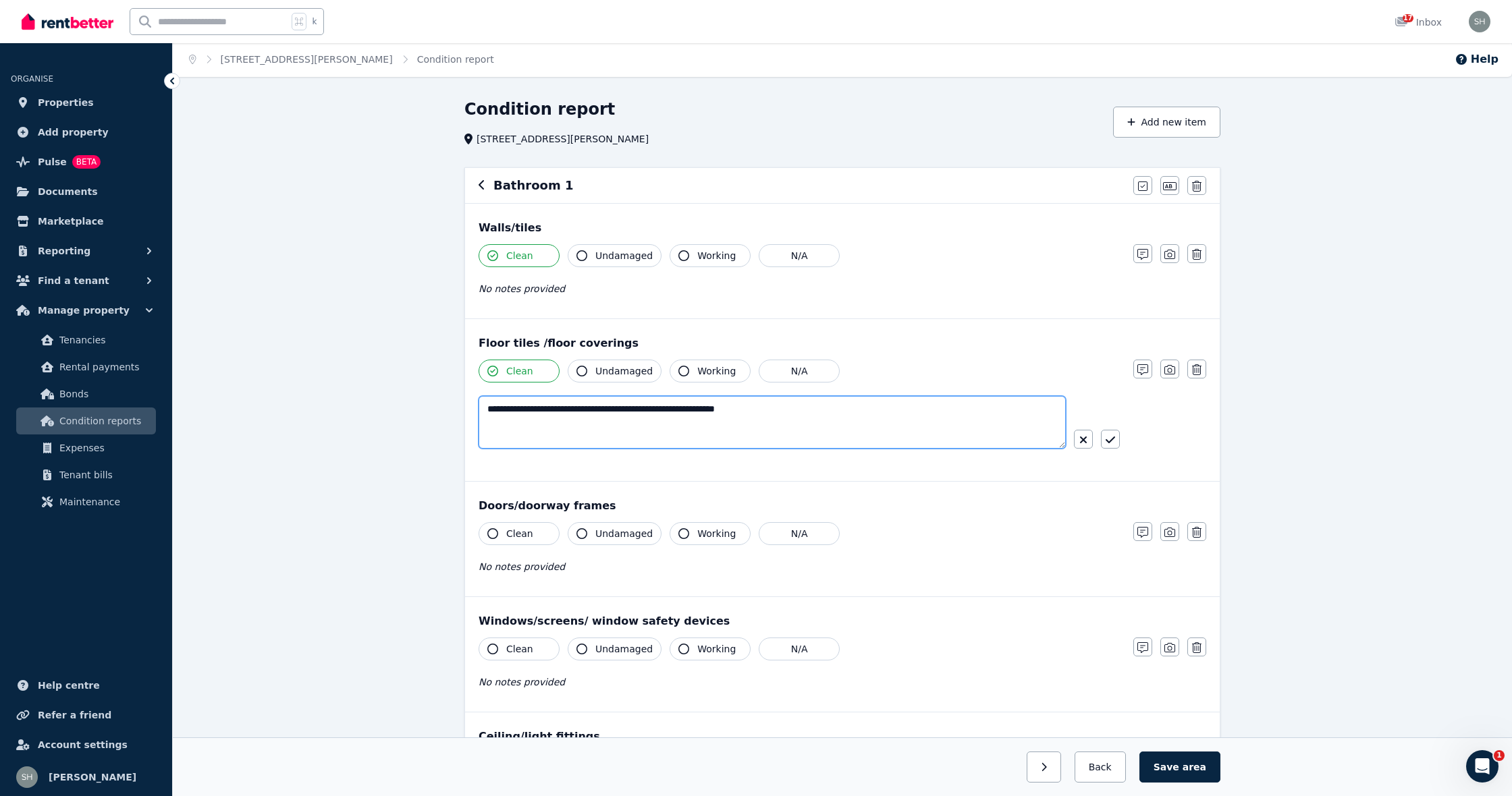
scroll to position [3, 1]
type textarea "**********"
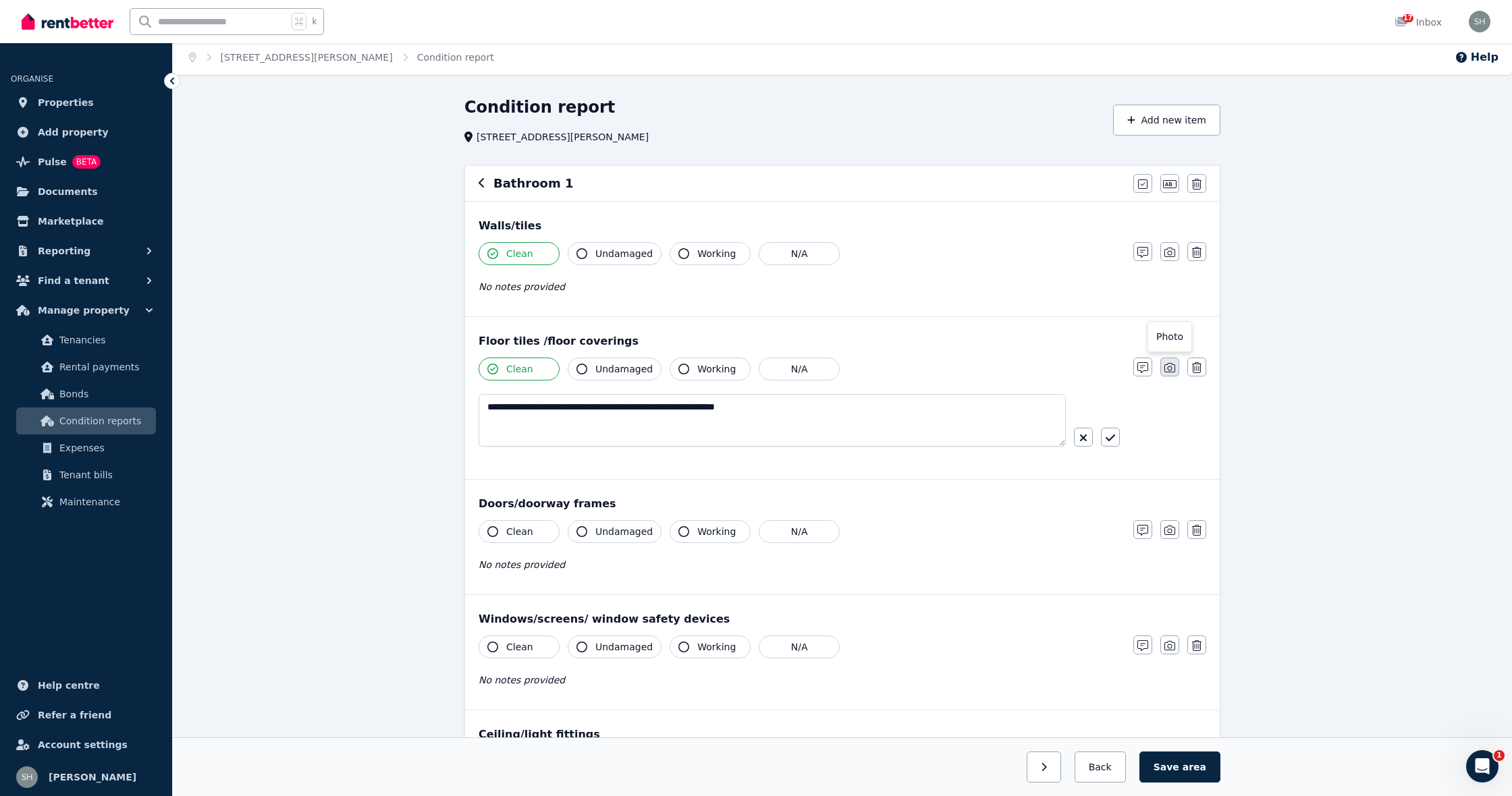
scroll to position [5, 1]
click at [1170, 367] on icon "button" at bounding box center [1170, 366] width 11 height 11
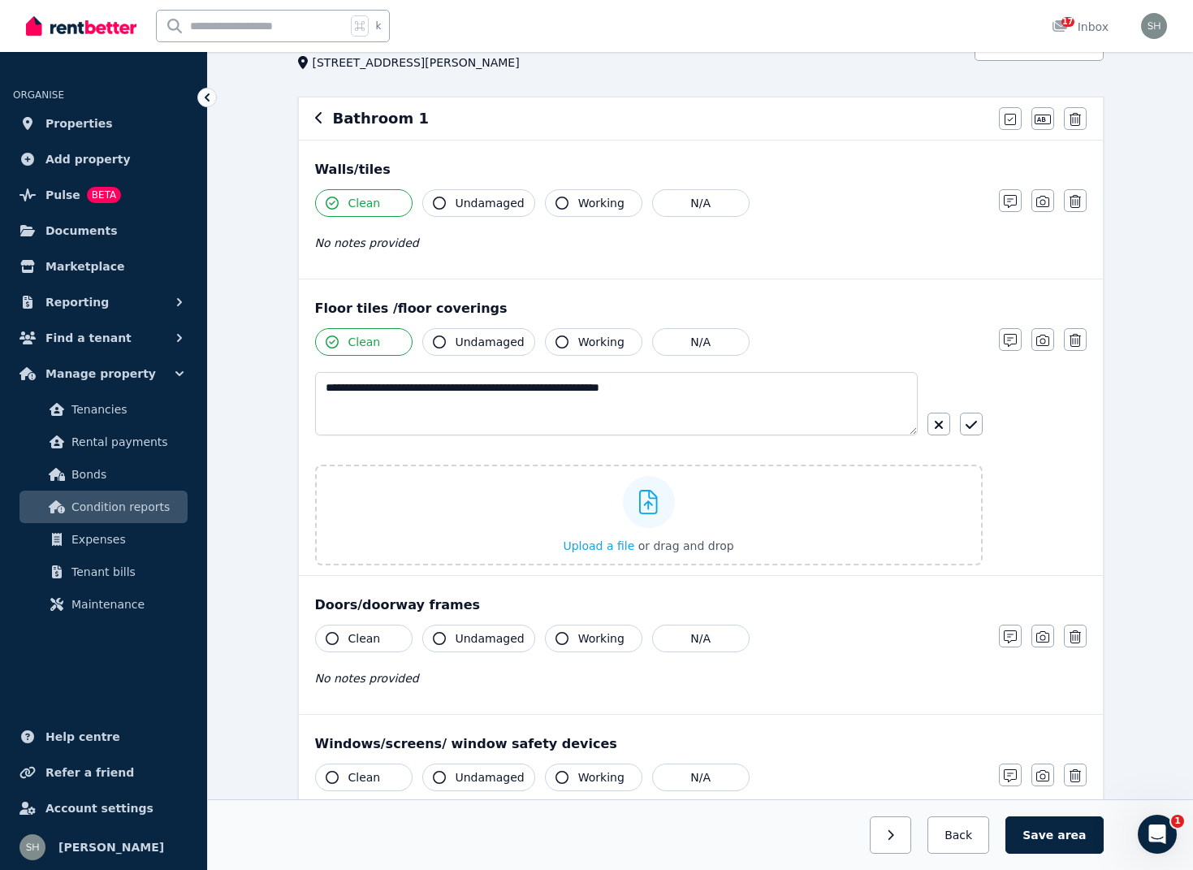
scroll to position [112, 0]
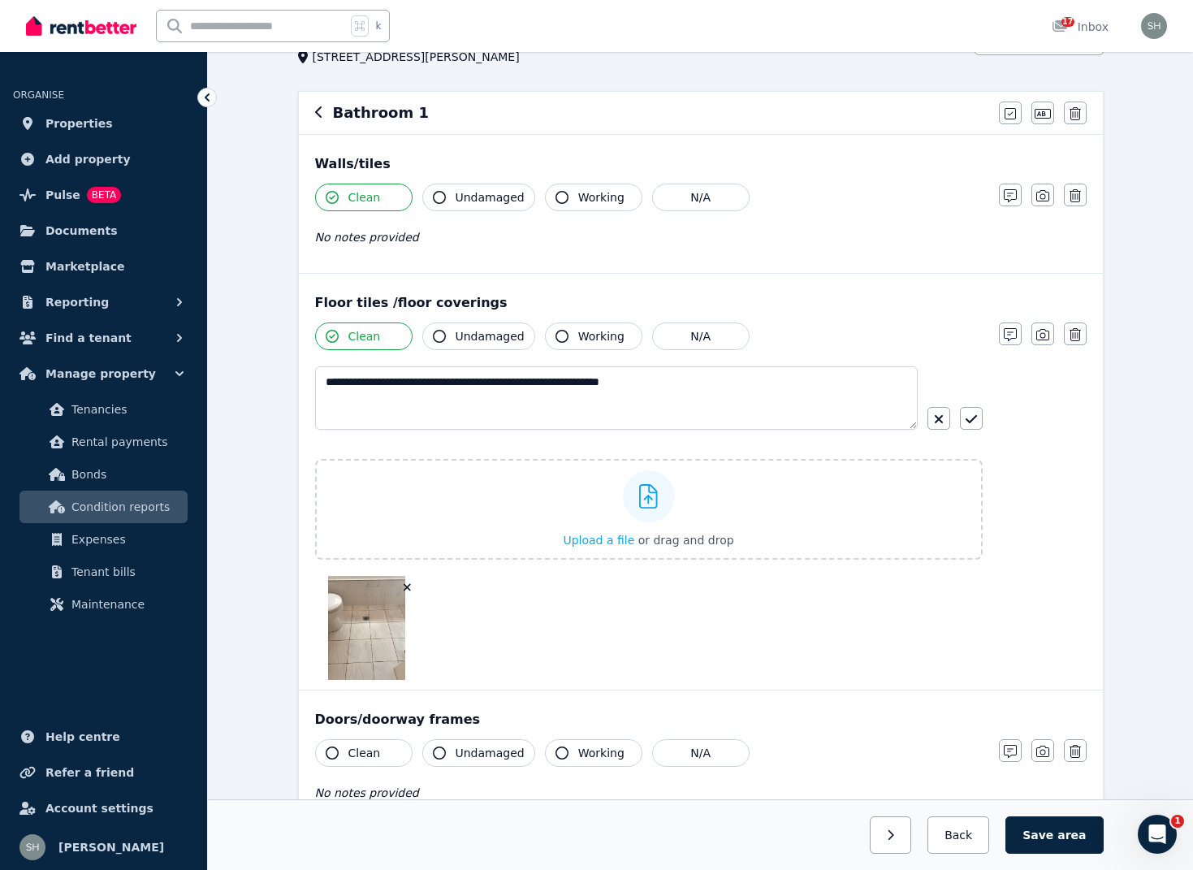
click at [408, 588] on icon "button" at bounding box center [407, 587] width 7 height 7
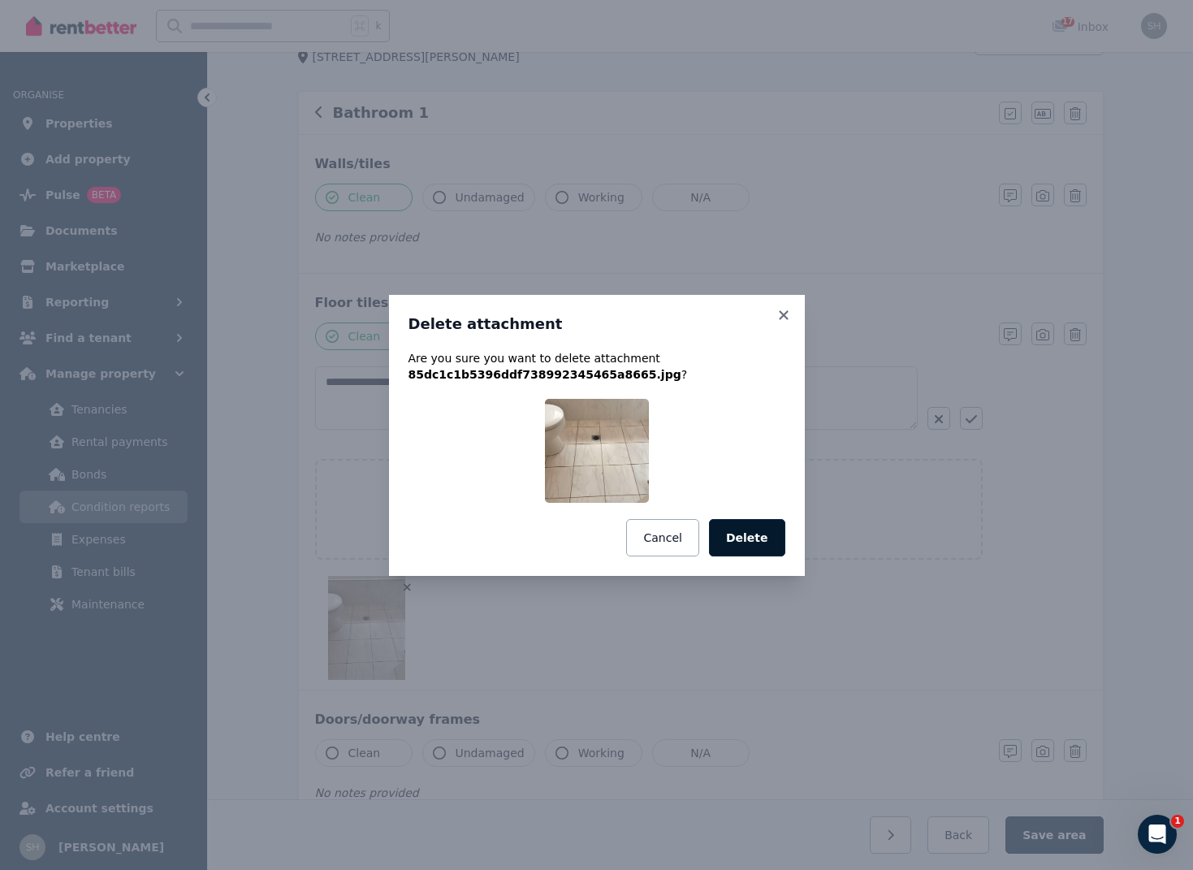
click at [741, 542] on button "Delete" at bounding box center [747, 537] width 76 height 37
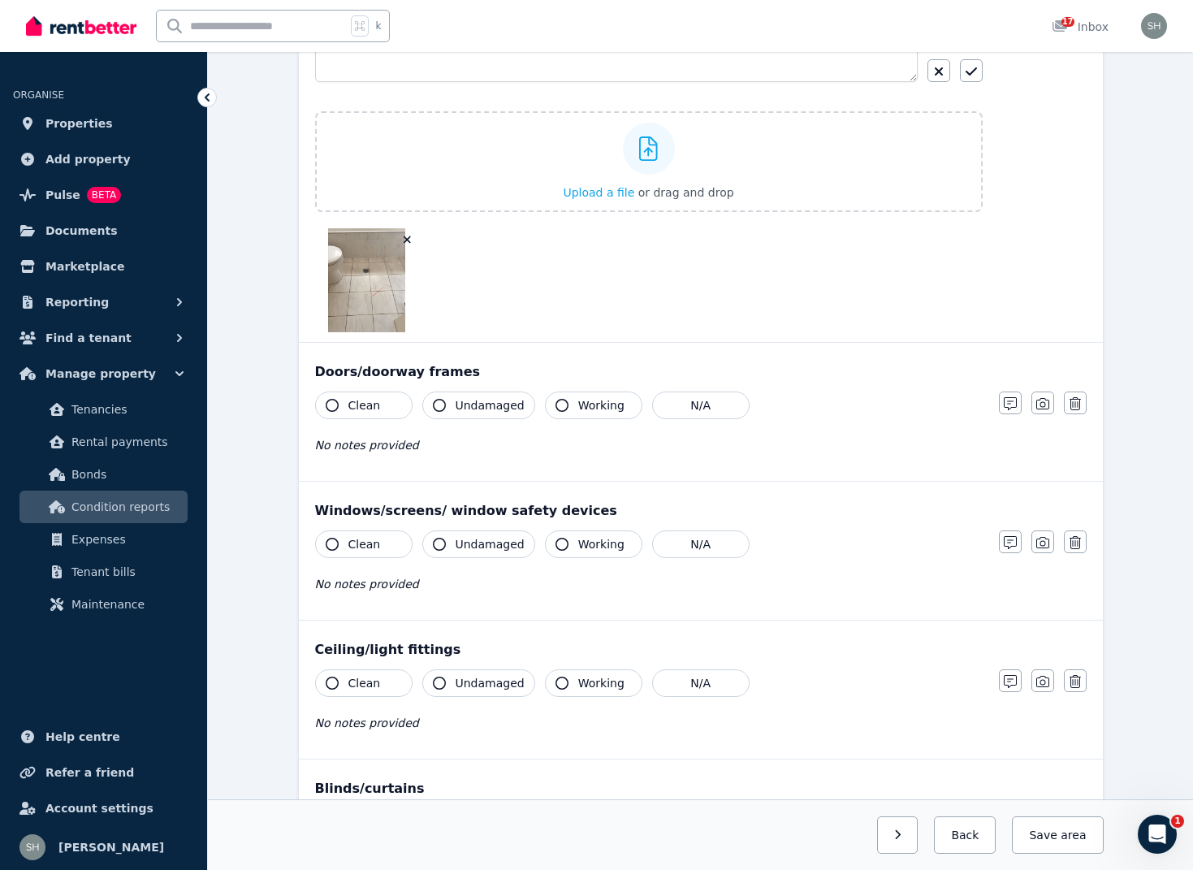
scroll to position [495, 0]
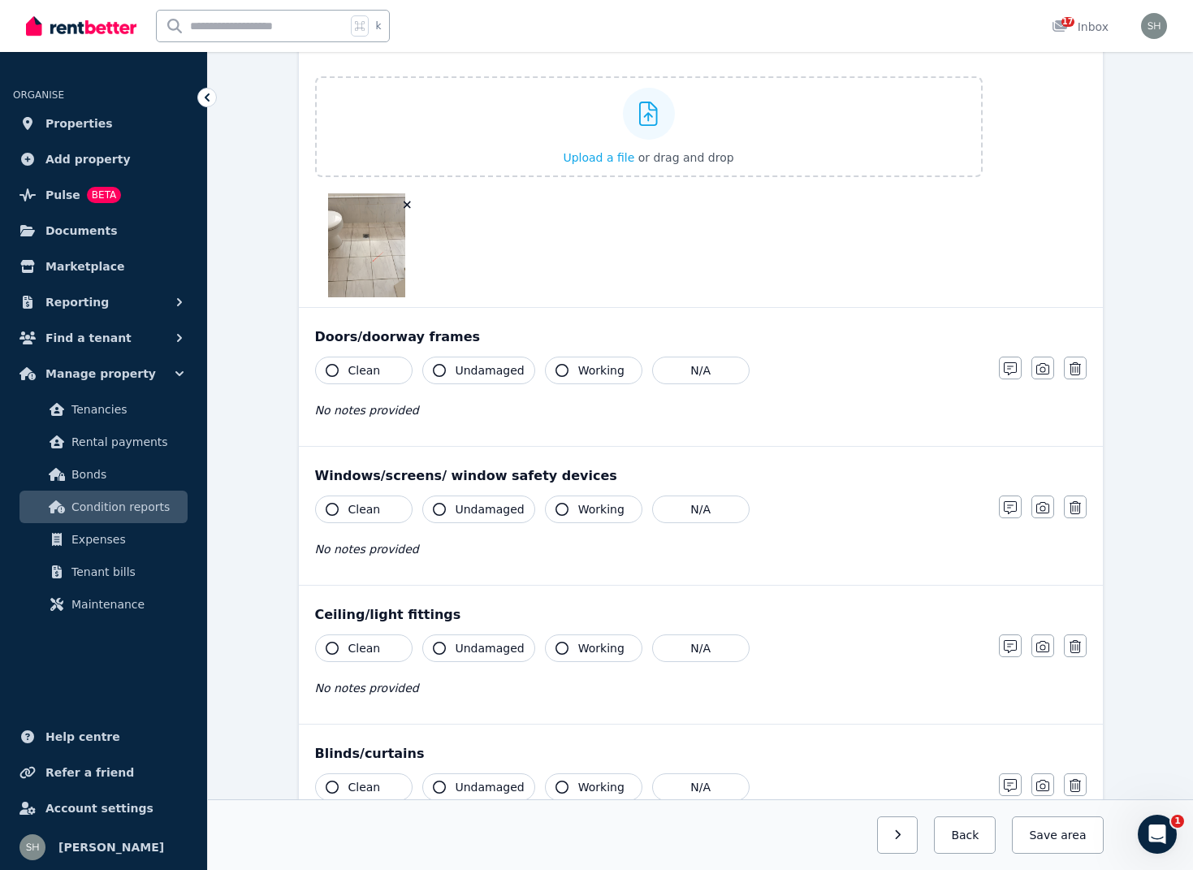
click at [329, 369] on icon "button" at bounding box center [332, 370] width 13 height 13
click at [560, 369] on icon "button" at bounding box center [561, 370] width 13 height 13
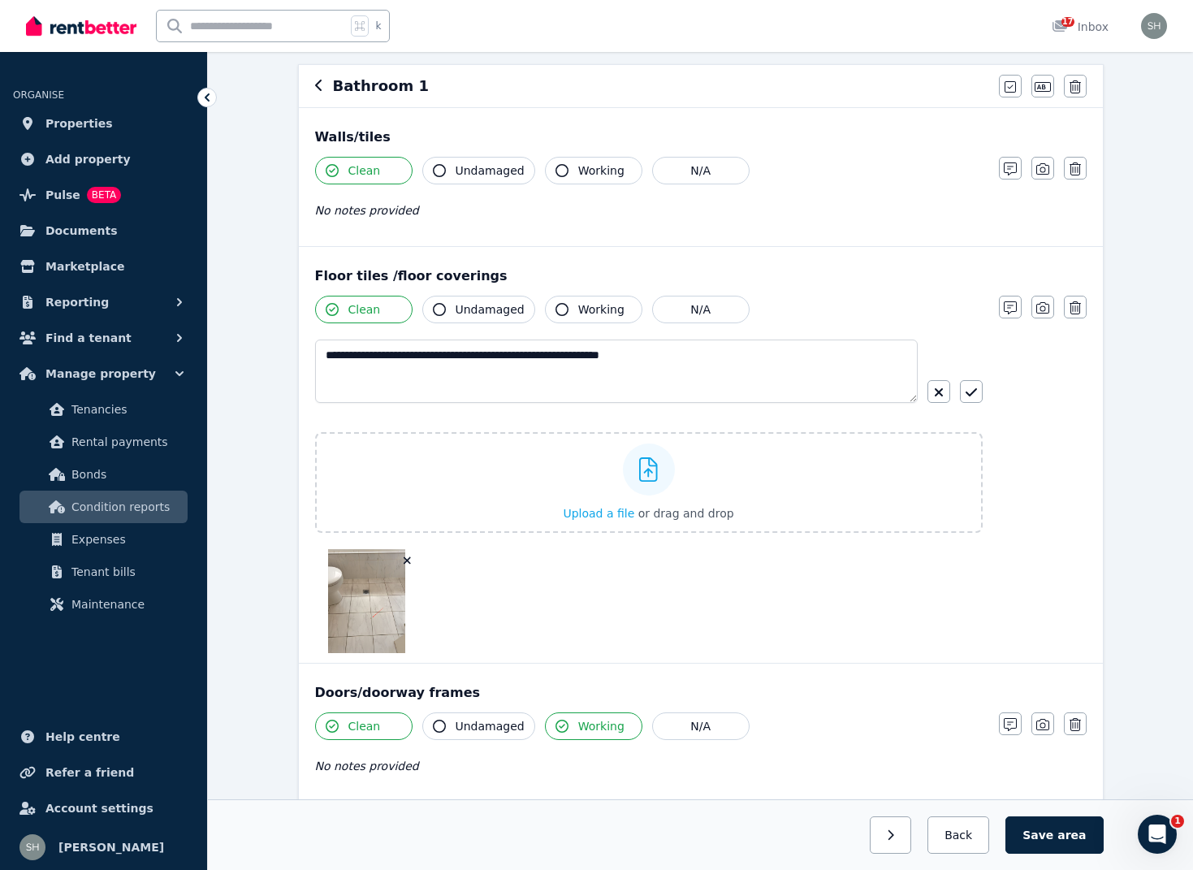
scroll to position [108, 0]
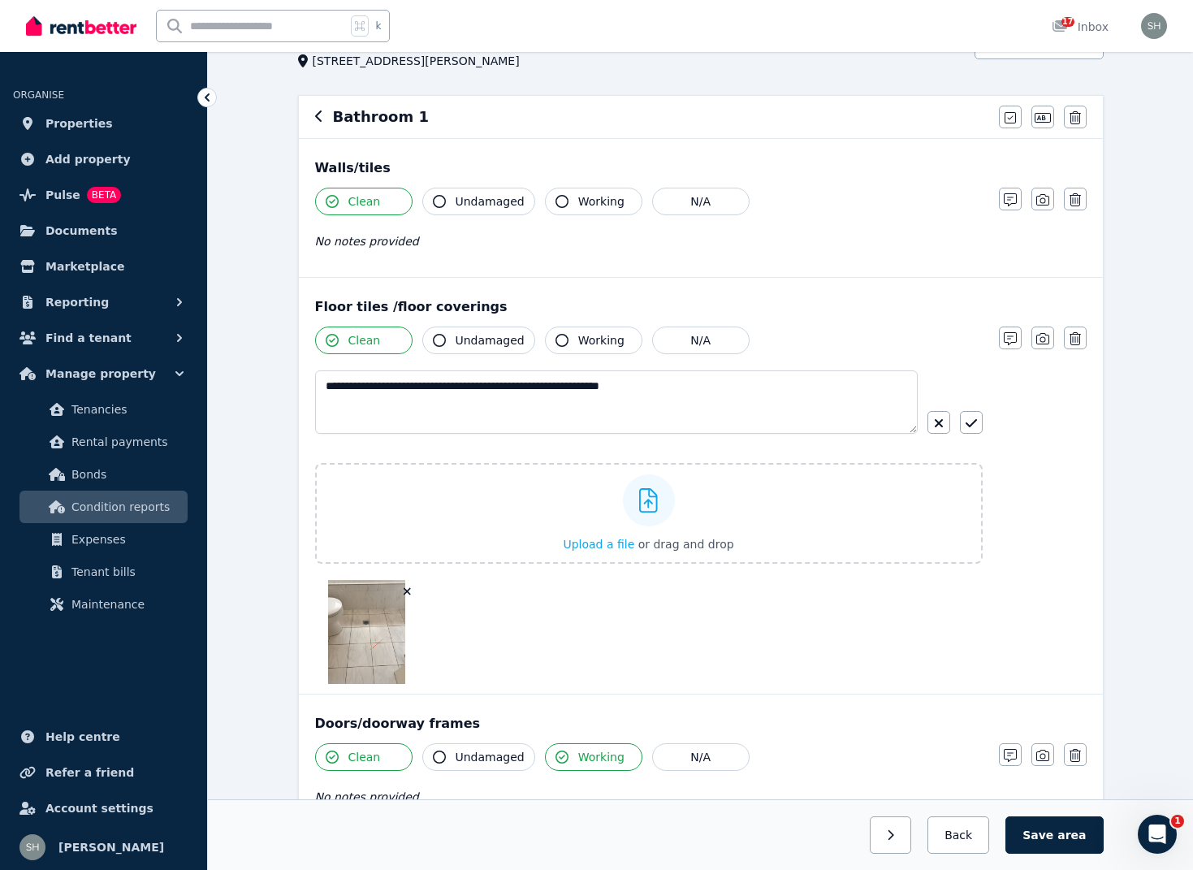
click at [443, 199] on icon "button" at bounding box center [439, 201] width 13 height 13
click at [560, 200] on icon "button" at bounding box center [561, 201] width 13 height 13
click at [555, 339] on icon "button" at bounding box center [561, 340] width 13 height 13
click at [443, 344] on icon "button" at bounding box center [439, 340] width 13 height 13
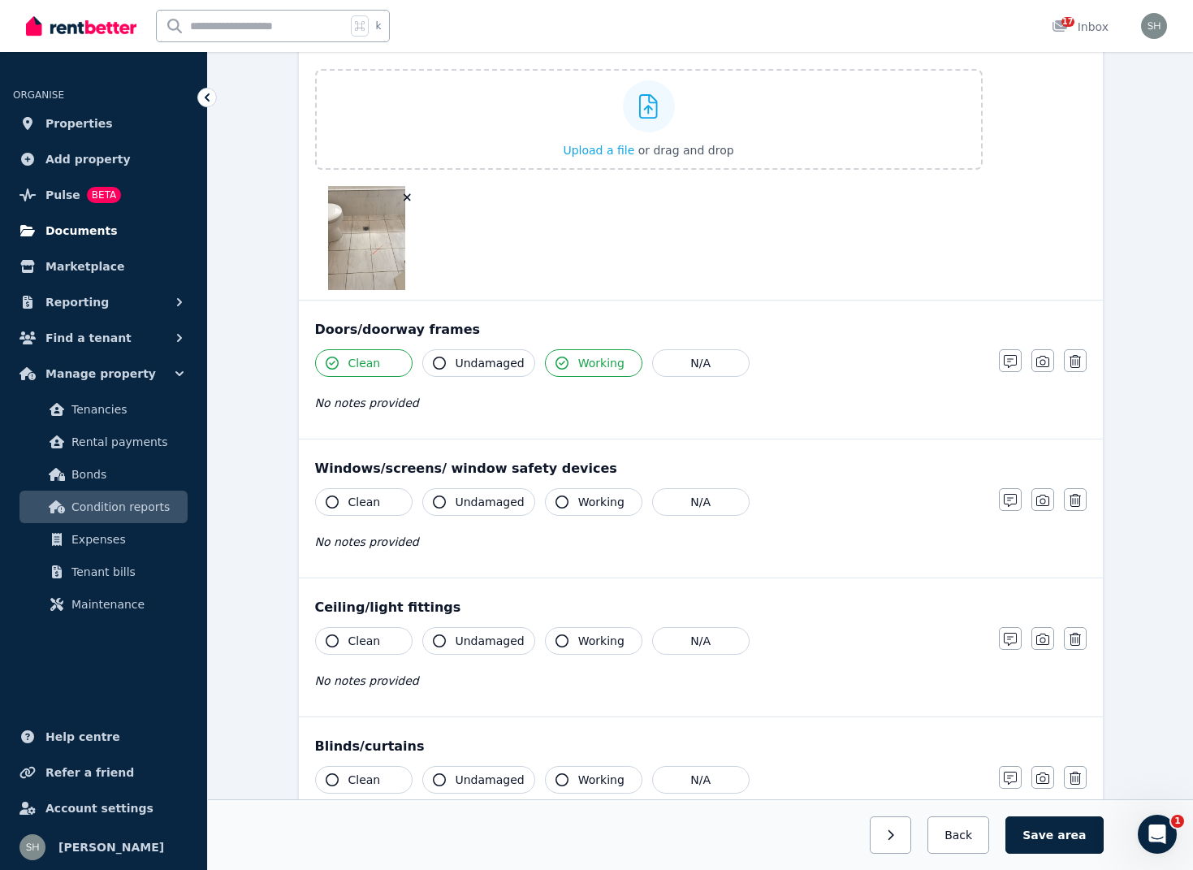
scroll to position [496, 0]
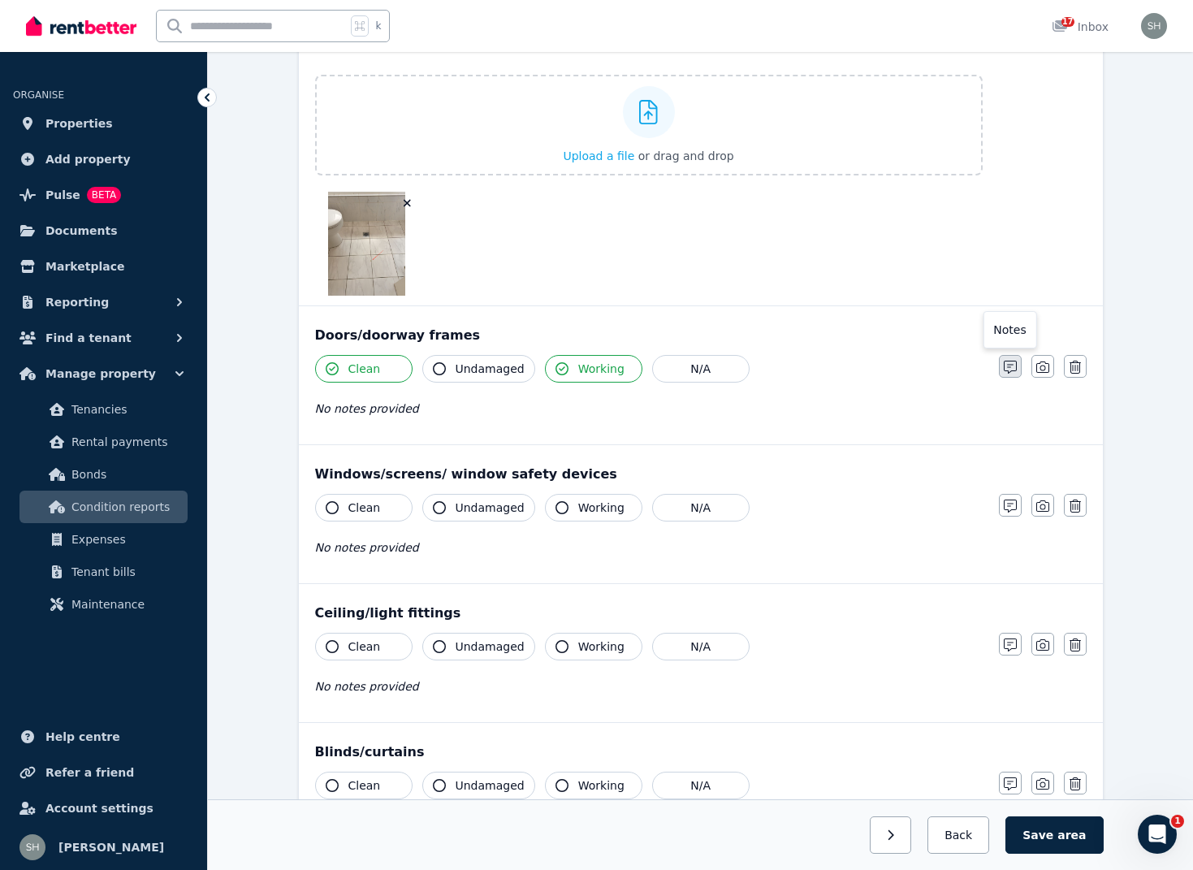
click at [1012, 369] on icon "button" at bounding box center [1010, 367] width 13 height 13
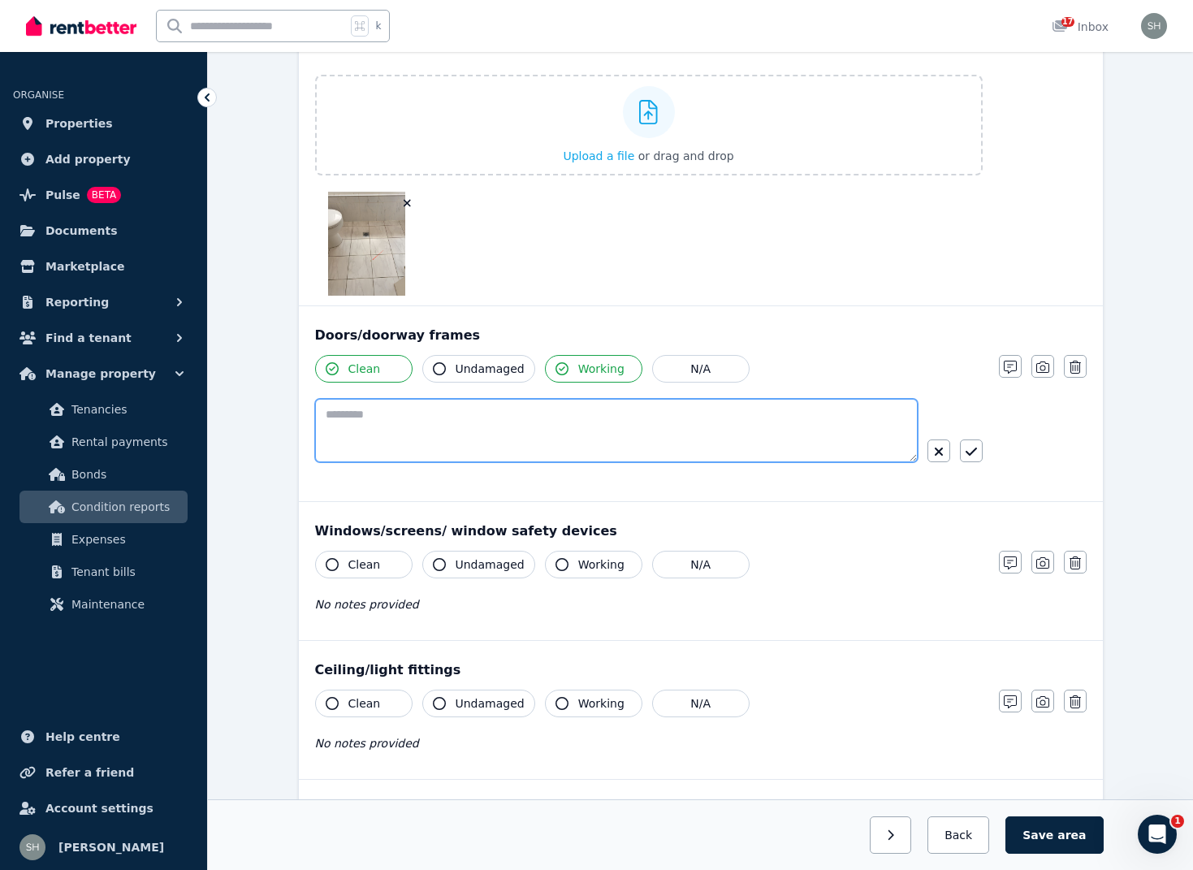
click at [440, 425] on textarea at bounding box center [616, 430] width 603 height 63
paste textarea "**********"
type textarea "**********"
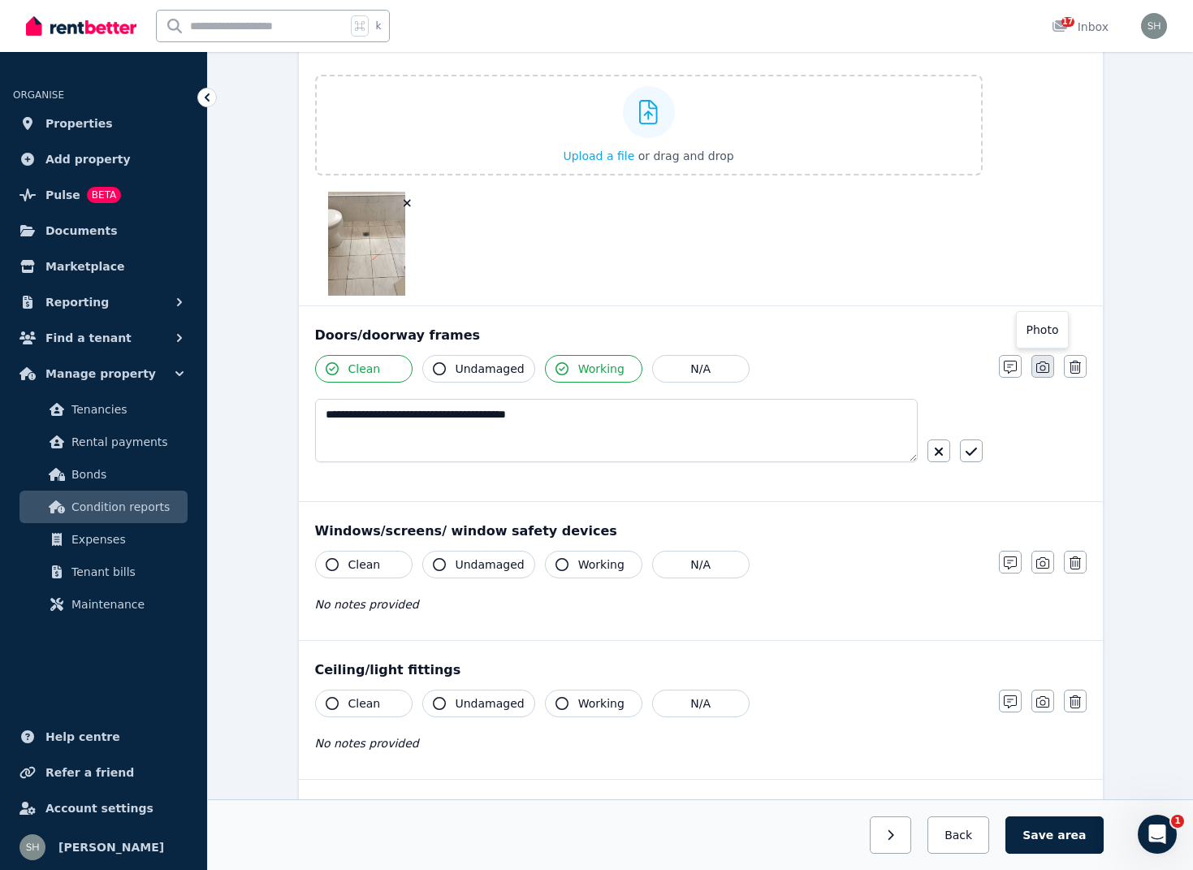
click at [1042, 368] on icon "button" at bounding box center [1042, 367] width 13 height 13
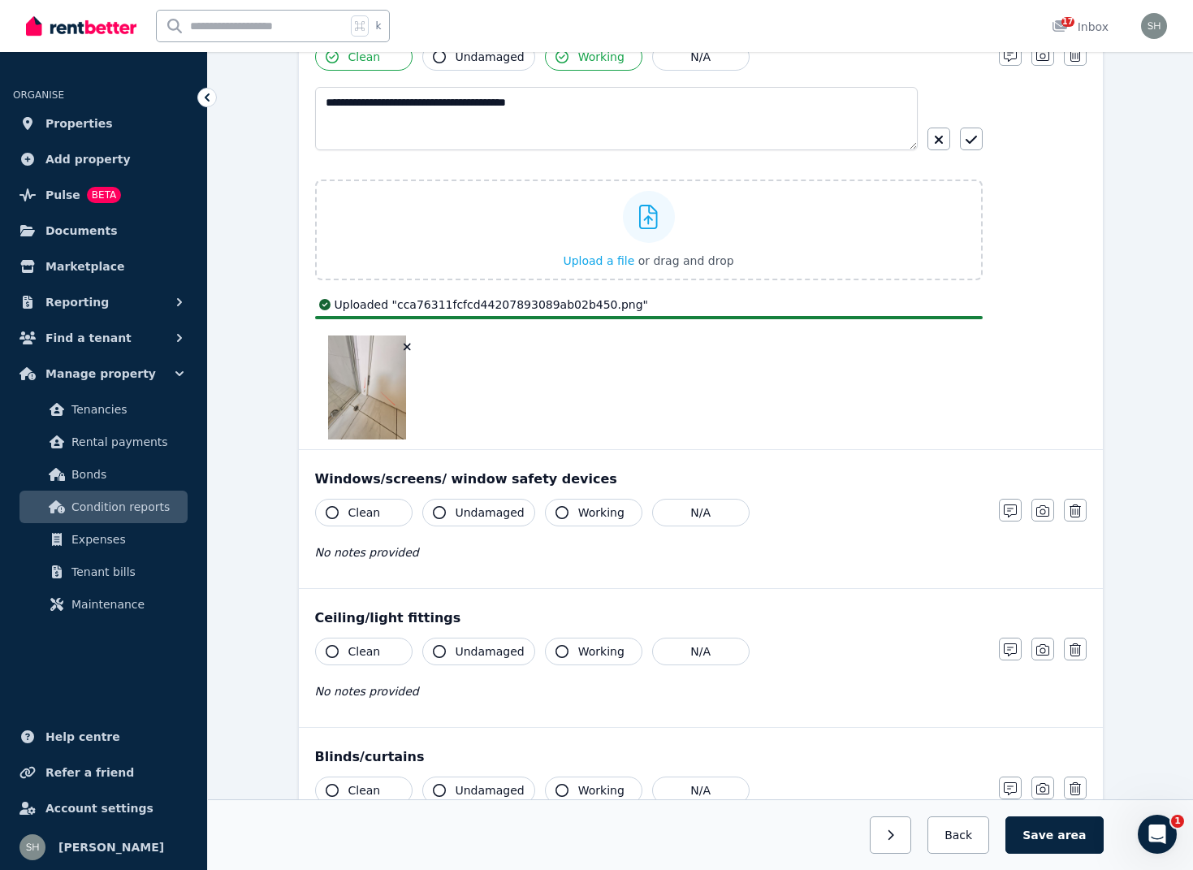
scroll to position [810, 0]
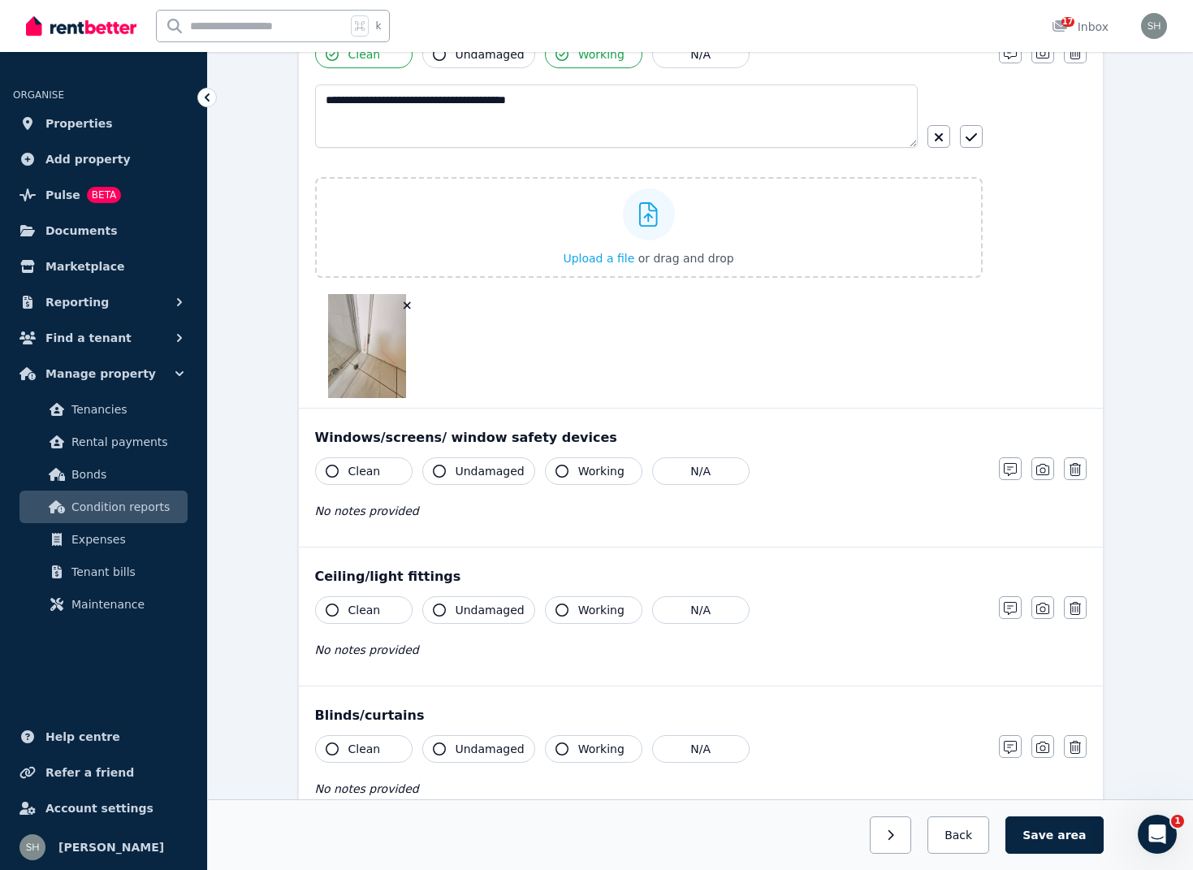
click at [384, 469] on button "Clean" at bounding box center [363, 471] width 97 height 28
drag, startPoint x: 451, startPoint y: 477, endPoint x: 443, endPoint y: 475, distance: 8.3
click at [451, 477] on button "Undamaged" at bounding box center [478, 471] width 113 height 28
click at [545, 469] on button "Working" at bounding box center [593, 471] width 97 height 28
click at [1045, 469] on icon "button" at bounding box center [1042, 469] width 13 height 13
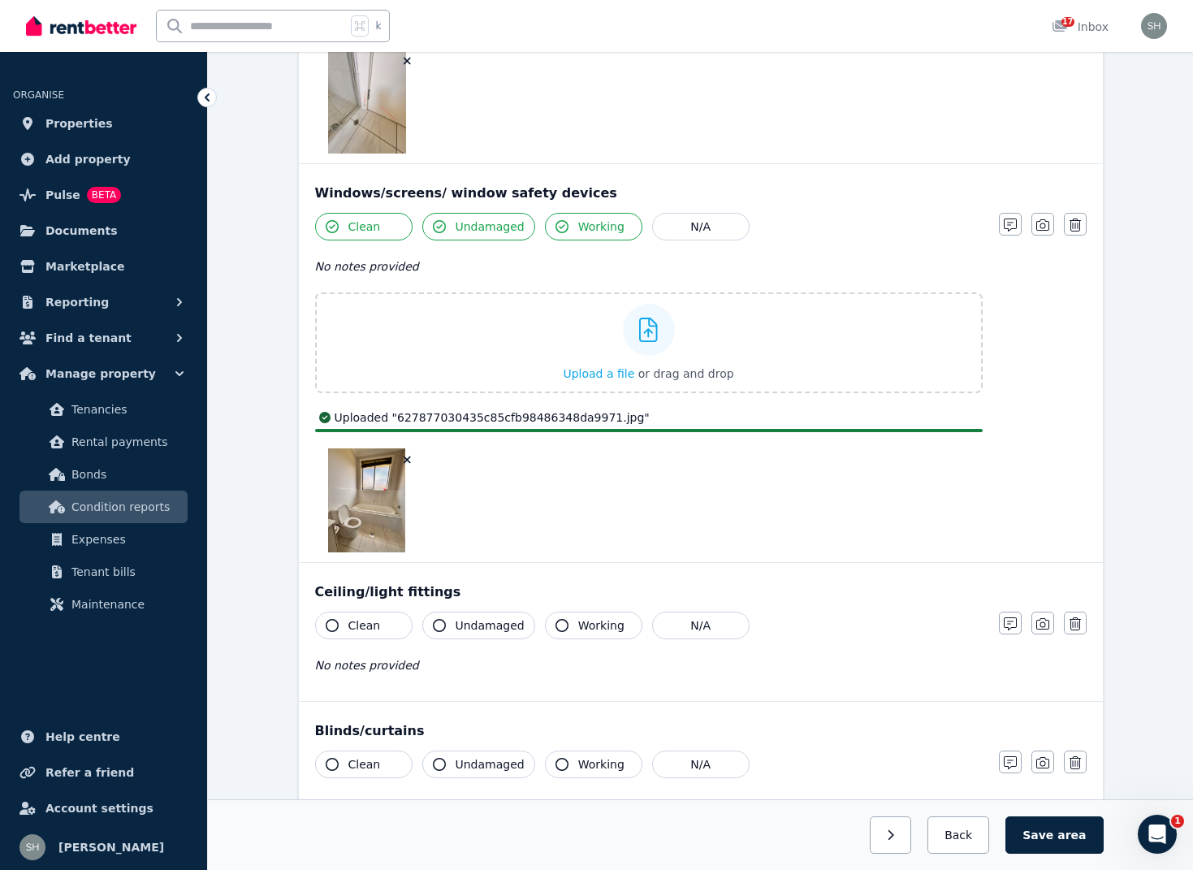
scroll to position [1056, 0]
click at [335, 624] on icon "button" at bounding box center [332, 624] width 13 height 13
click at [441, 624] on icon "button" at bounding box center [439, 624] width 13 height 13
click at [555, 625] on icon "button" at bounding box center [561, 624] width 13 height 13
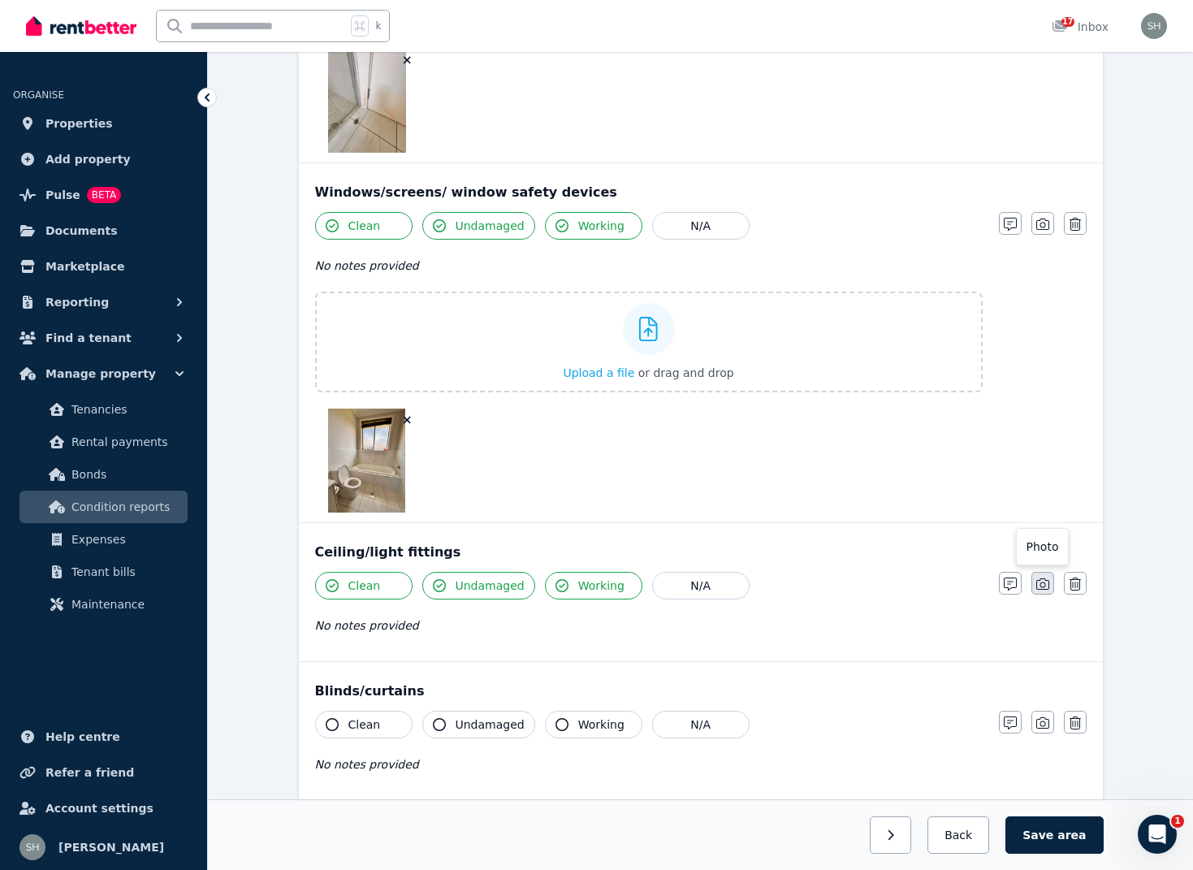
click at [1040, 589] on icon "button" at bounding box center [1042, 583] width 13 height 11
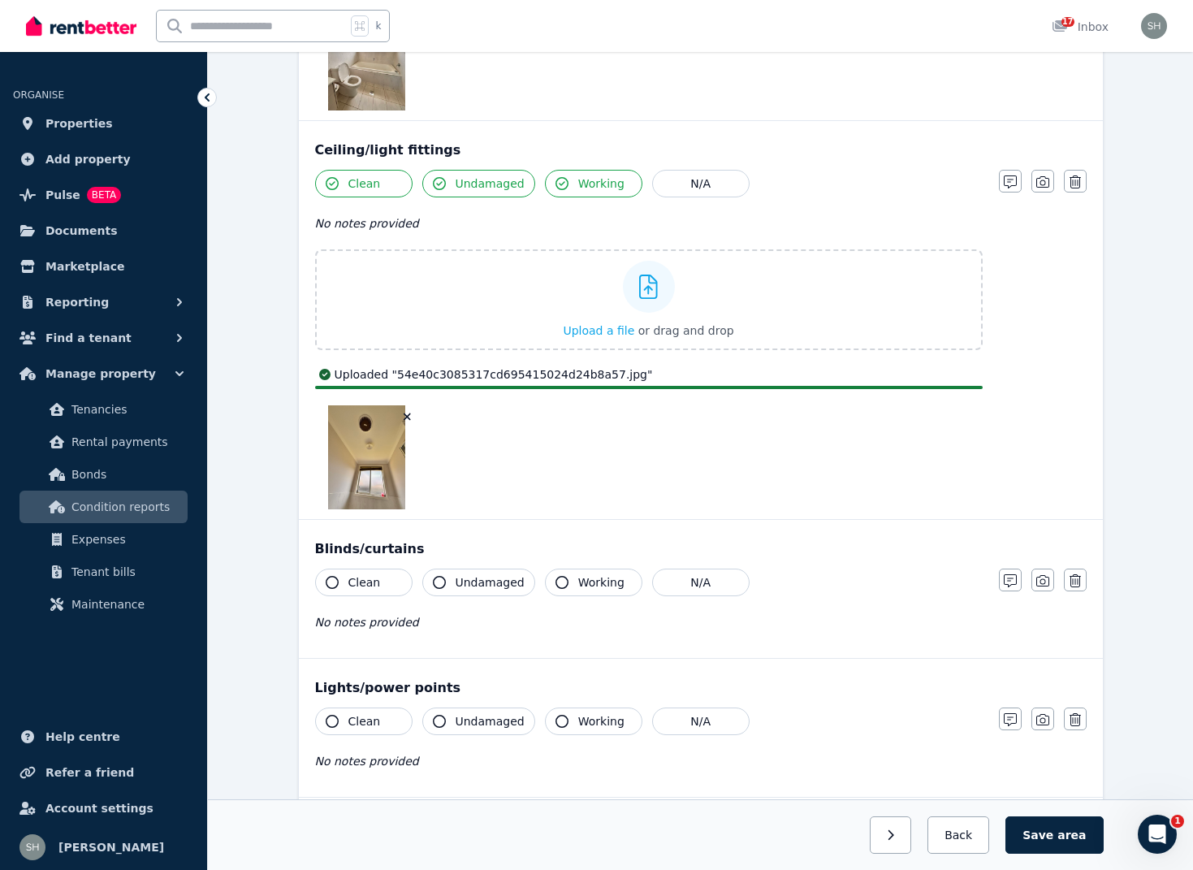
scroll to position [1459, 0]
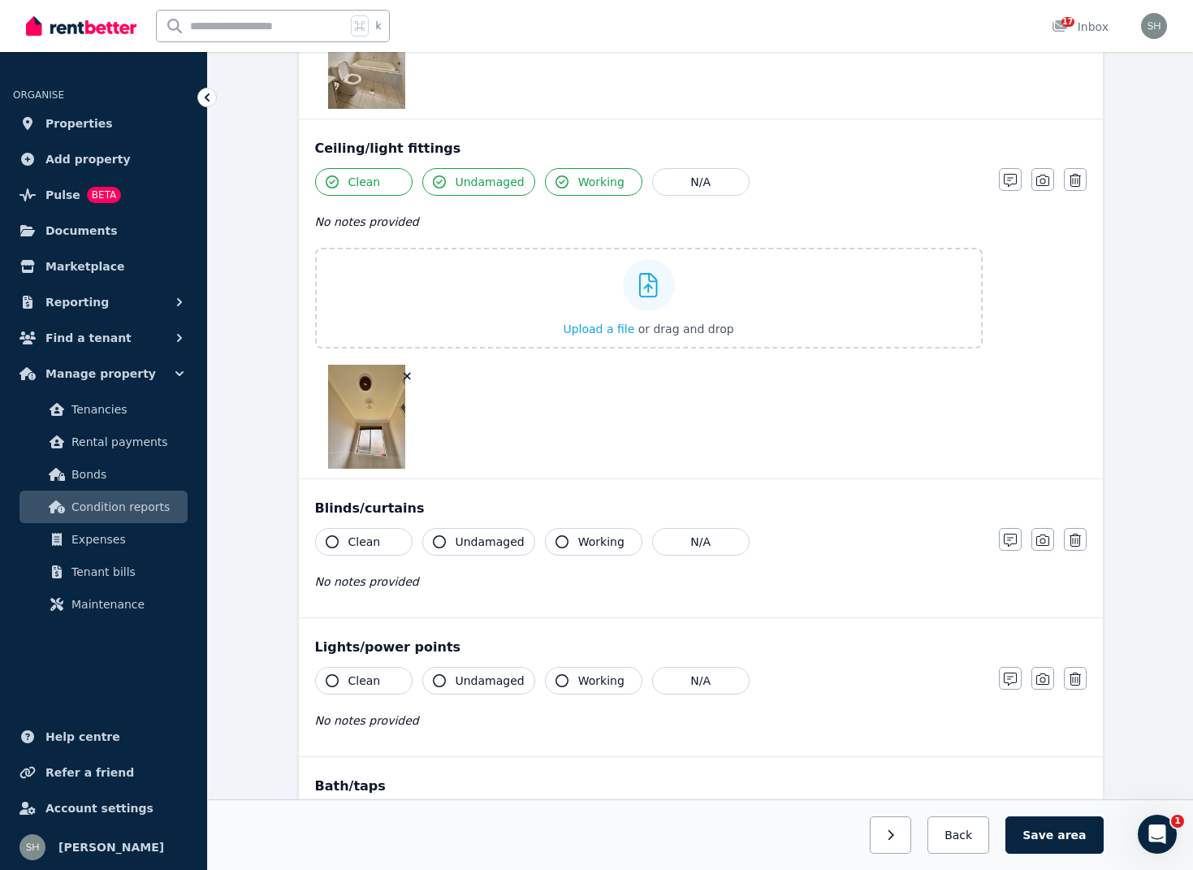
click at [334, 541] on icon "button" at bounding box center [332, 541] width 13 height 13
click at [437, 542] on icon "button" at bounding box center [439, 541] width 13 height 13
click at [557, 541] on icon "button" at bounding box center [561, 541] width 13 height 13
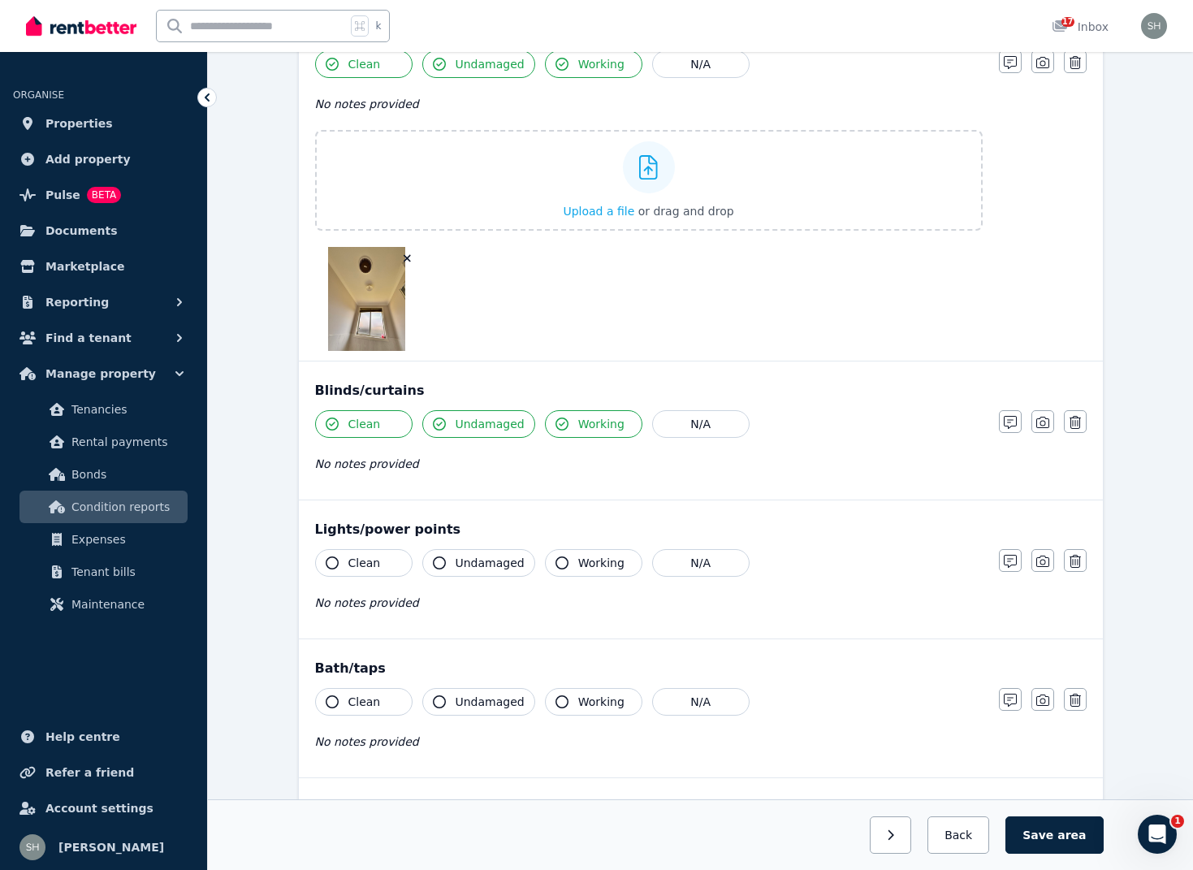
scroll to position [1577, 0]
click at [326, 563] on icon "button" at bounding box center [332, 562] width 13 height 13
click at [436, 562] on icon "button" at bounding box center [439, 562] width 13 height 13
click at [558, 563] on icon "button" at bounding box center [561, 561] width 13 height 13
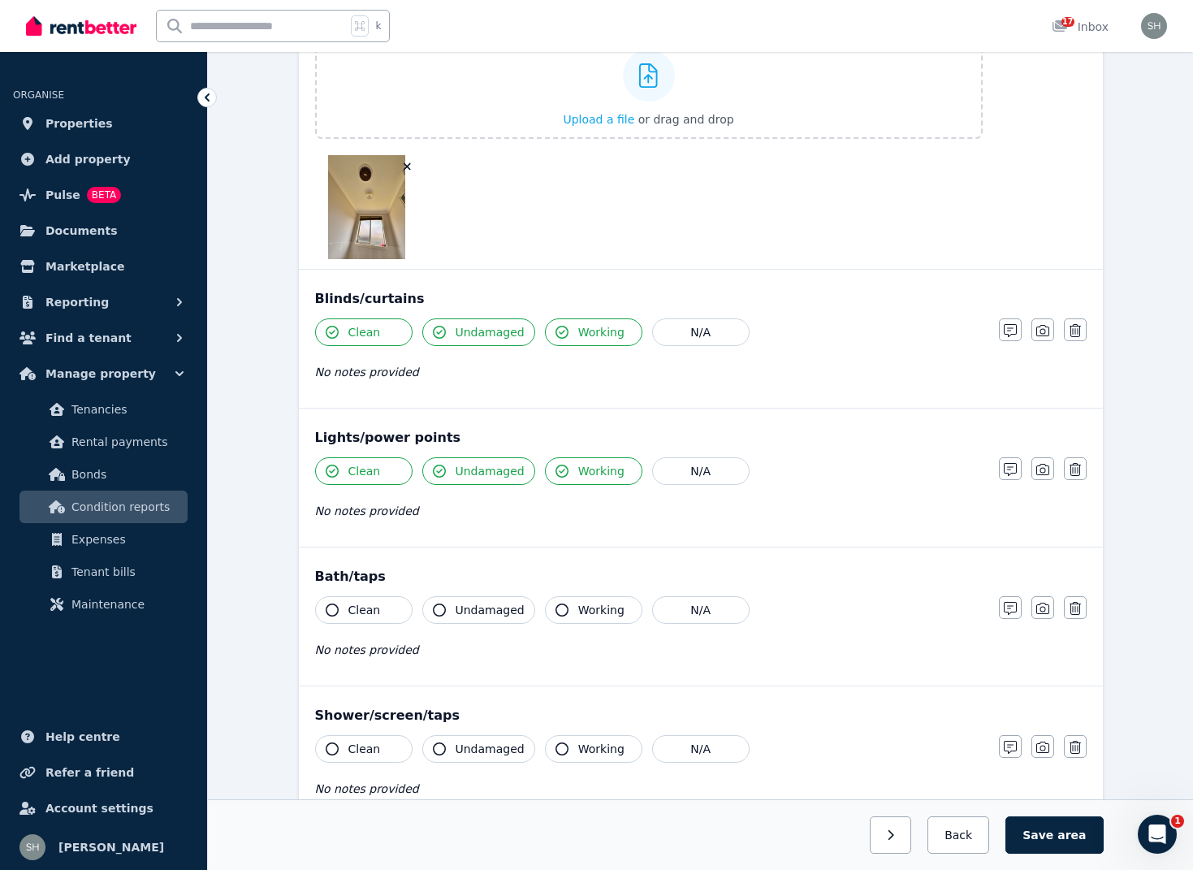
scroll to position [1674, 0]
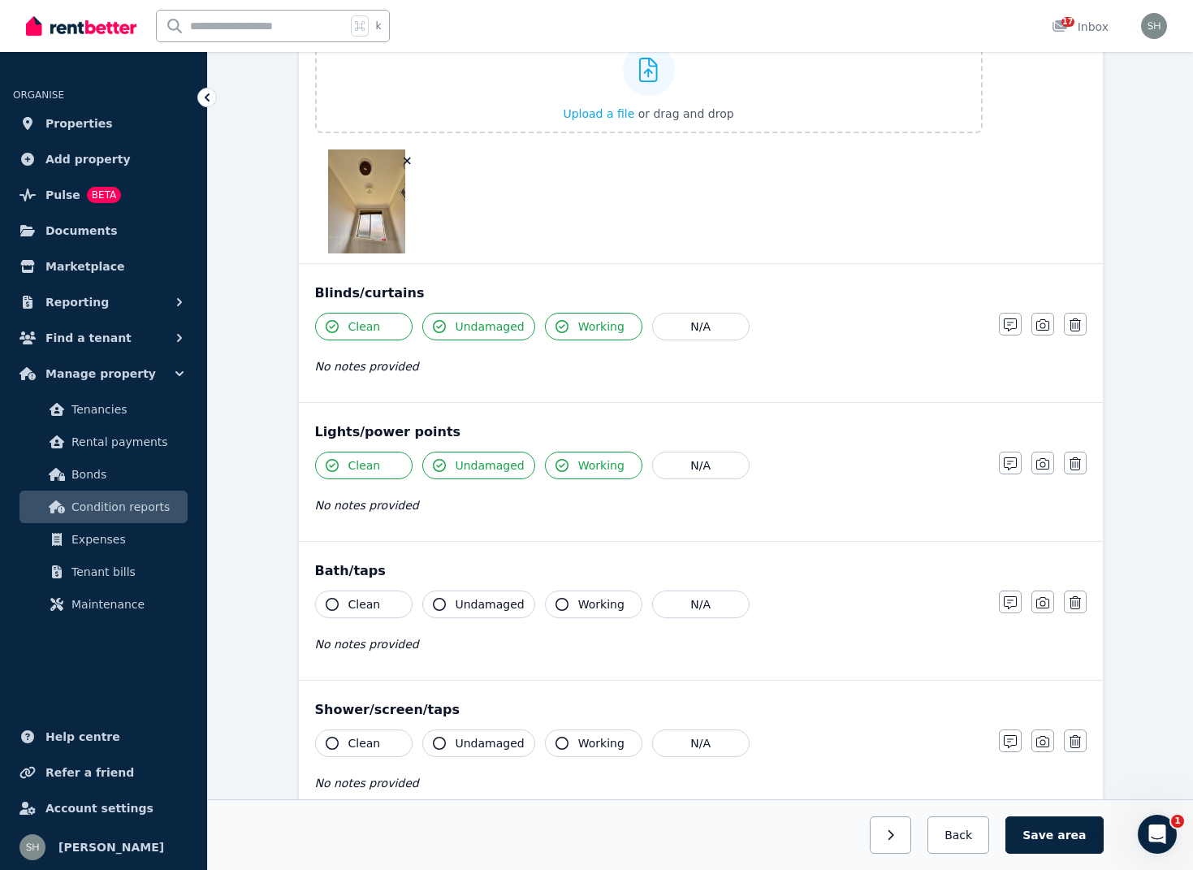
click at [333, 603] on icon "button" at bounding box center [332, 604] width 13 height 13
click at [447, 605] on button "Undamaged" at bounding box center [478, 604] width 113 height 28
click at [558, 603] on icon "button" at bounding box center [561, 604] width 13 height 13
click at [1047, 603] on icon "button" at bounding box center [1042, 602] width 13 height 13
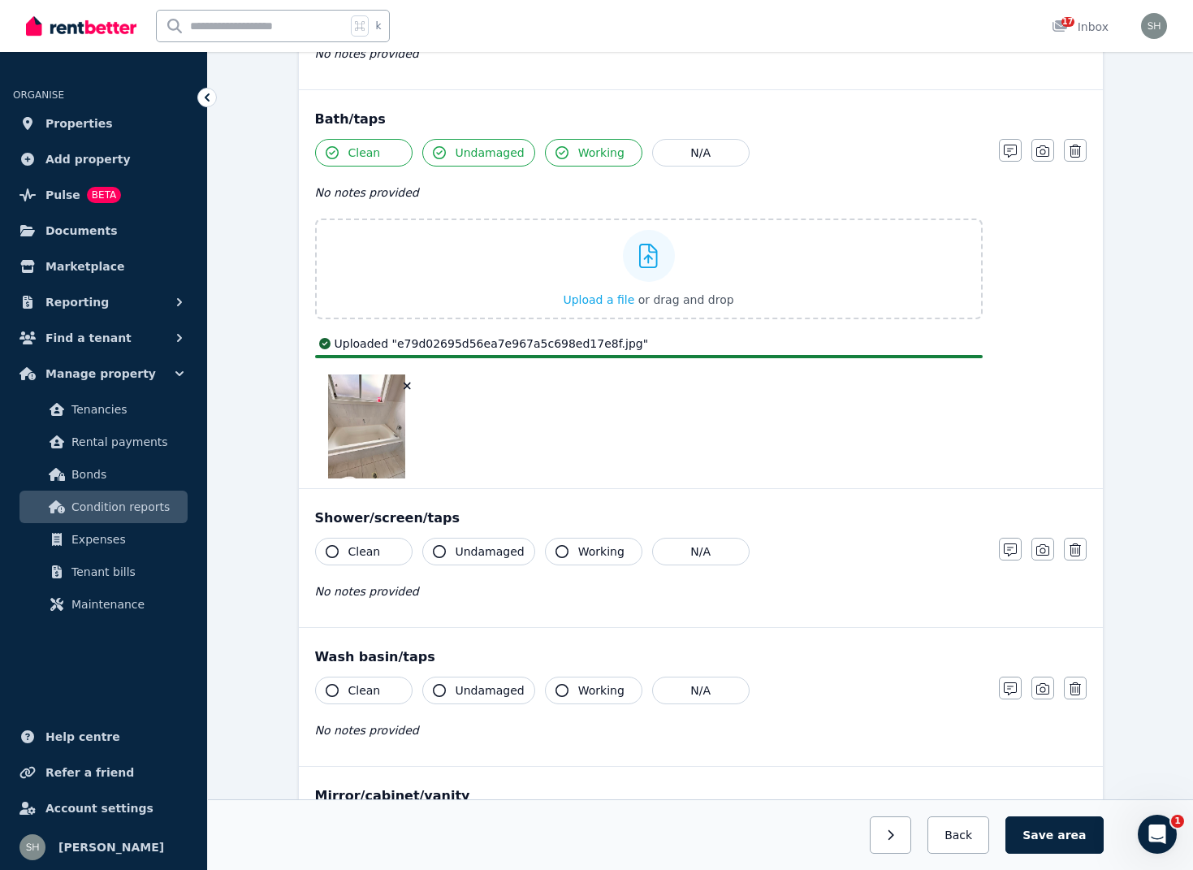
scroll to position [2128, 0]
click at [333, 549] on icon "button" at bounding box center [332, 549] width 13 height 13
click at [444, 550] on icon "button" at bounding box center [439, 549] width 13 height 13
click at [555, 550] on icon "button" at bounding box center [561, 549] width 13 height 13
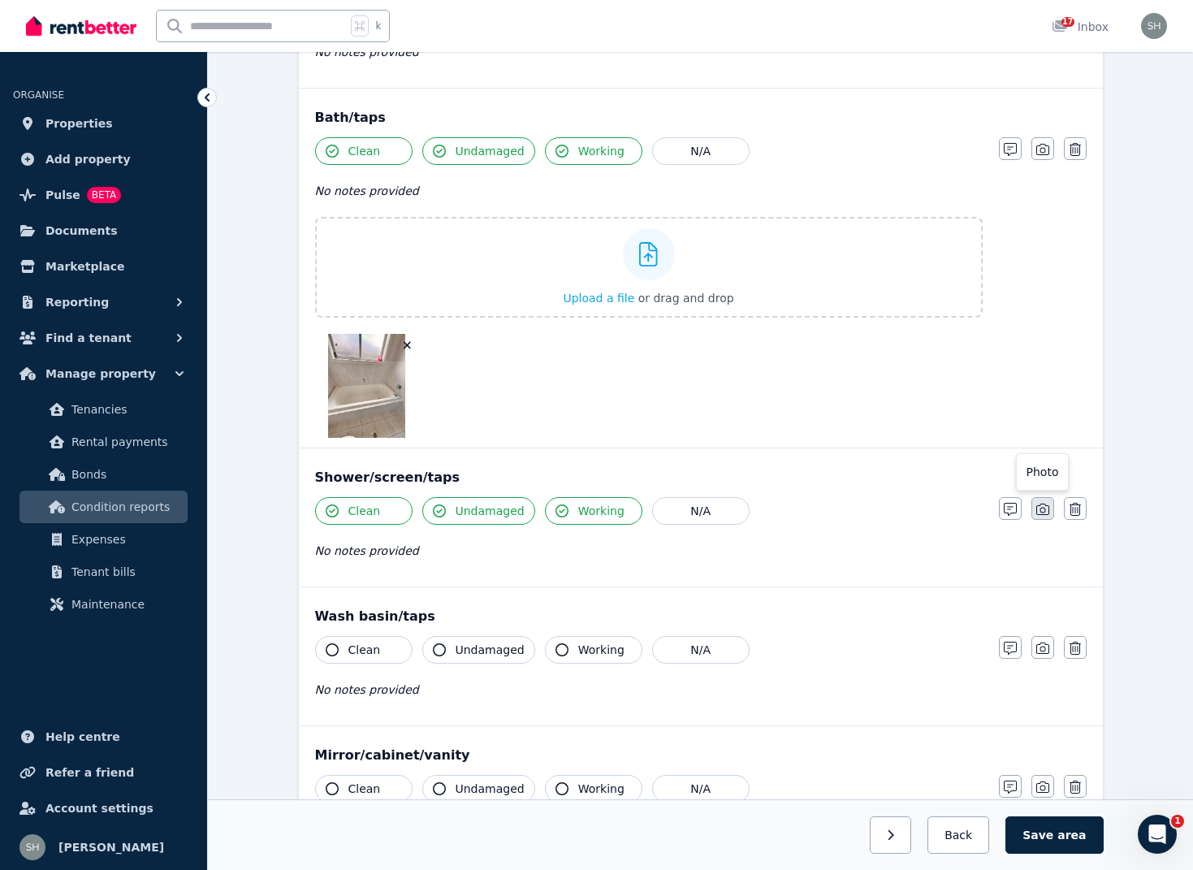
click at [1047, 546] on div "Clean Undamaged Working N/A No notes provided Notes Photo Delete" at bounding box center [700, 537] width 771 height 80
click at [1043, 510] on icon "button" at bounding box center [1042, 509] width 13 height 13
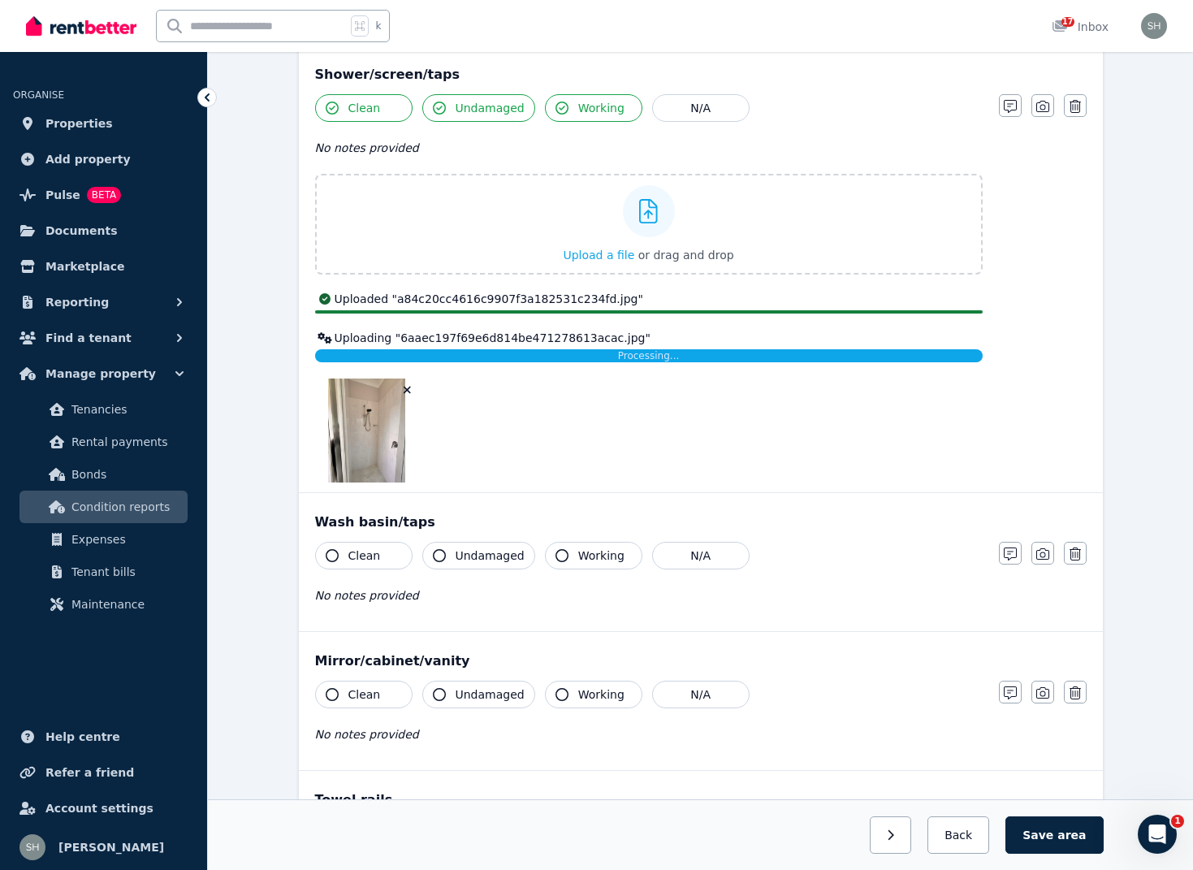
scroll to position [2532, 0]
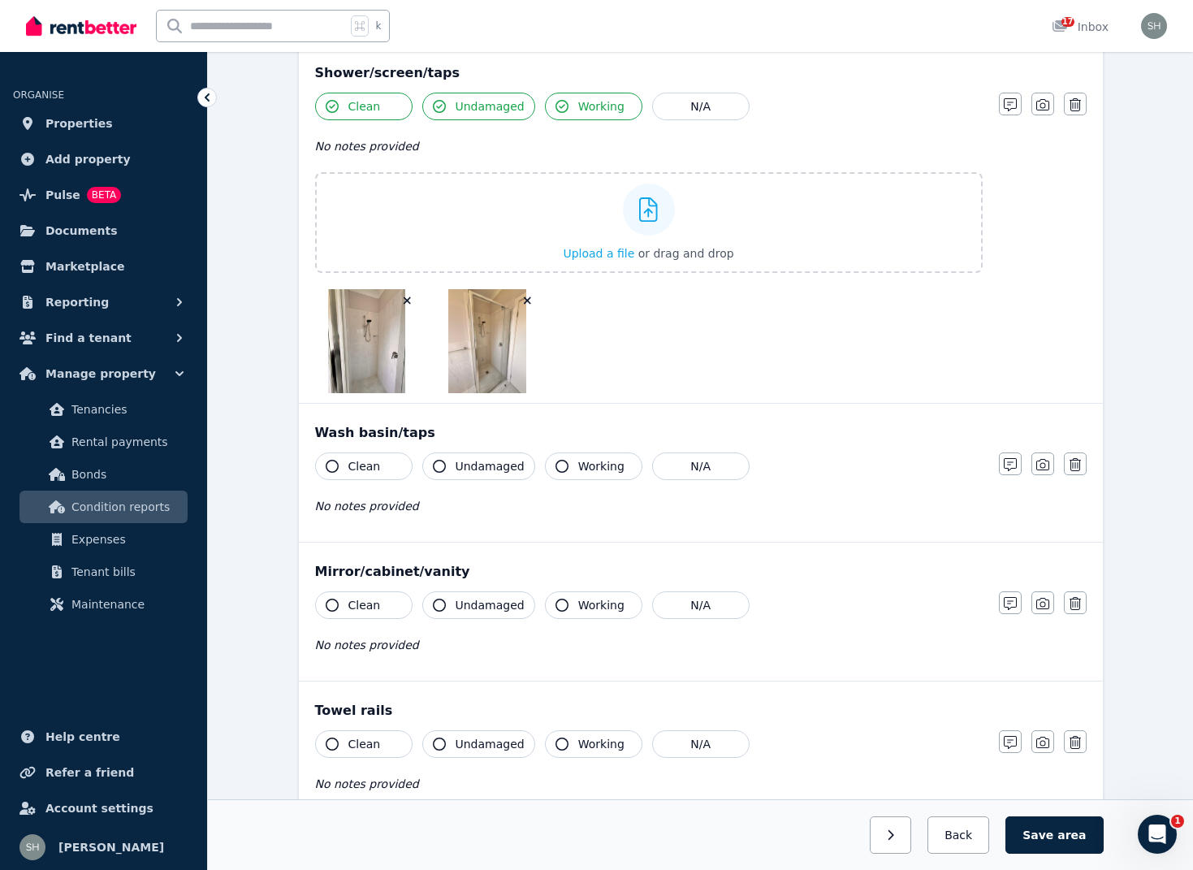
click at [332, 466] on icon "button" at bounding box center [332, 466] width 13 height 13
click at [436, 462] on icon "button" at bounding box center [439, 466] width 13 height 13
click at [555, 469] on icon "button" at bounding box center [561, 466] width 13 height 13
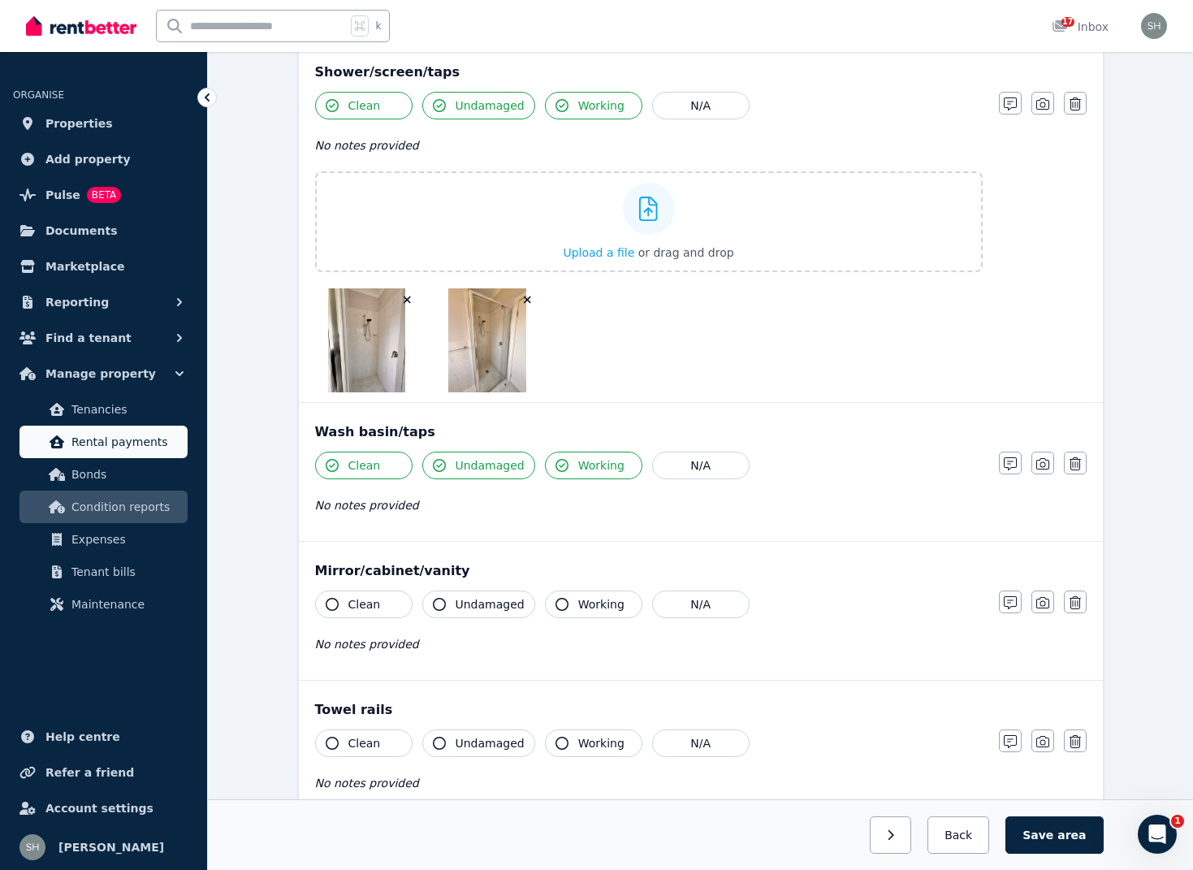
scroll to position [2533, 0]
click at [1044, 468] on icon "button" at bounding box center [1042, 463] width 13 height 13
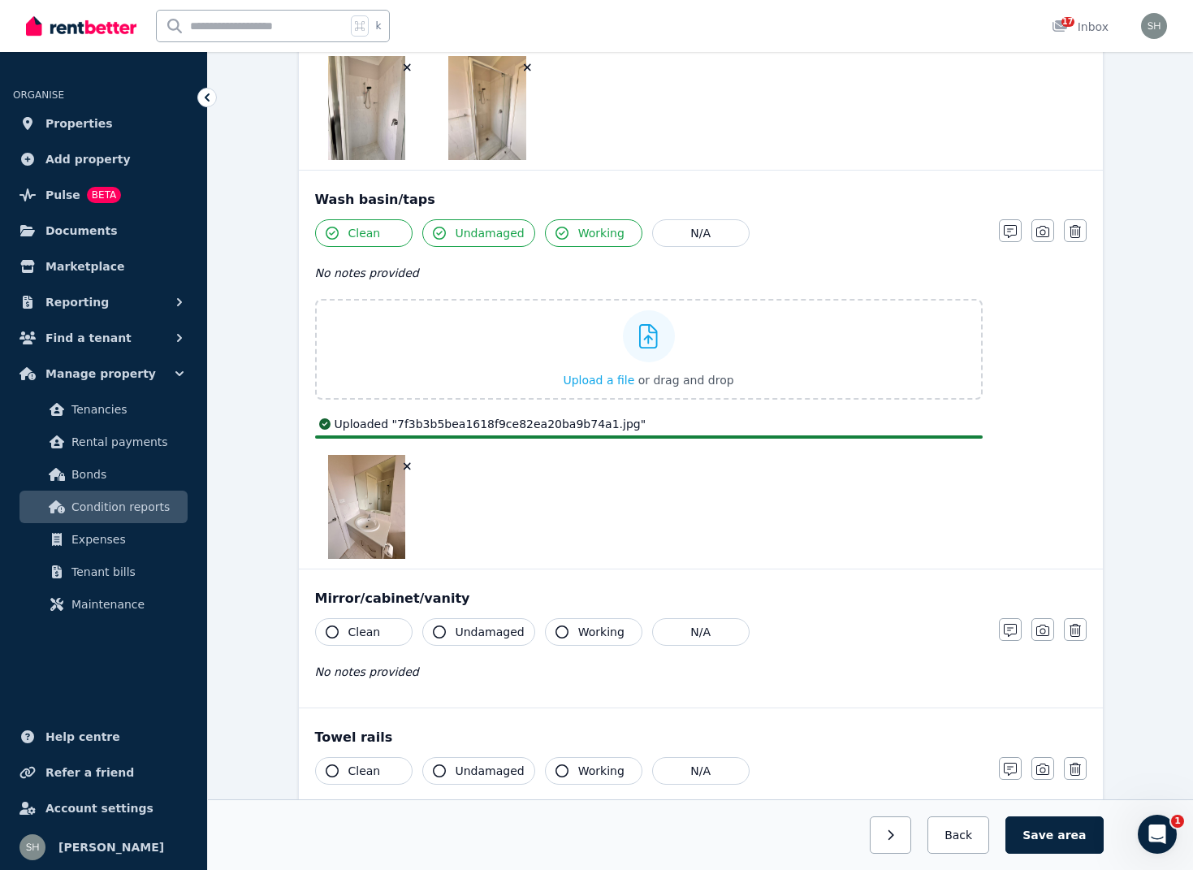
scroll to position [2766, 0]
click at [335, 634] on icon "button" at bounding box center [332, 630] width 13 height 13
click at [433, 629] on icon "button" at bounding box center [439, 630] width 13 height 13
click at [555, 630] on icon "button" at bounding box center [561, 630] width 13 height 13
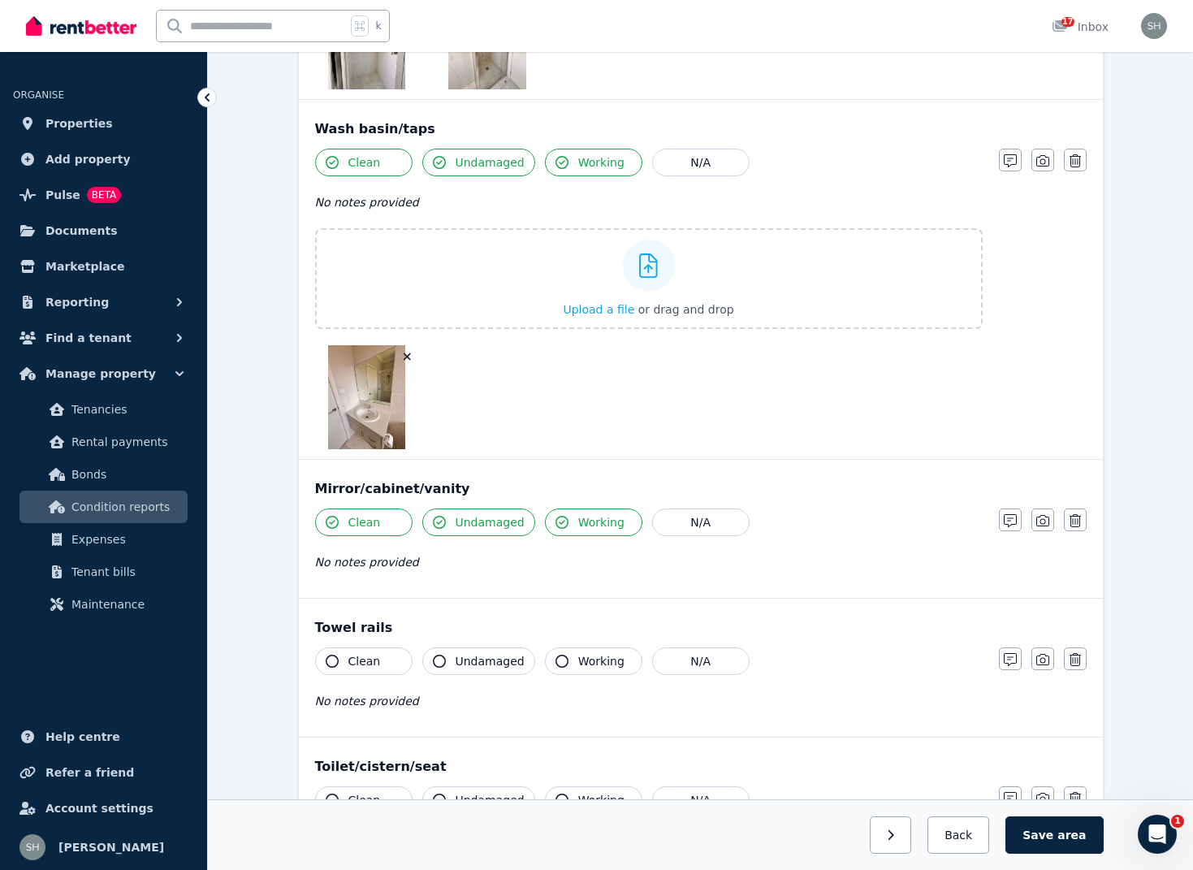
scroll to position [2861, 0]
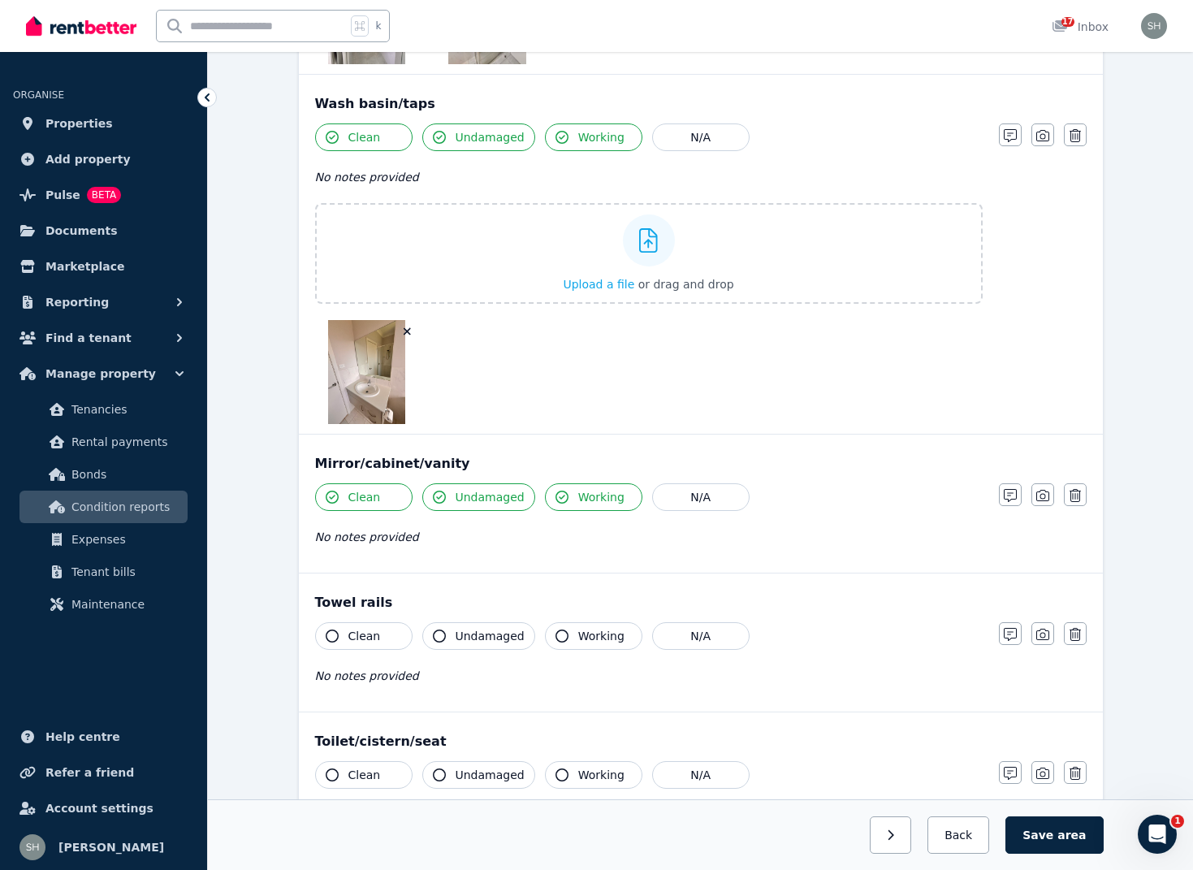
click at [335, 632] on icon "button" at bounding box center [332, 635] width 13 height 13
click at [439, 639] on icon "button" at bounding box center [439, 635] width 13 height 13
click at [555, 638] on icon "button" at bounding box center [561, 635] width 13 height 13
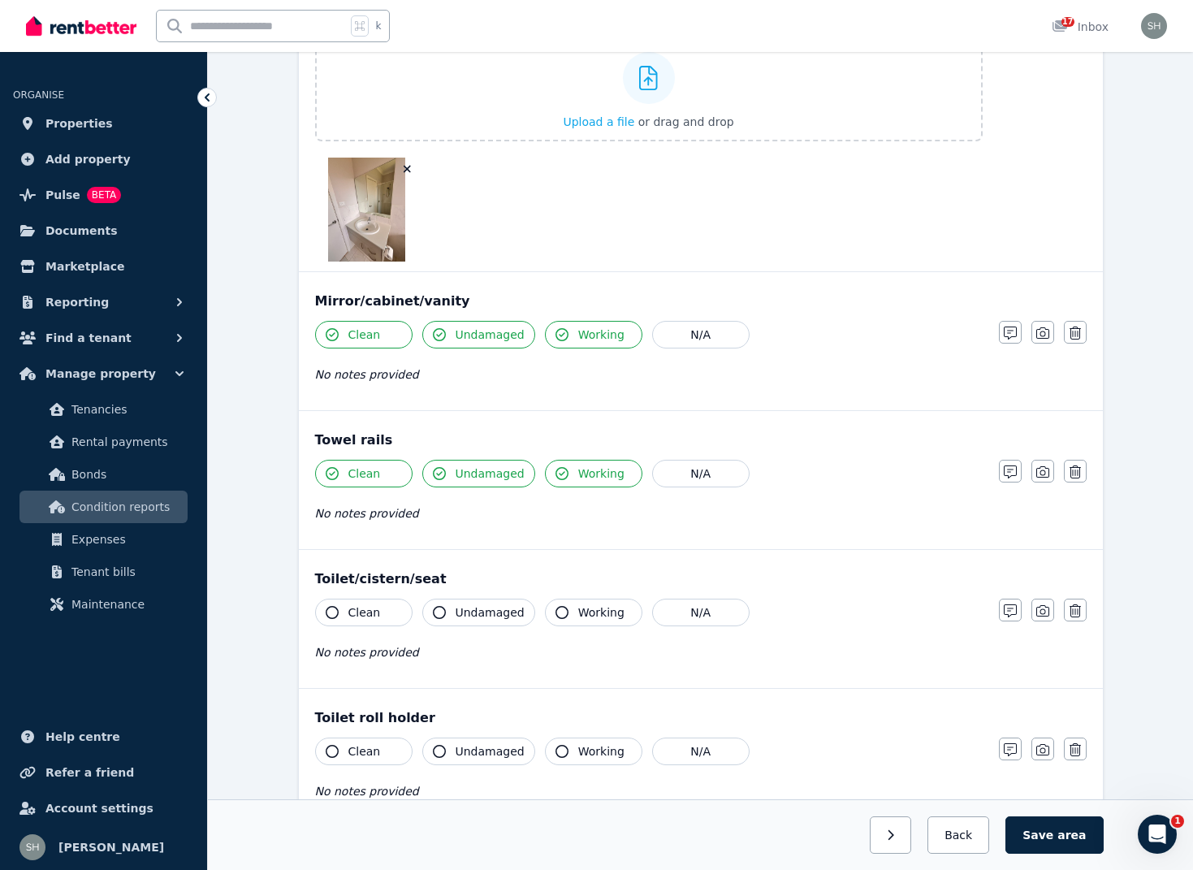
scroll to position [3026, 0]
click at [335, 610] on icon "button" at bounding box center [332, 609] width 13 height 13
click at [443, 611] on icon "button" at bounding box center [439, 609] width 13 height 13
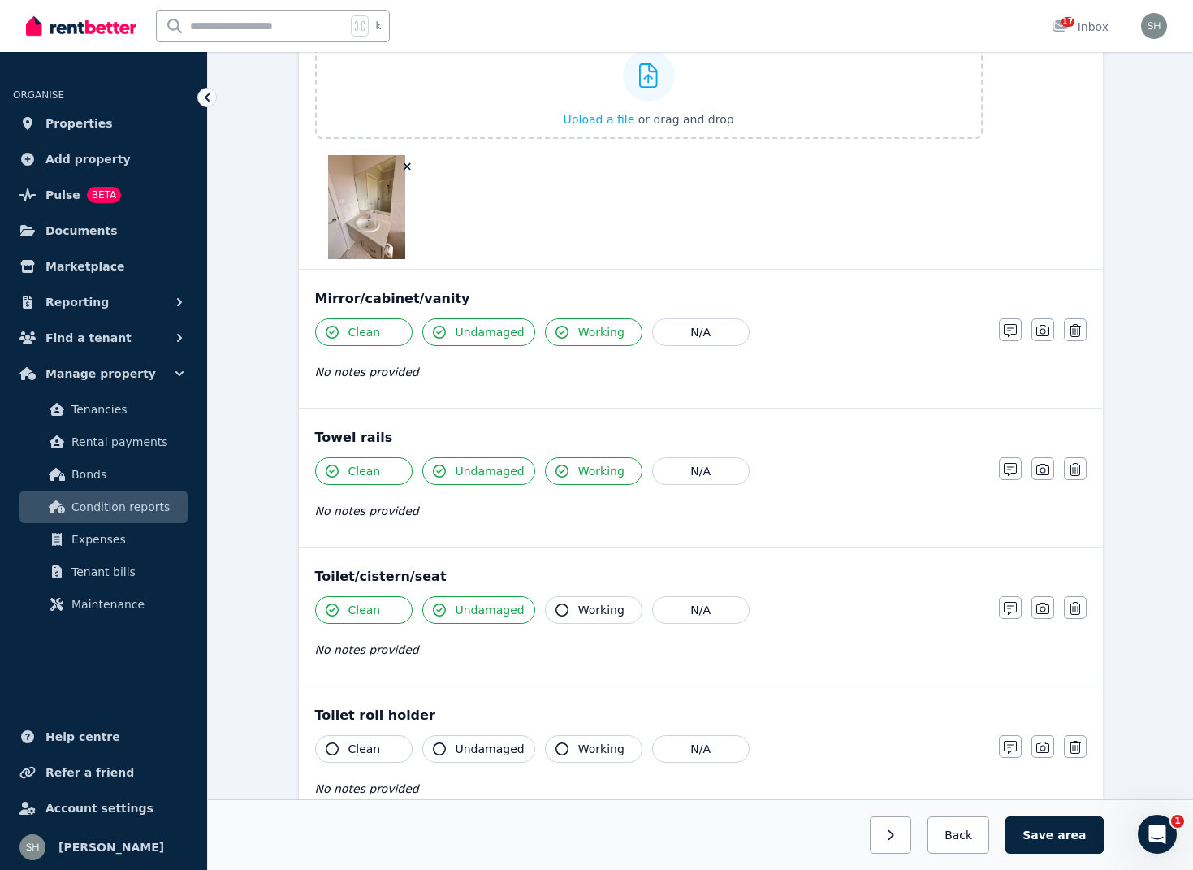
click at [555, 611] on icon "button" at bounding box center [561, 609] width 13 height 13
click at [1045, 610] on icon "button" at bounding box center [1042, 607] width 13 height 13
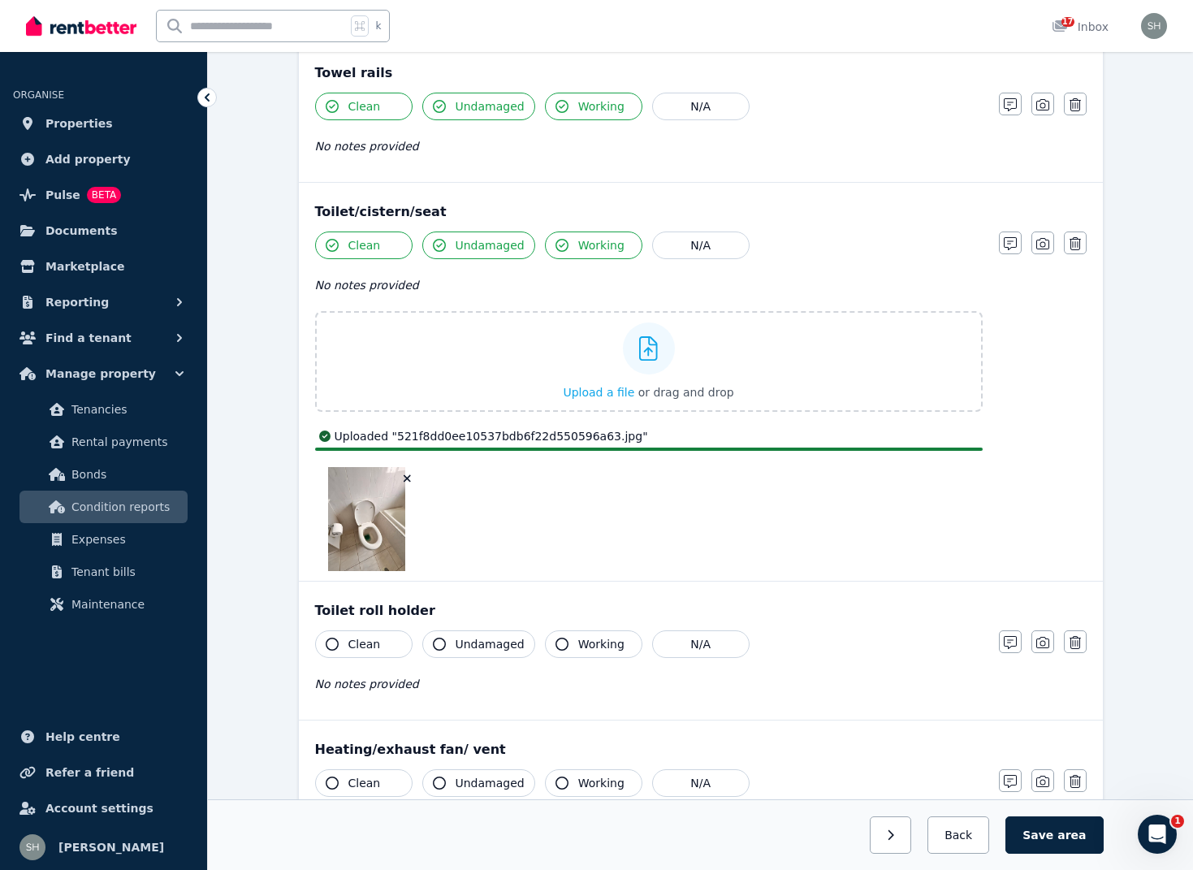
scroll to position [3394, 0]
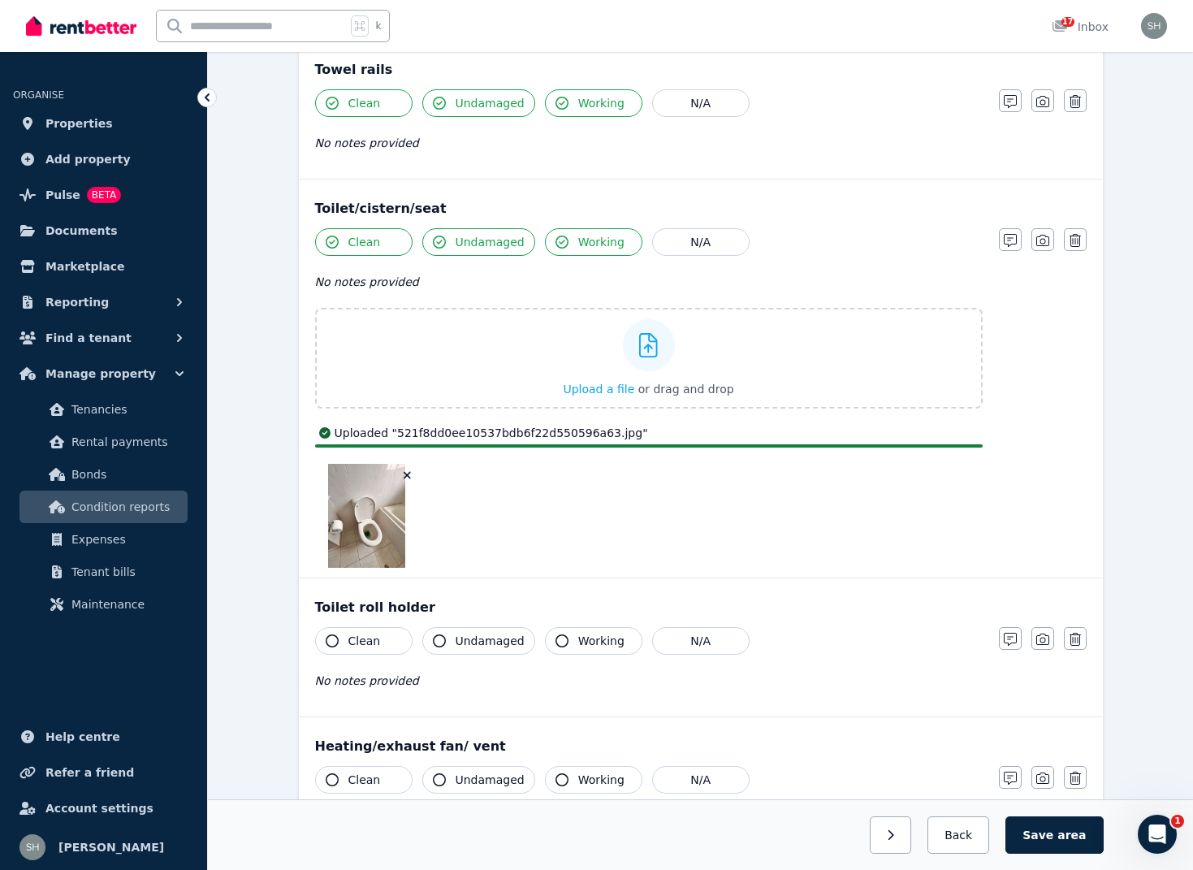
click at [335, 644] on icon "button" at bounding box center [332, 640] width 13 height 13
click at [447, 671] on div "No notes provided" at bounding box center [649, 680] width 668 height 19
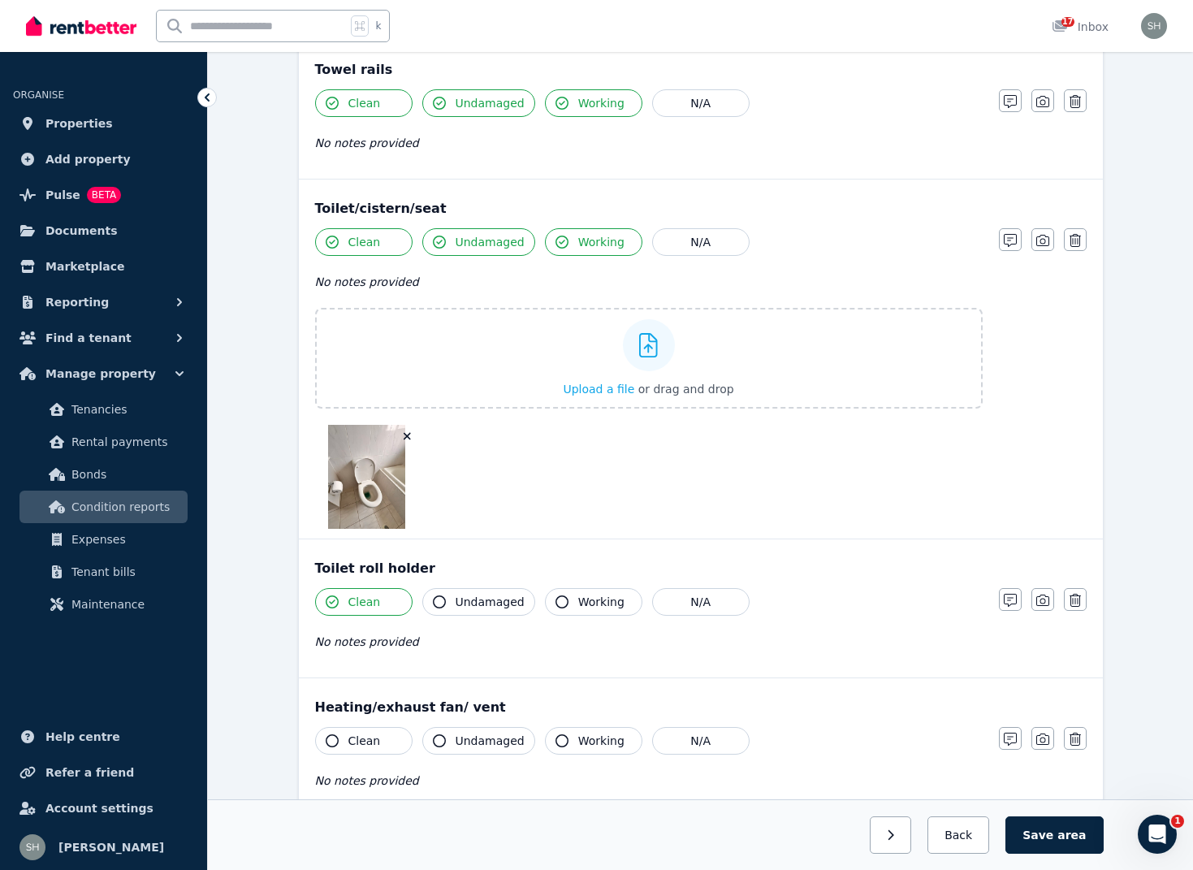
click at [438, 595] on icon "button" at bounding box center [439, 601] width 13 height 13
click at [562, 602] on icon "button" at bounding box center [561, 601] width 13 height 13
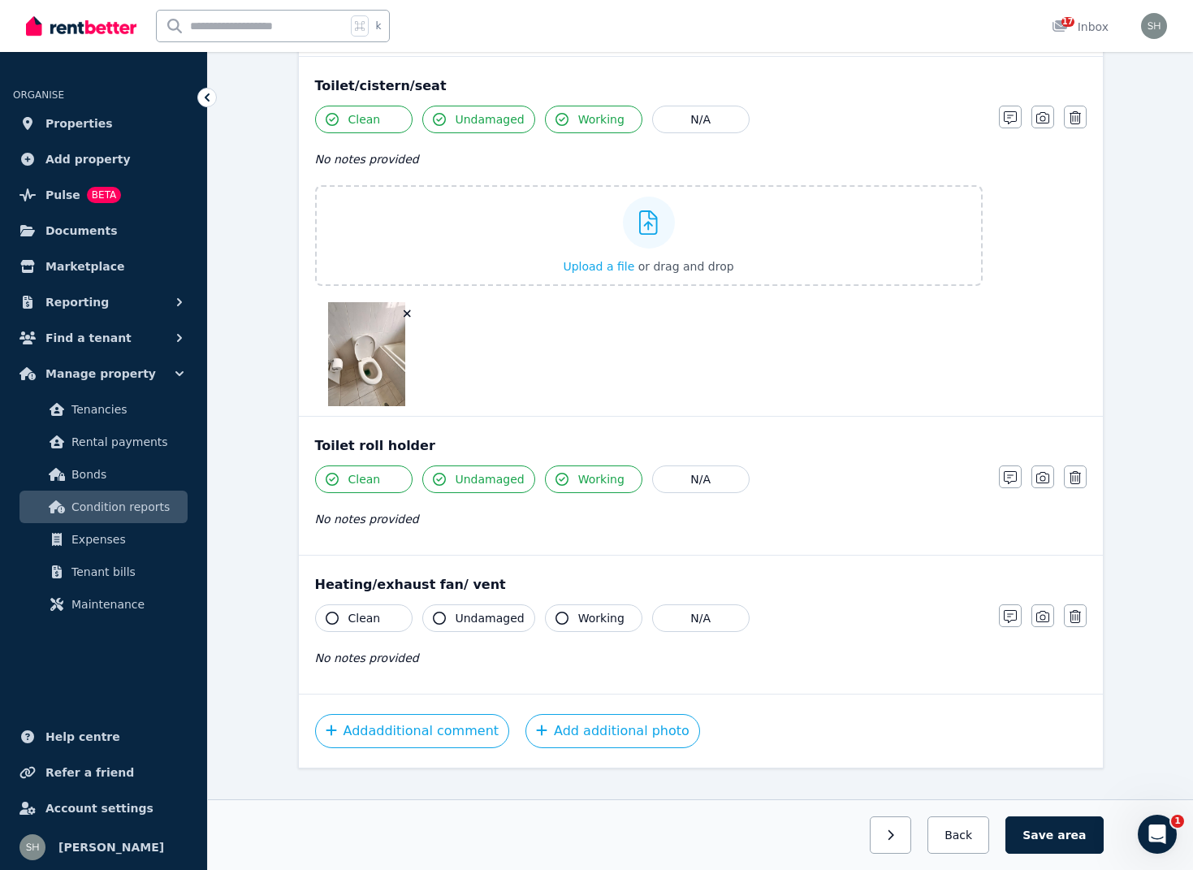
scroll to position [3519, 0]
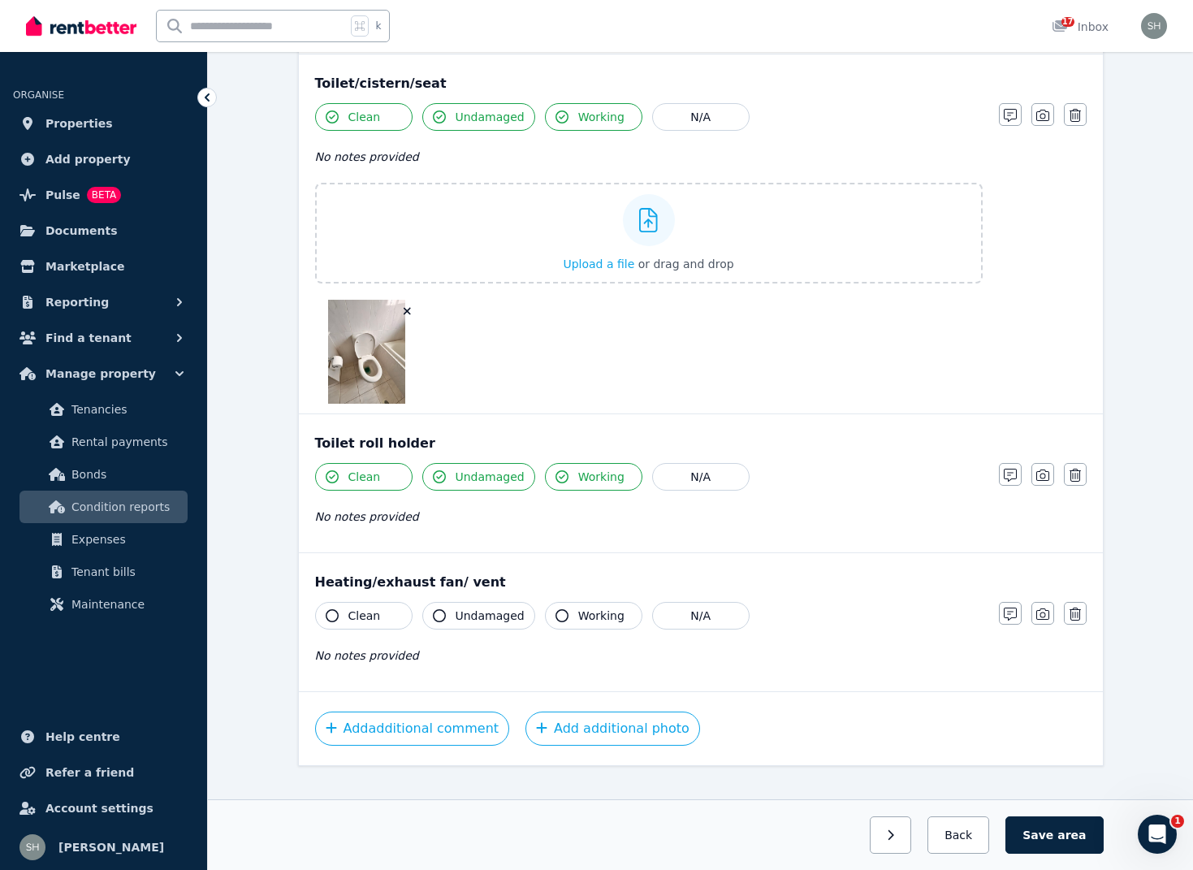
click at [335, 616] on icon "button" at bounding box center [332, 615] width 13 height 13
click at [442, 619] on icon "button" at bounding box center [439, 615] width 13 height 13
click at [561, 619] on icon "button" at bounding box center [561, 615] width 13 height 13
click at [1021, 613] on button "button" at bounding box center [1010, 613] width 23 height 23
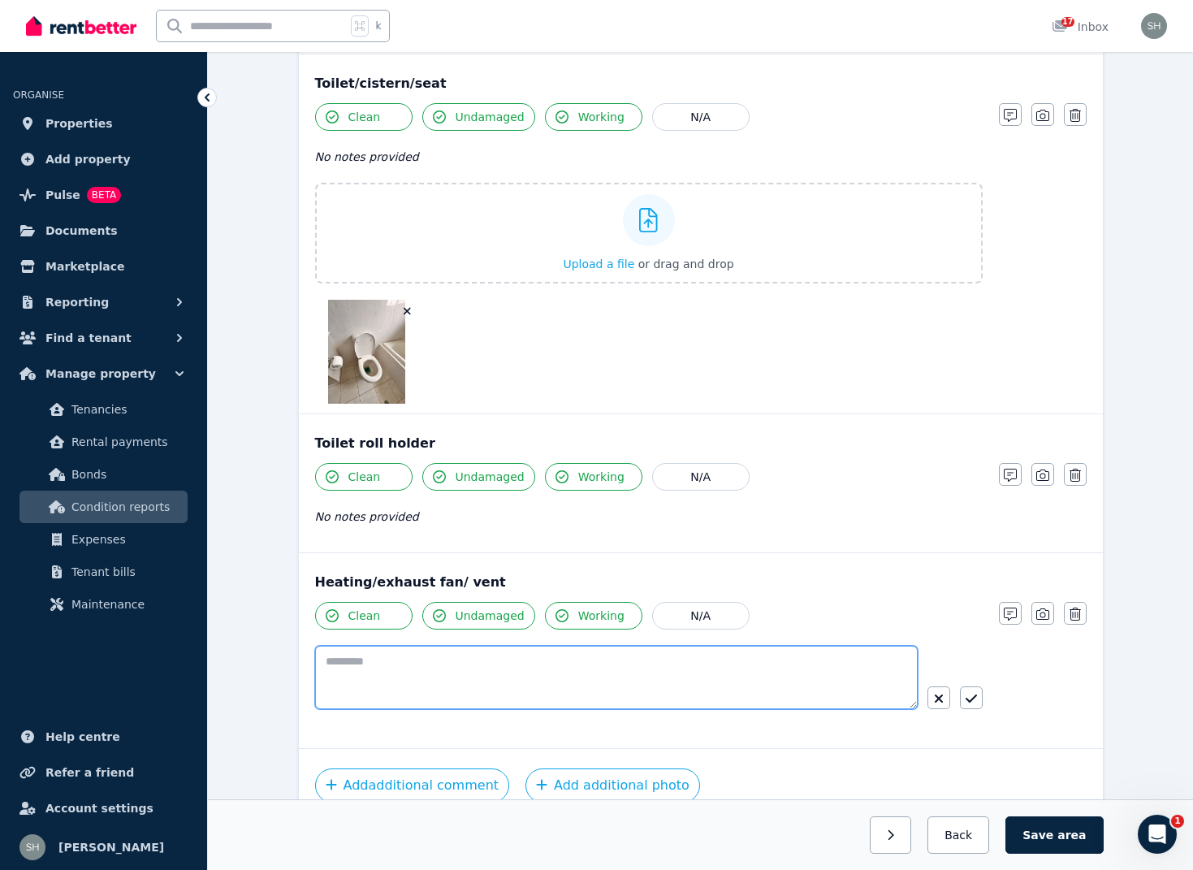
click at [606, 689] on textarea at bounding box center [616, 677] width 603 height 63
type textarea "*"
type textarea "**********"
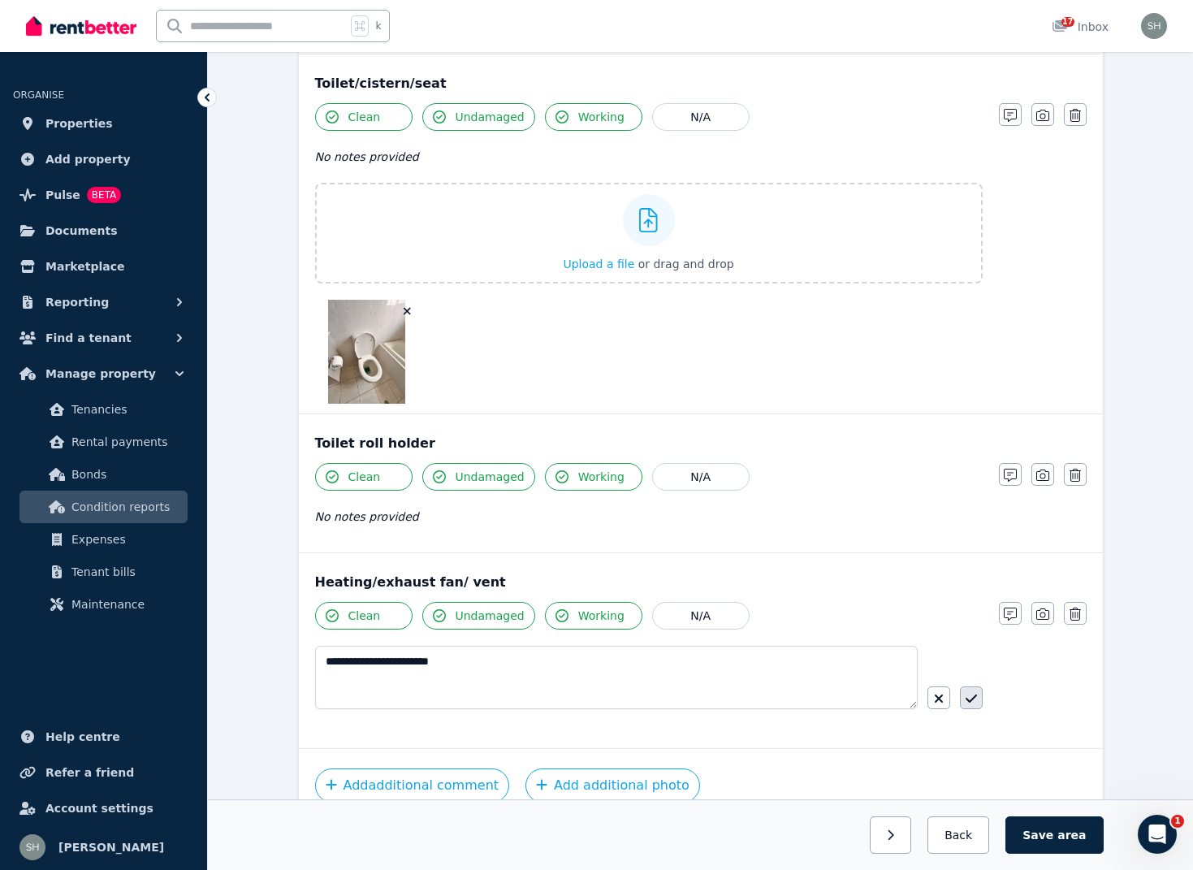
click at [979, 703] on button "button" at bounding box center [971, 697] width 23 height 23
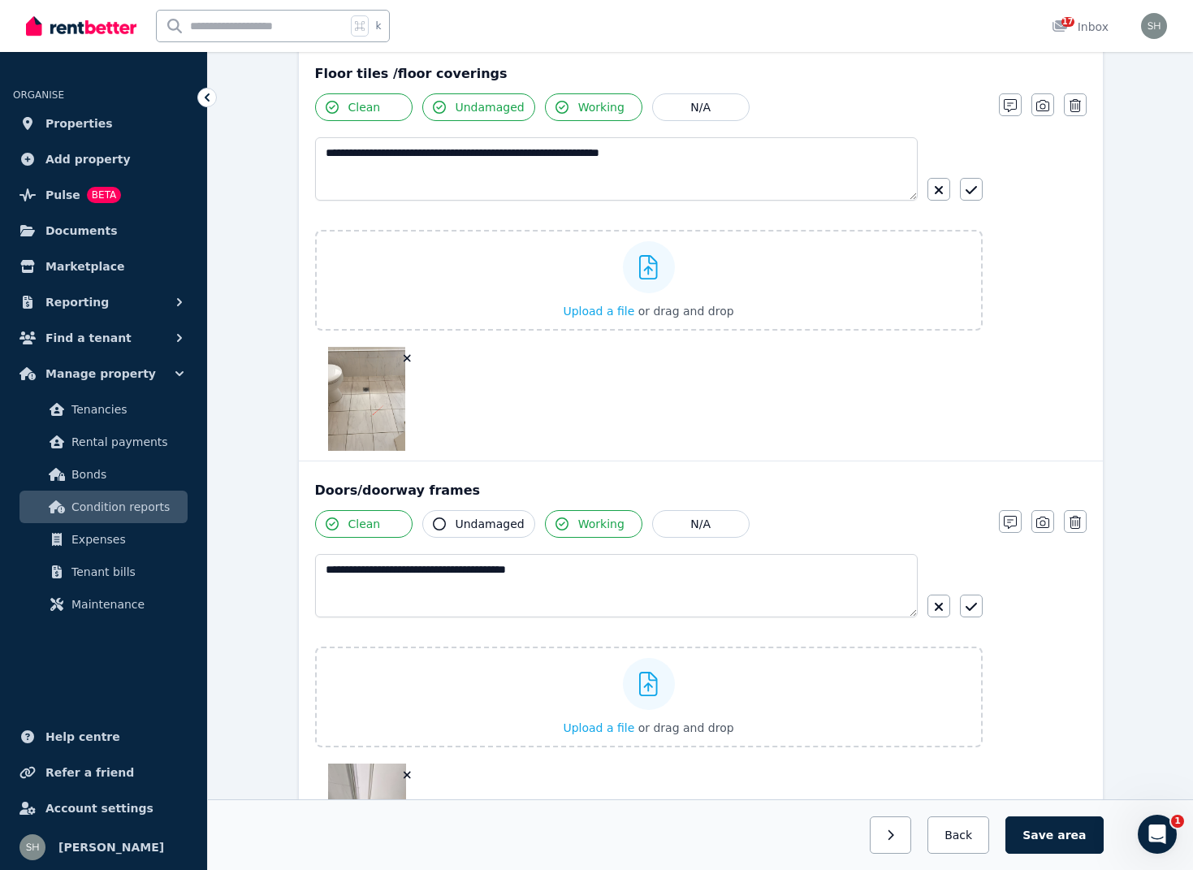
scroll to position [312, 0]
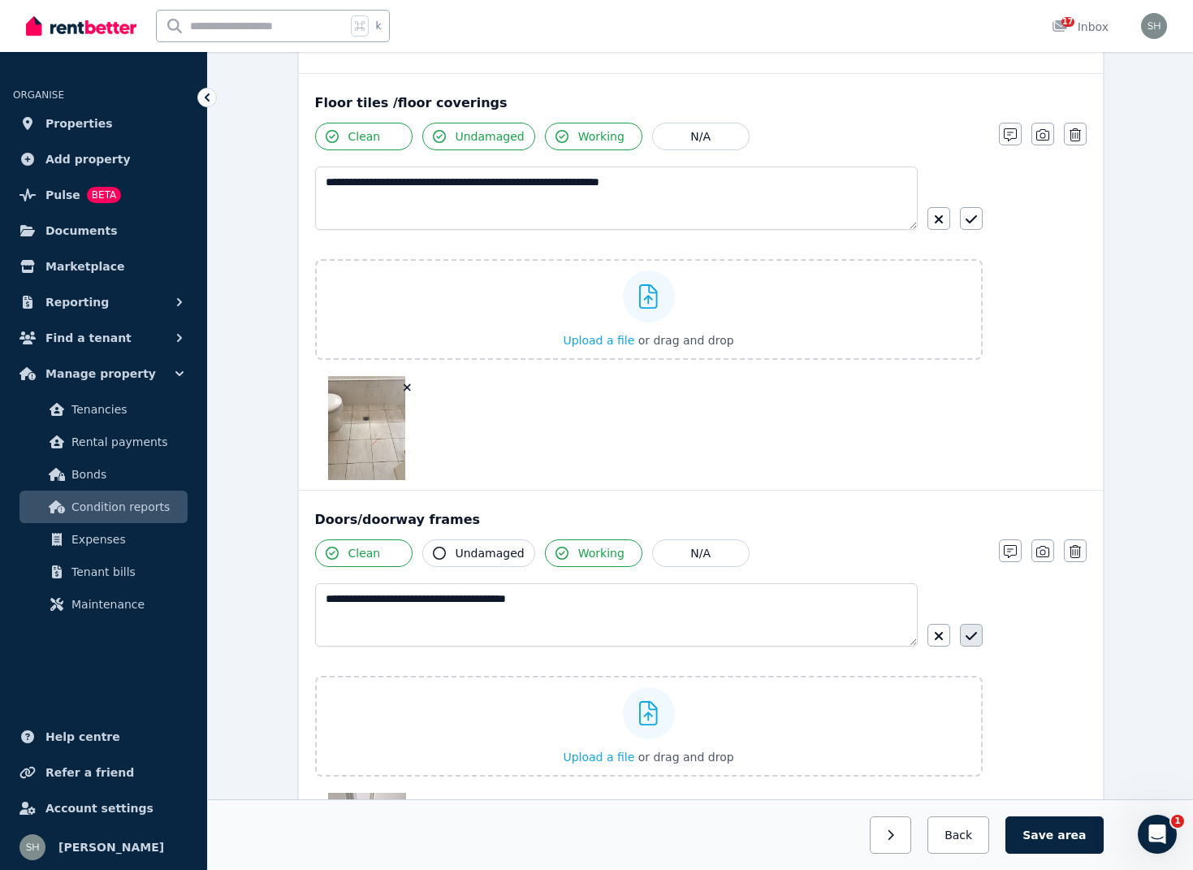
click at [974, 640] on icon "button" at bounding box center [971, 635] width 11 height 13
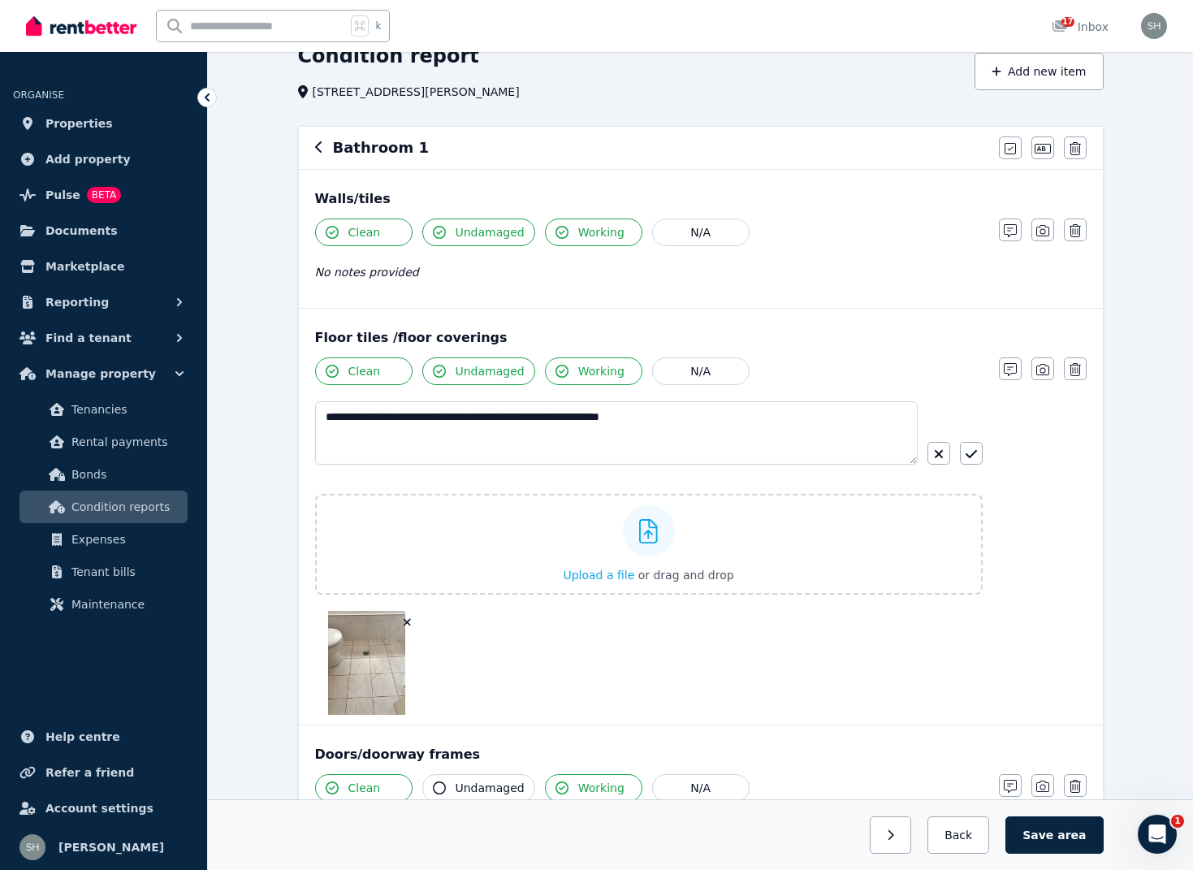
scroll to position [77, 0]
click at [976, 453] on icon "button" at bounding box center [971, 453] width 11 height 13
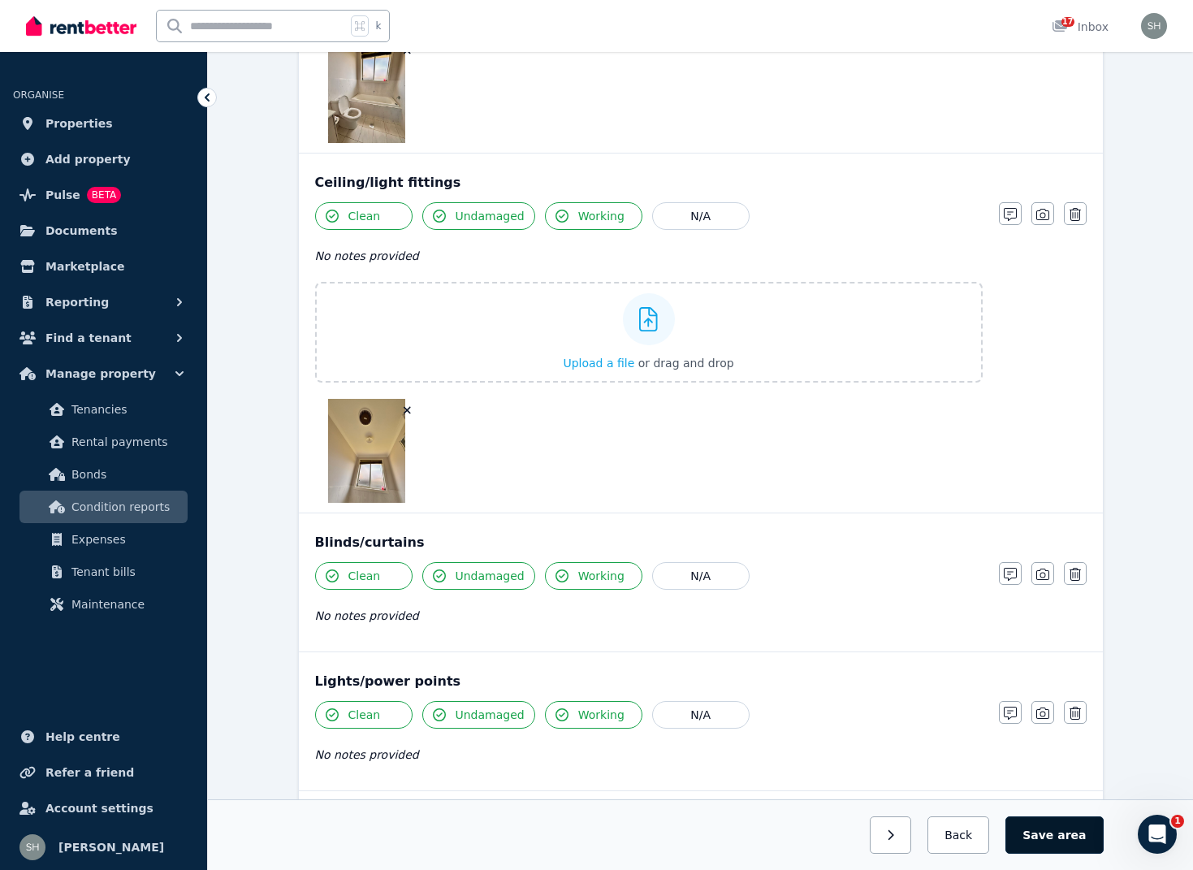
scroll to position [1391, 0]
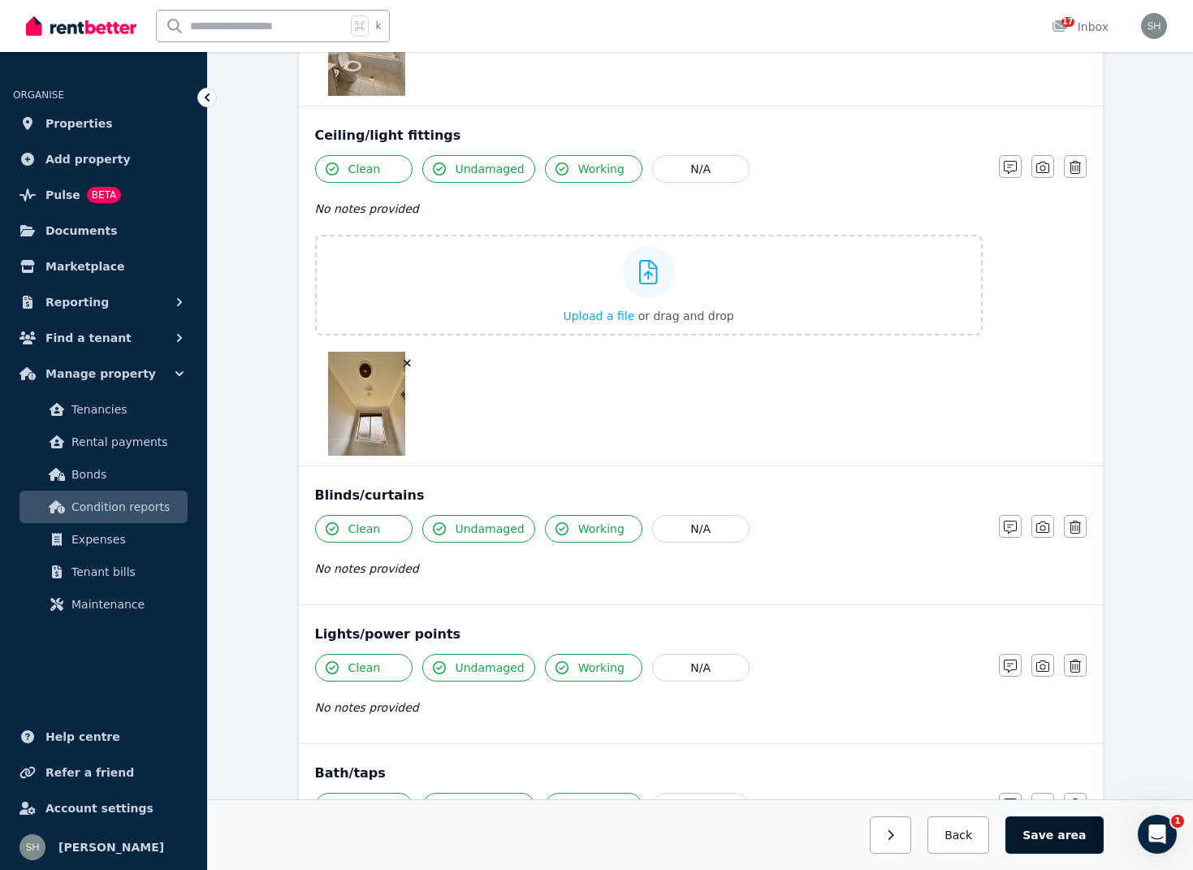
click at [1064, 838] on span "area" at bounding box center [1071, 835] width 28 height 16
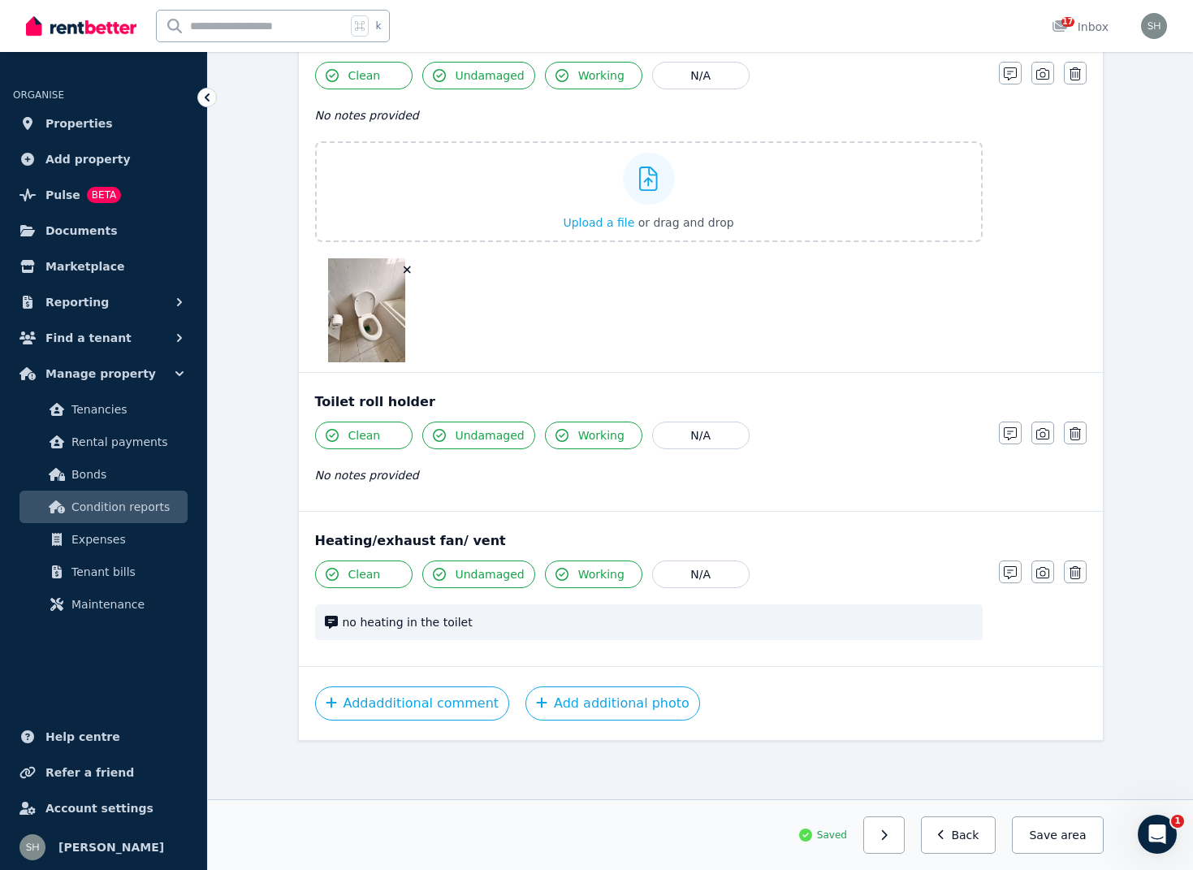
scroll to position [3479, 0]
click at [884, 838] on button "button" at bounding box center [883, 834] width 41 height 37
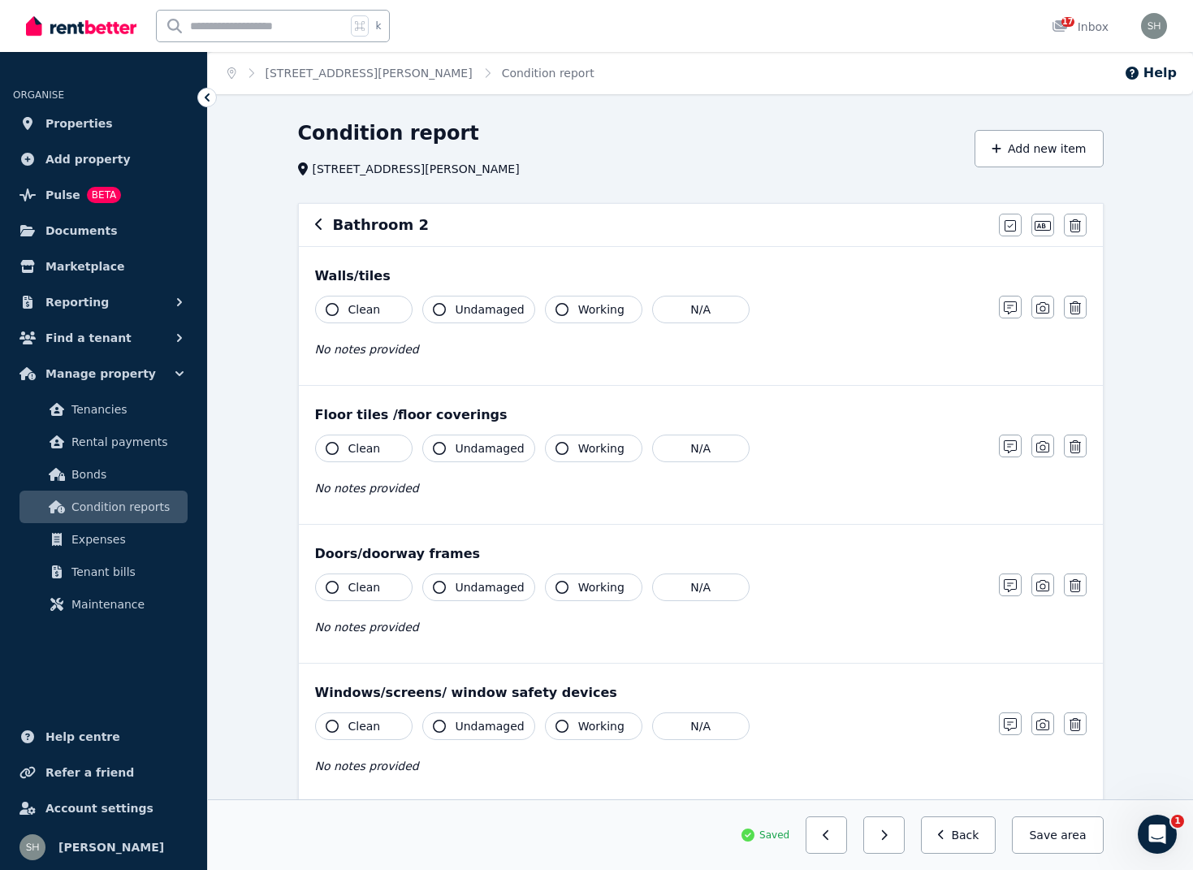
scroll to position [0, 0]
click at [335, 308] on icon "button" at bounding box center [332, 309] width 13 height 13
click at [443, 309] on icon "button" at bounding box center [439, 309] width 13 height 13
click at [558, 313] on icon "button" at bounding box center [561, 309] width 13 height 13
click at [1039, 309] on icon "button" at bounding box center [1042, 307] width 13 height 13
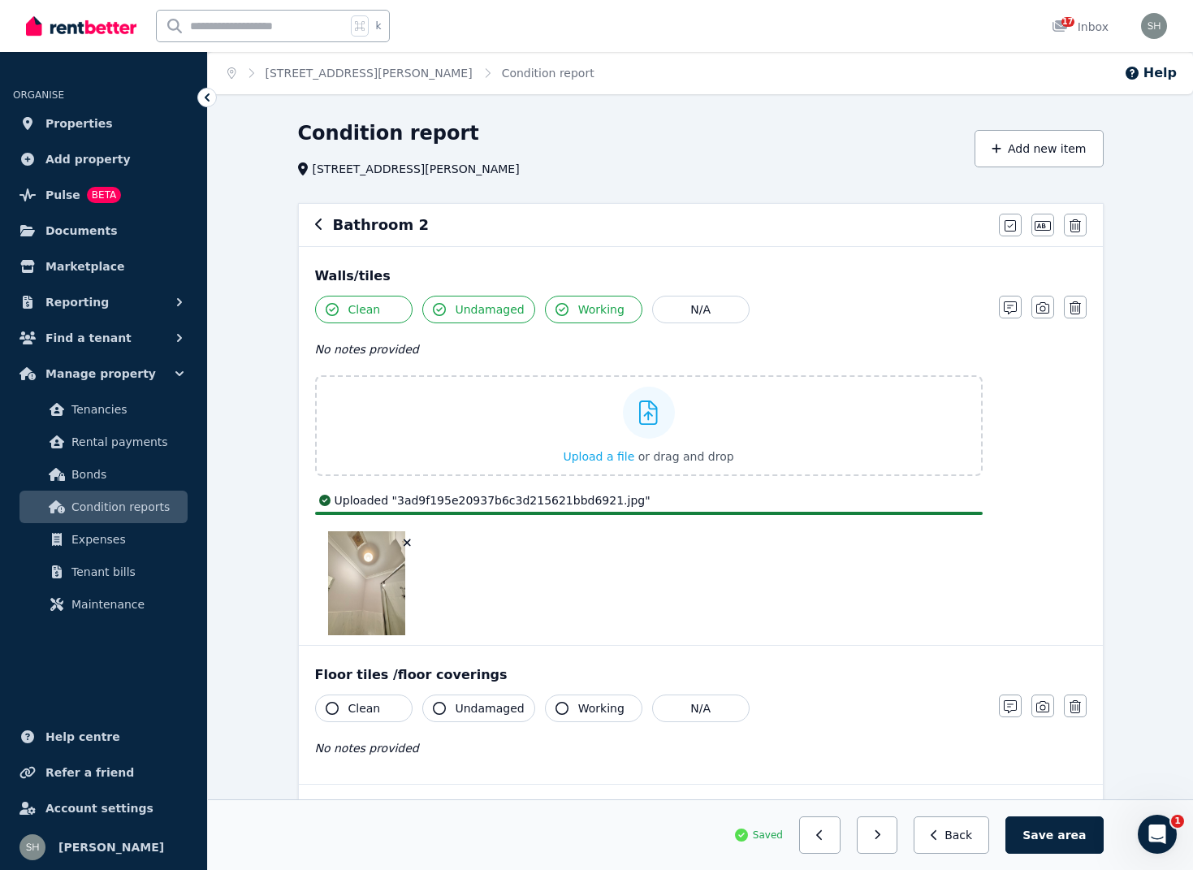
scroll to position [37, 0]
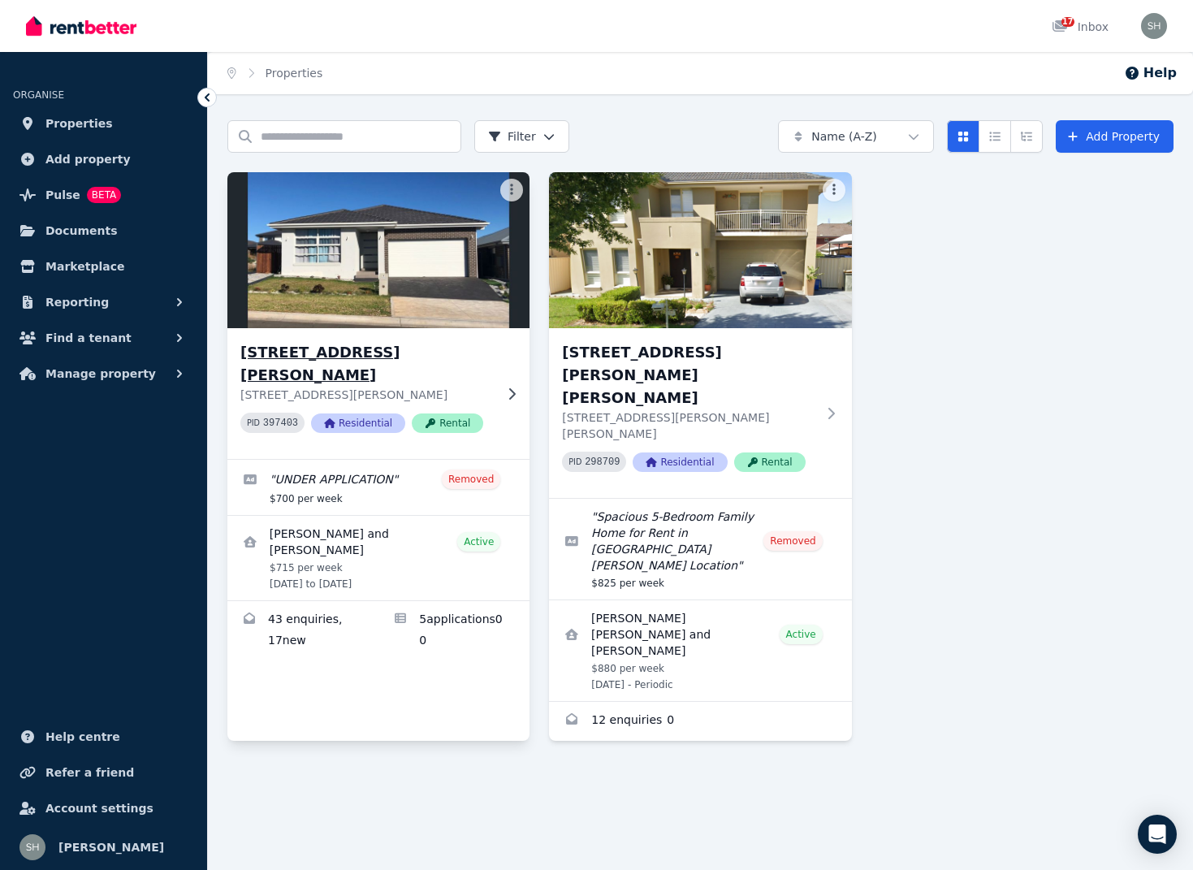
click at [501, 387] on div at bounding box center [508, 393] width 16 height 13
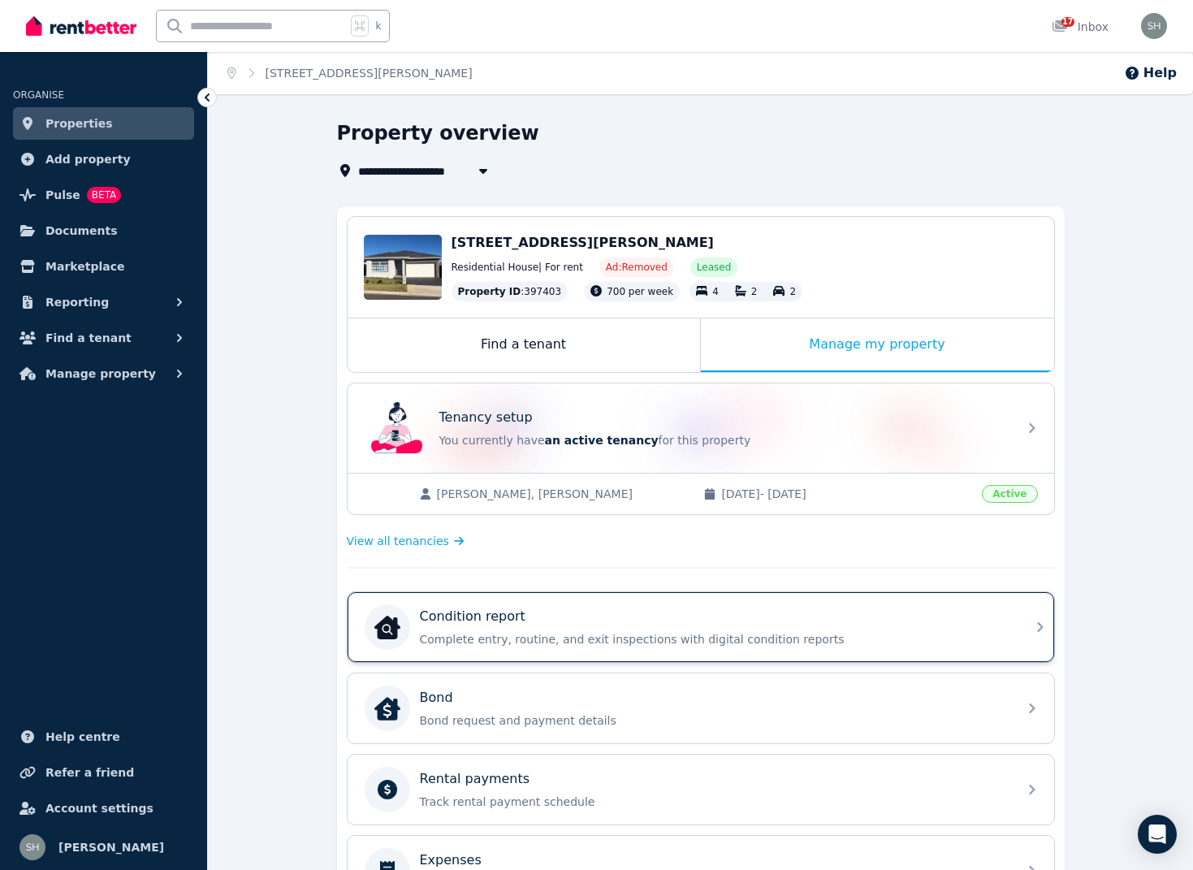
click at [827, 623] on div "Condition report" at bounding box center [714, 616] width 588 height 19
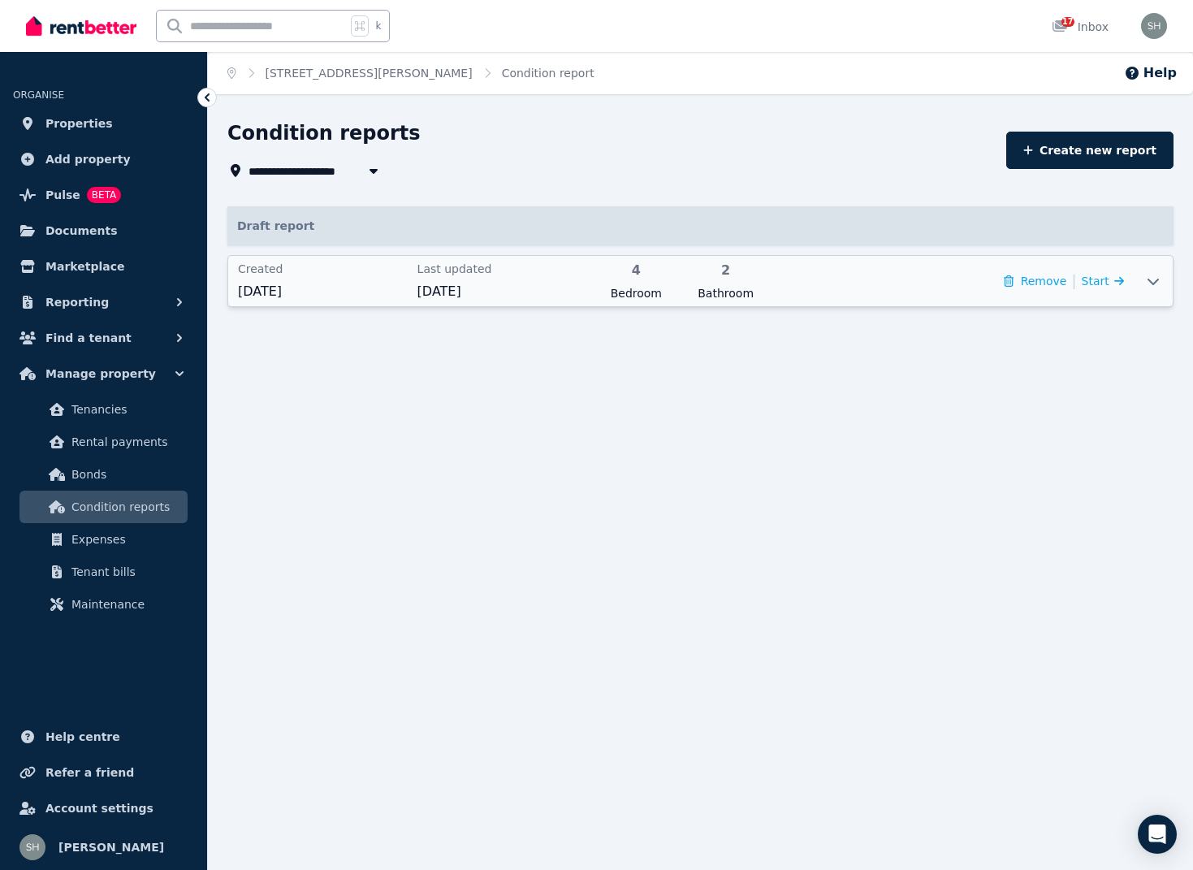
click at [1152, 281] on icon at bounding box center [1152, 280] width 19 height 13
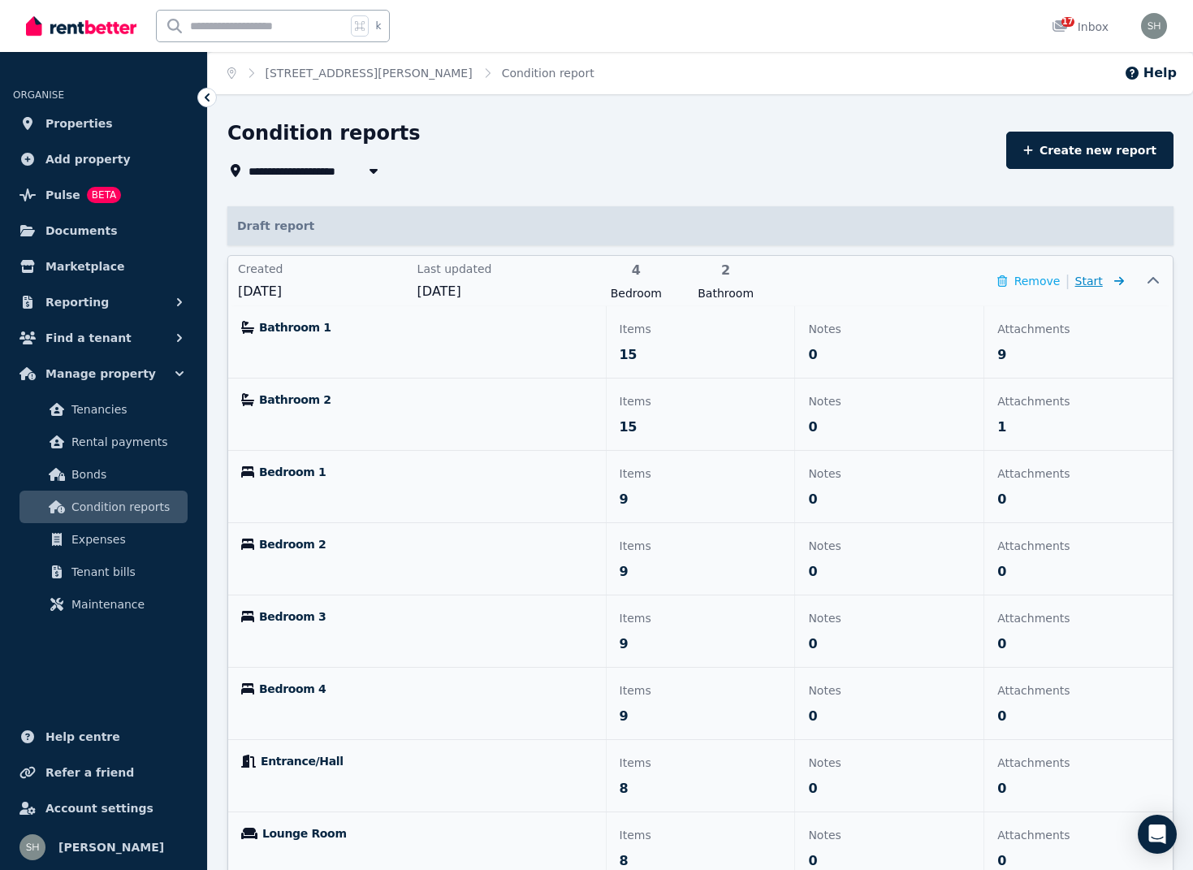
click at [1091, 283] on span "Start" at bounding box center [1089, 280] width 28 height 13
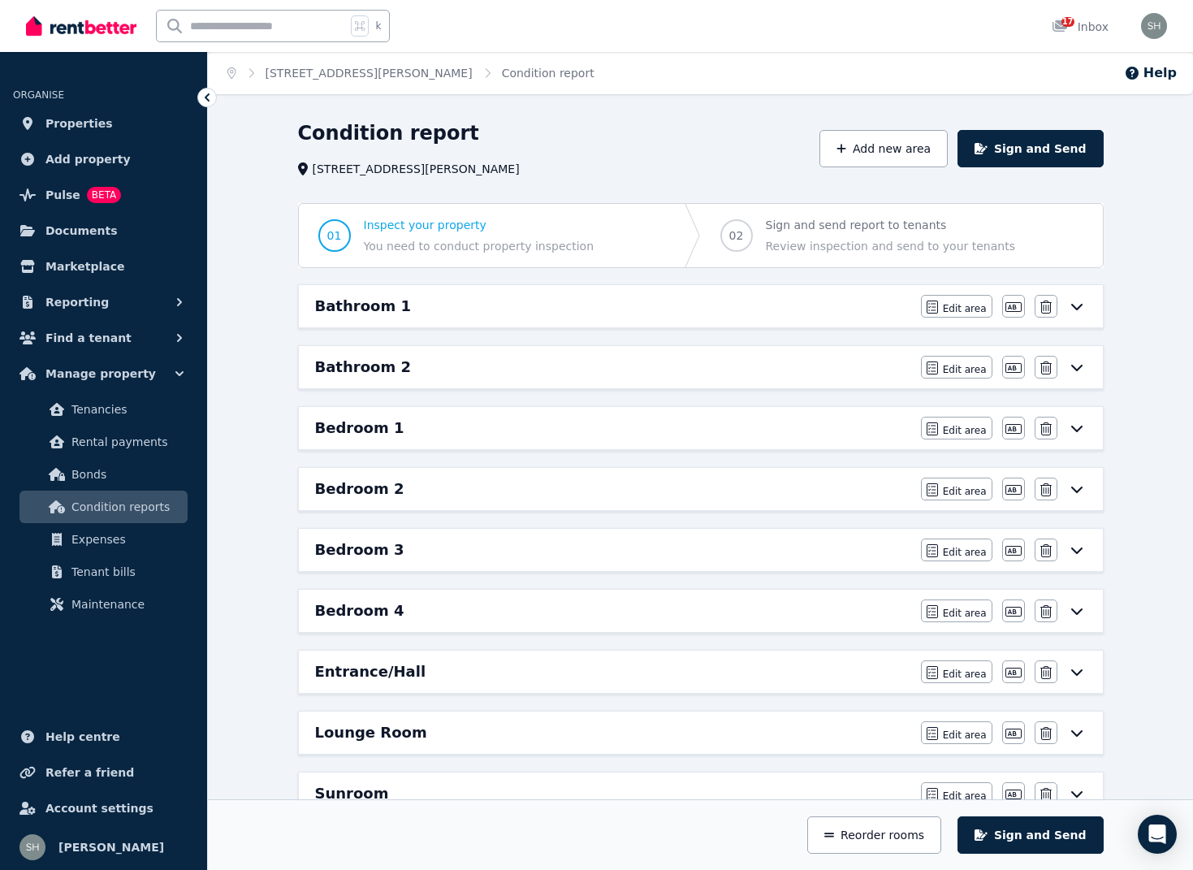
click at [1082, 307] on icon at bounding box center [1076, 306] width 19 height 13
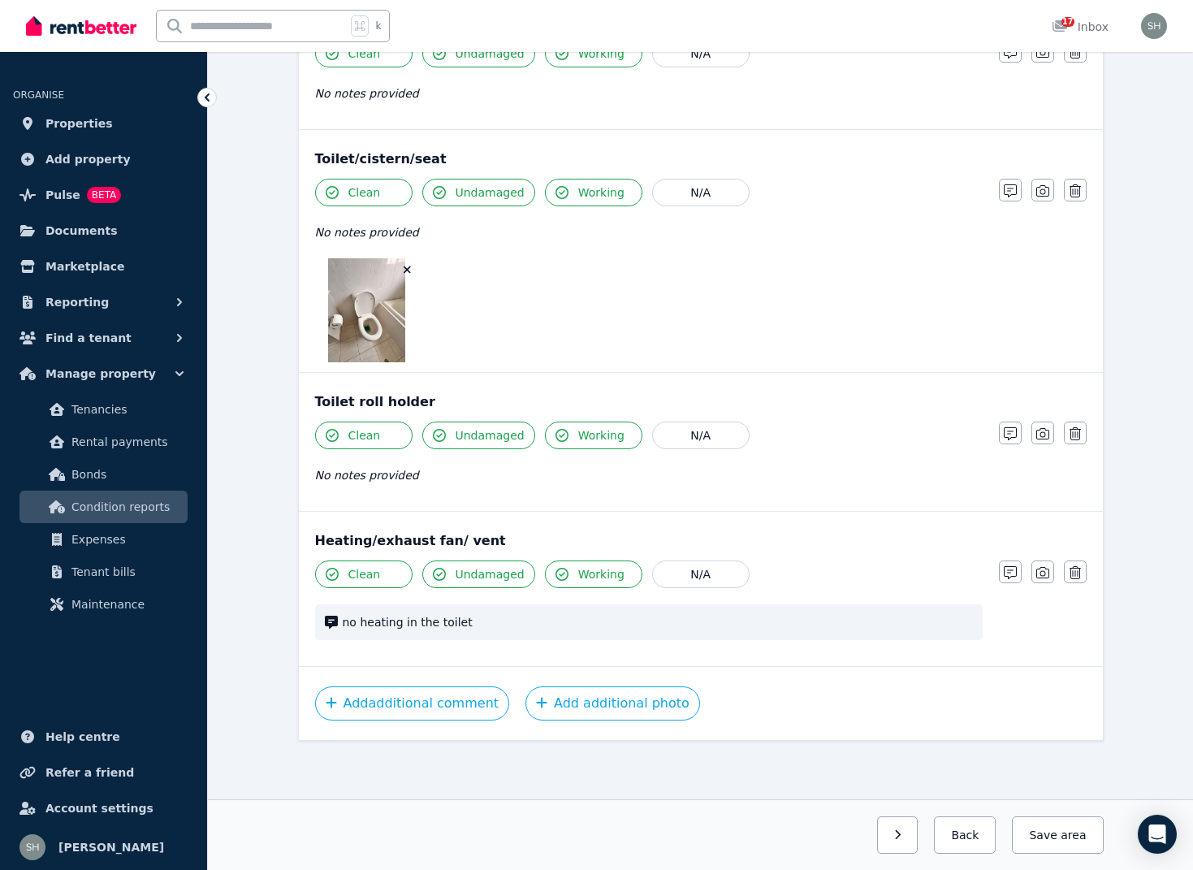
scroll to position [2543, 0]
click at [897, 837] on button "button" at bounding box center [897, 834] width 41 height 37
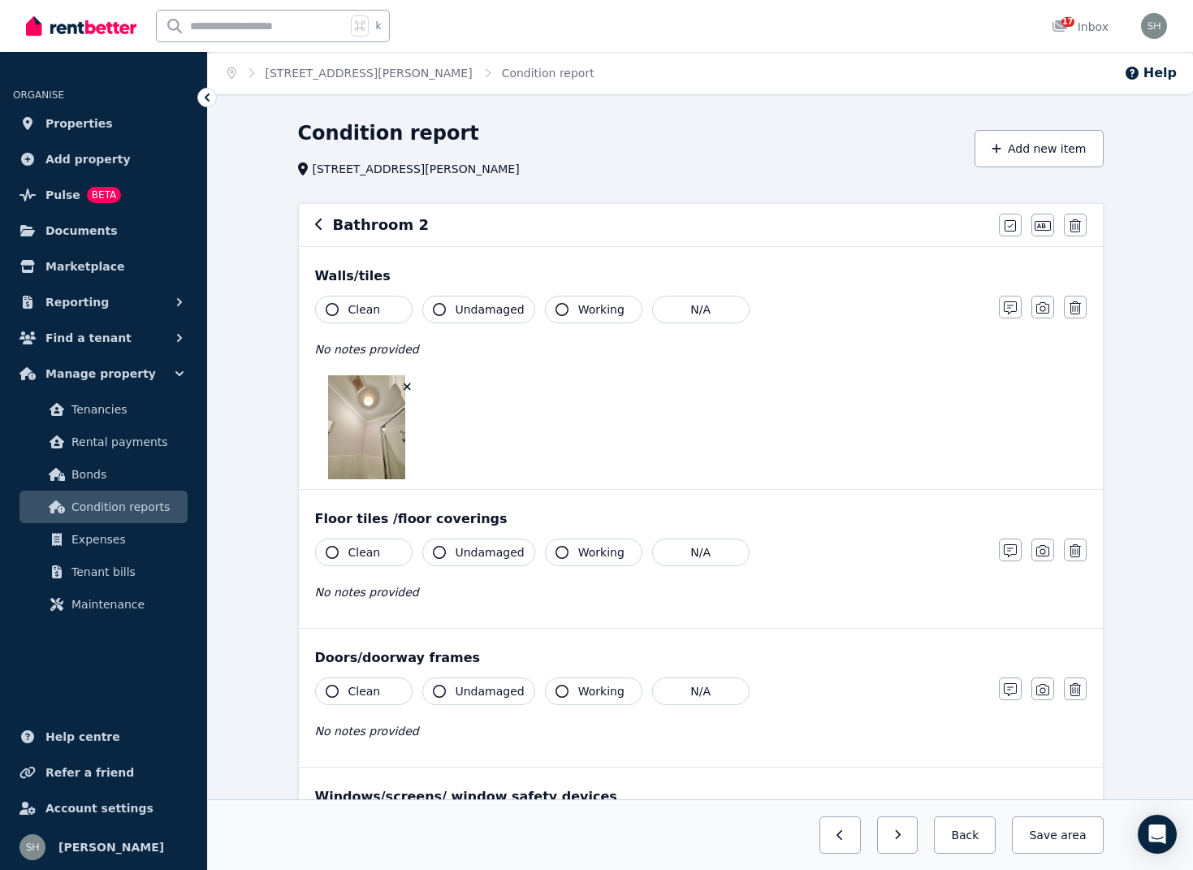
scroll to position [0, 0]
click at [331, 307] on icon "button" at bounding box center [332, 309] width 13 height 13
drag, startPoint x: 439, startPoint y: 307, endPoint x: 458, endPoint y: 322, distance: 24.4
click at [439, 307] on icon "button" at bounding box center [439, 309] width 13 height 13
click at [837, 839] on icon "button" at bounding box center [833, 834] width 7 height 11
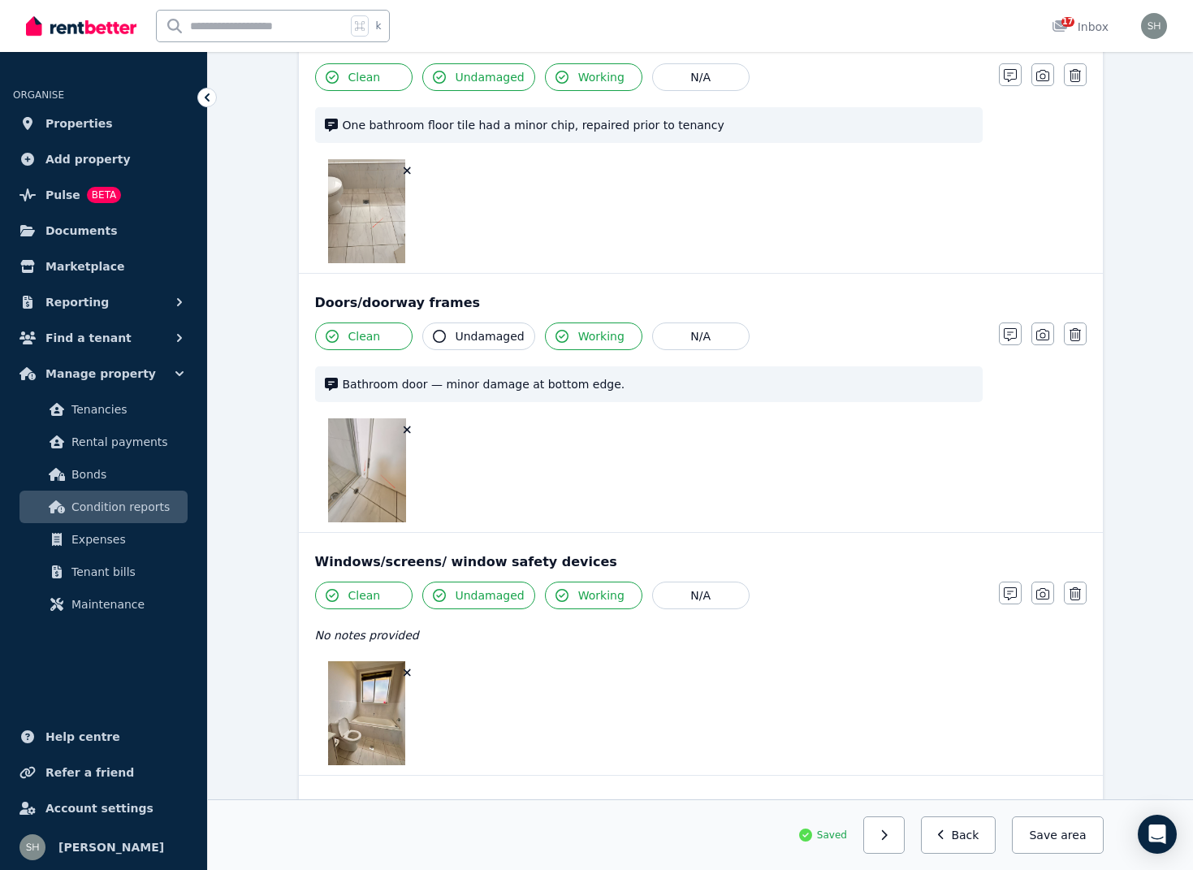
scroll to position [361, 0]
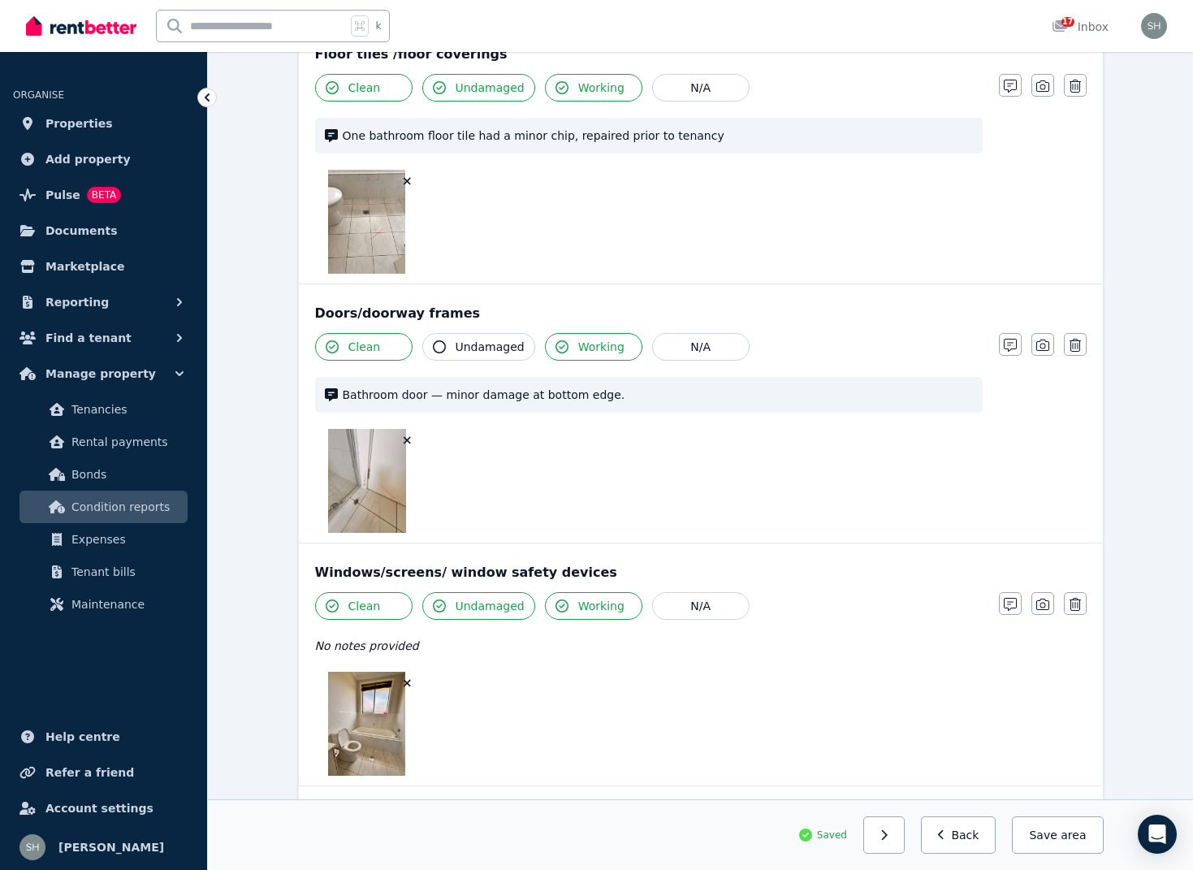
click at [440, 351] on icon "button" at bounding box center [439, 346] width 13 height 13
click at [442, 344] on icon "button" at bounding box center [439, 346] width 13 height 13
click at [436, 344] on icon "button" at bounding box center [439, 346] width 13 height 13
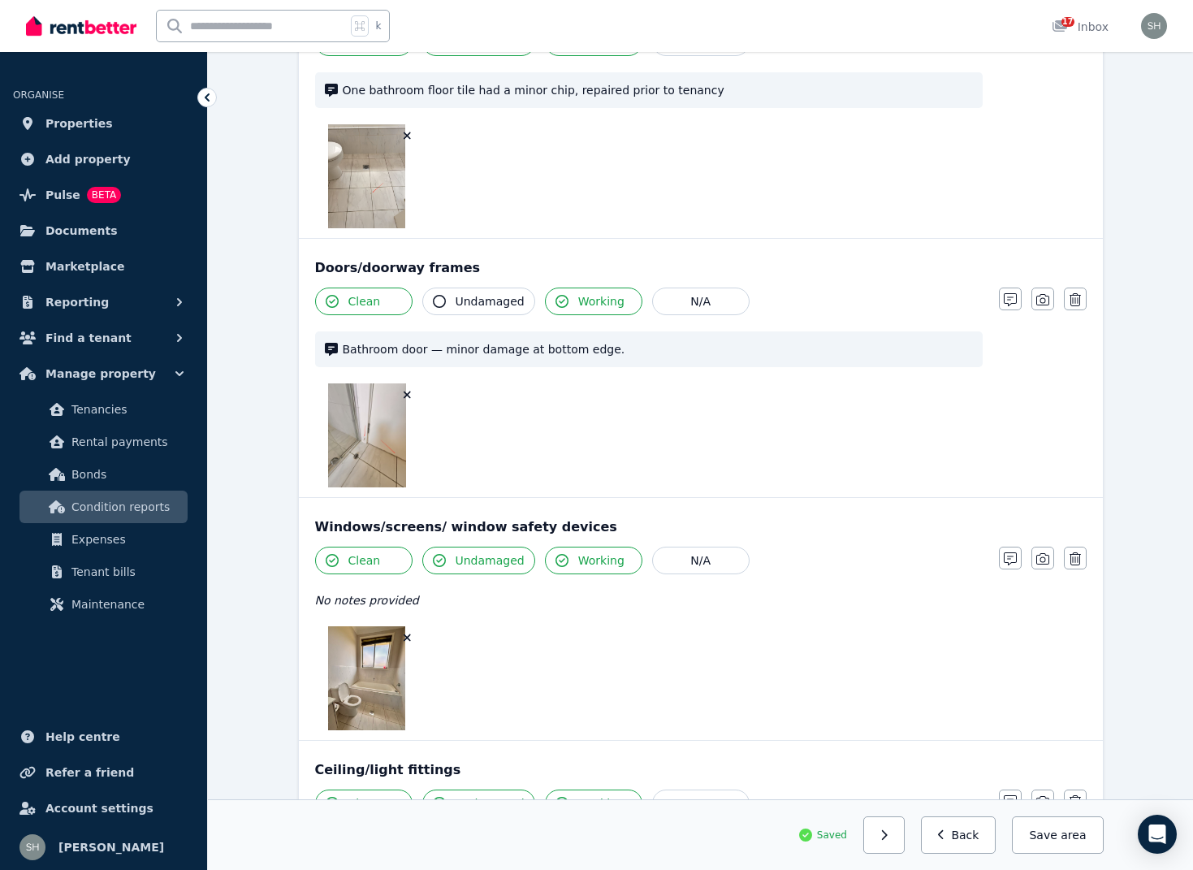
scroll to position [413, 0]
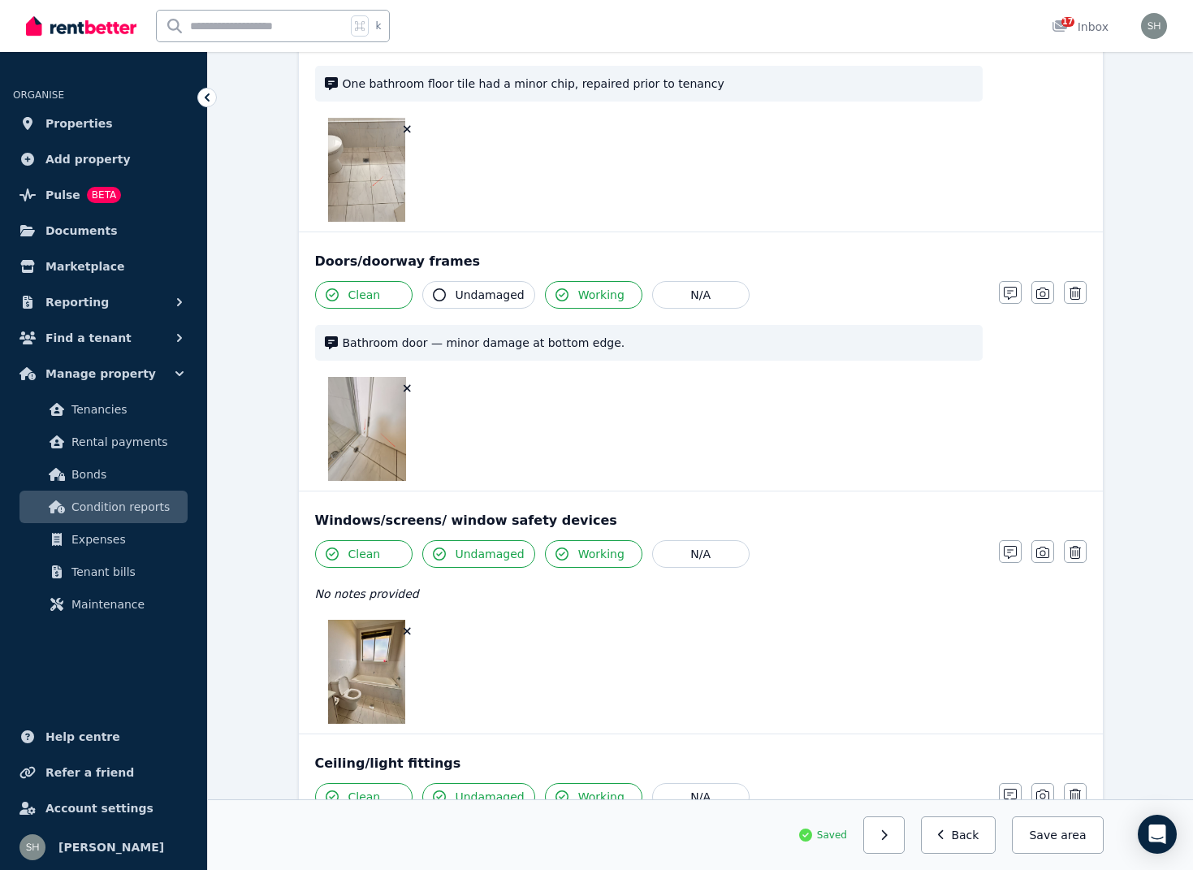
click at [359, 446] on img at bounding box center [367, 429] width 78 height 104
